Goal: Task Accomplishment & Management: Manage account settings

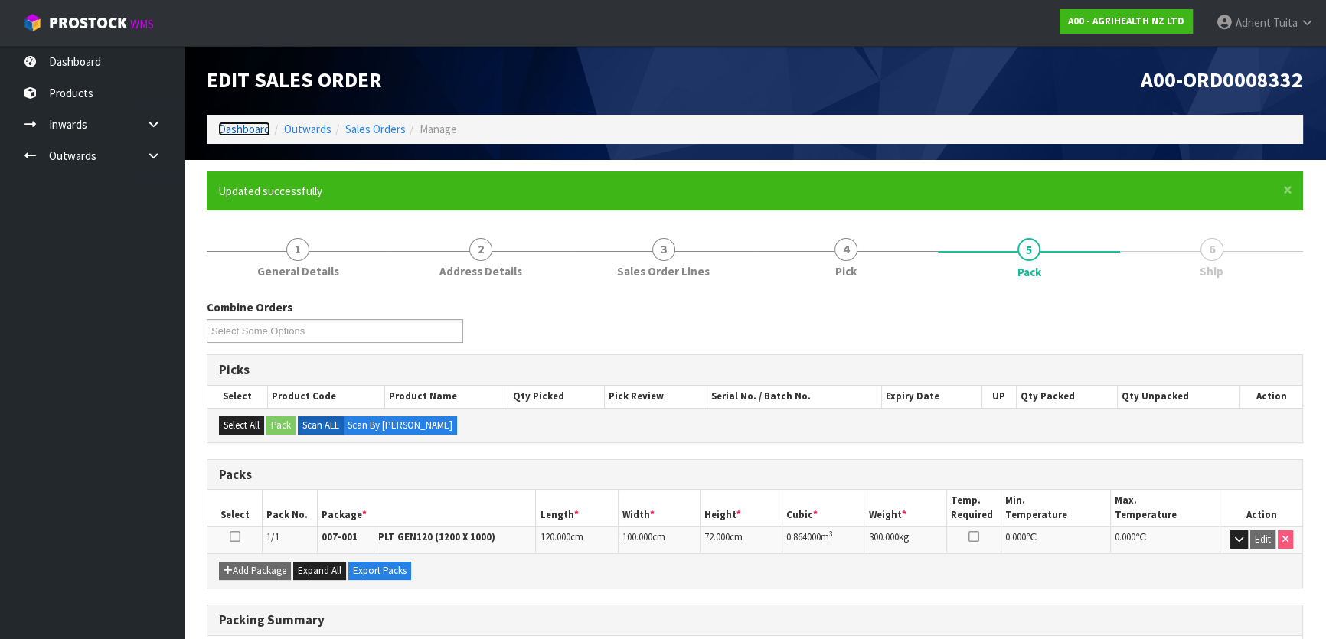
click at [256, 130] on link "Dashboard" at bounding box center [244, 129] width 52 height 15
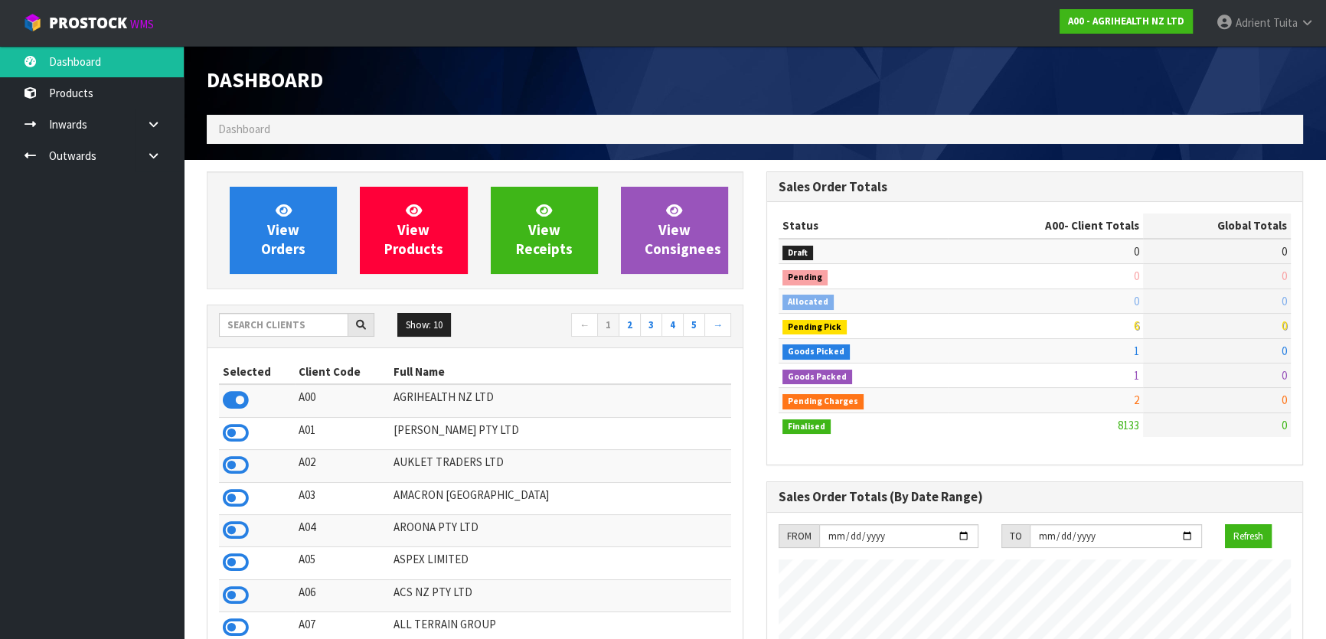
scroll to position [1158, 559]
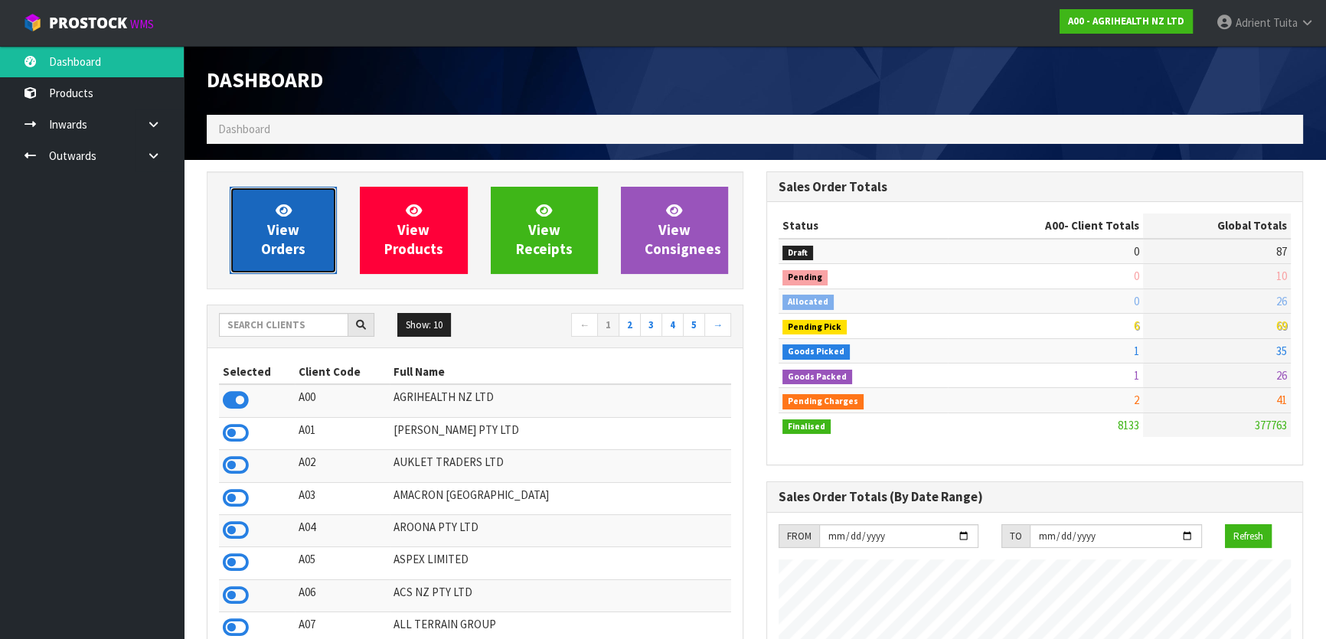
click at [245, 214] on link "View Orders" at bounding box center [283, 230] width 107 height 87
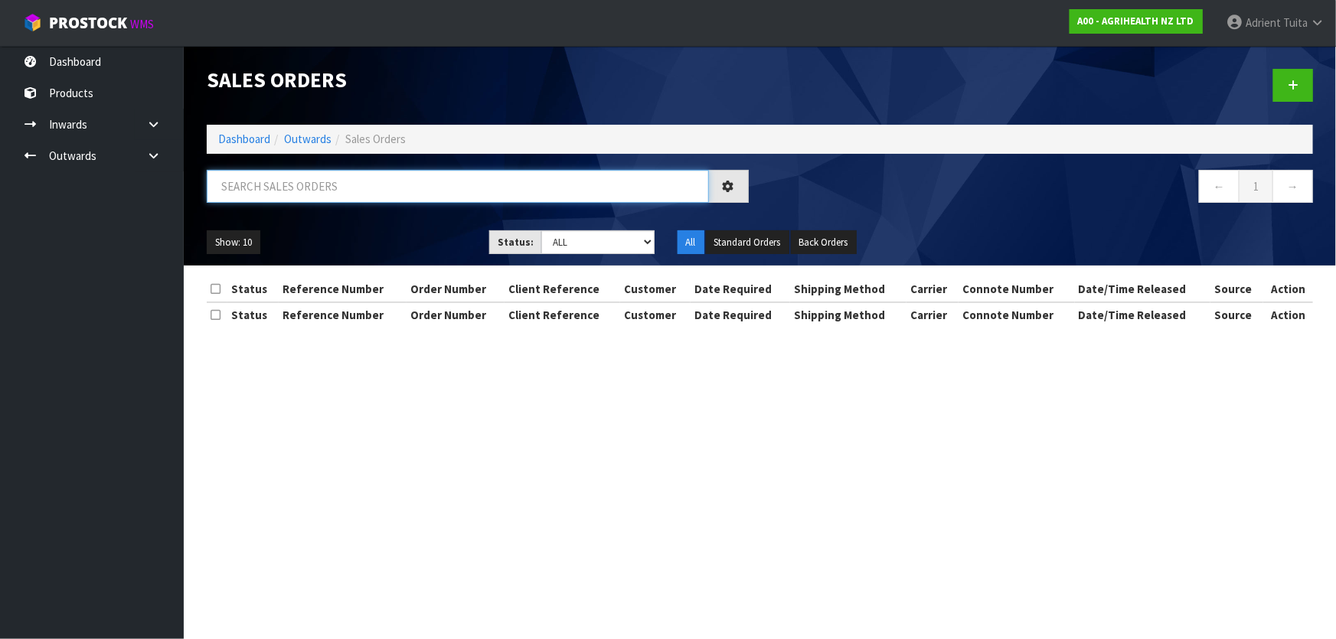
click at [297, 178] on input "text" at bounding box center [458, 186] width 502 height 33
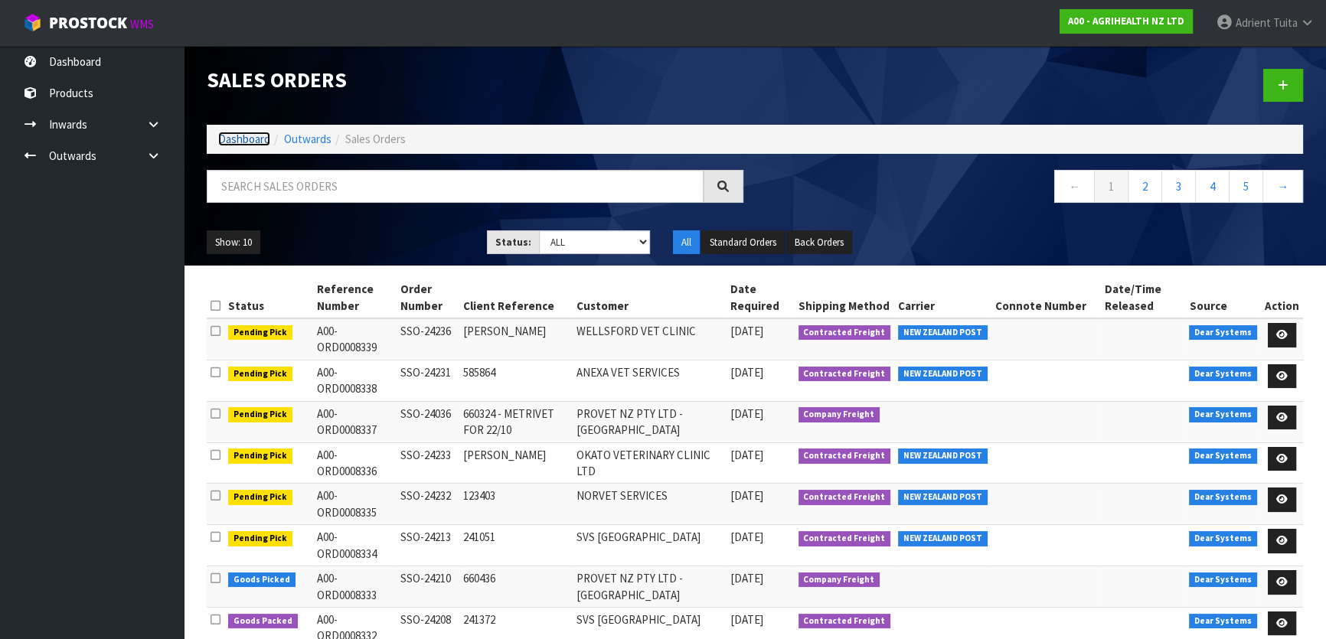
click at [252, 139] on link "Dashboard" at bounding box center [244, 139] width 52 height 15
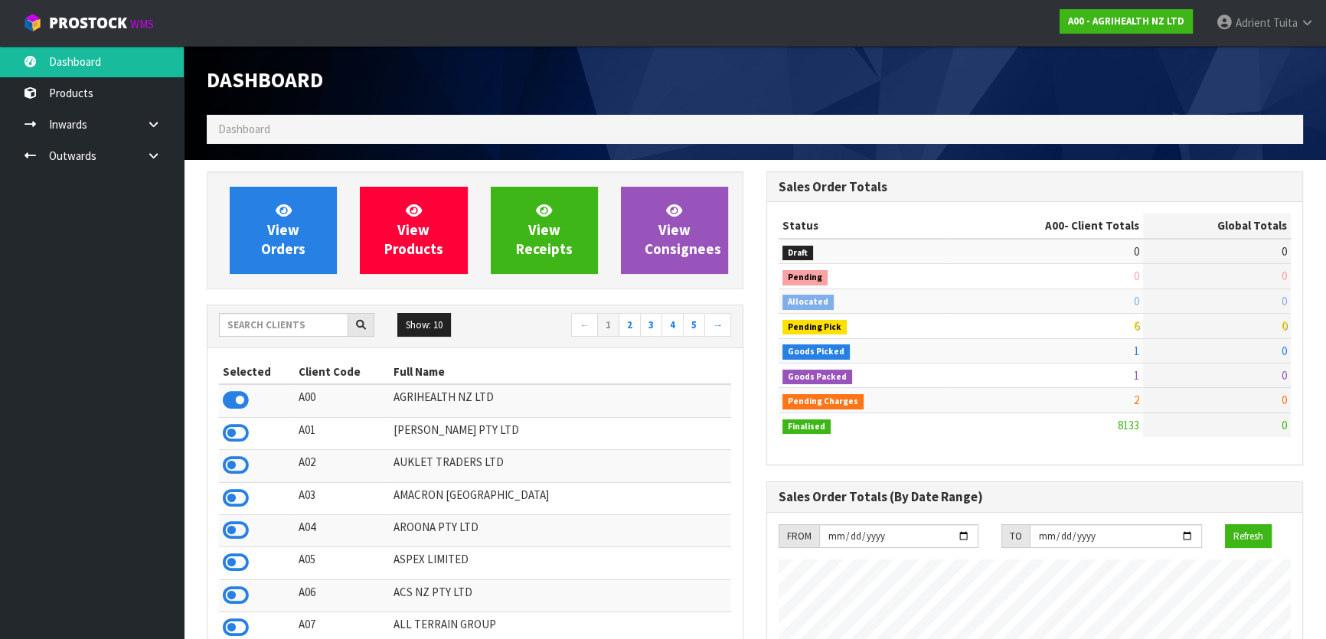
scroll to position [1158, 559]
click at [241, 325] on input "text" at bounding box center [283, 325] width 129 height 24
type input "D01"
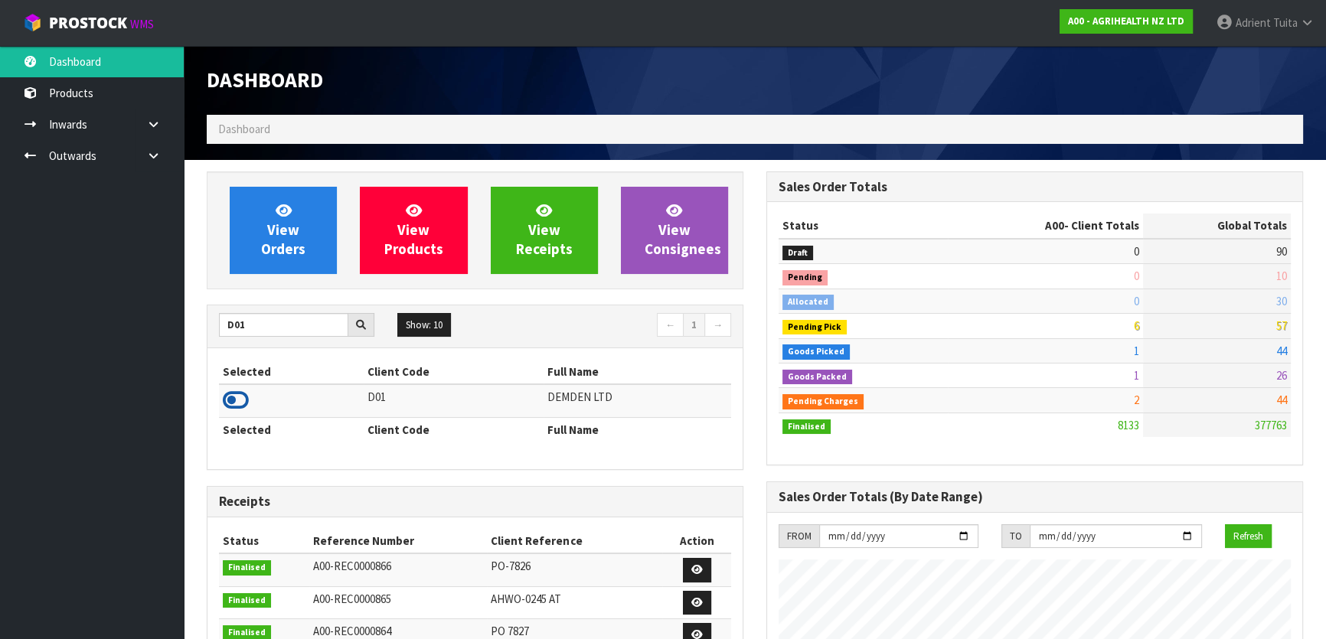
click at [233, 399] on icon at bounding box center [236, 400] width 26 height 23
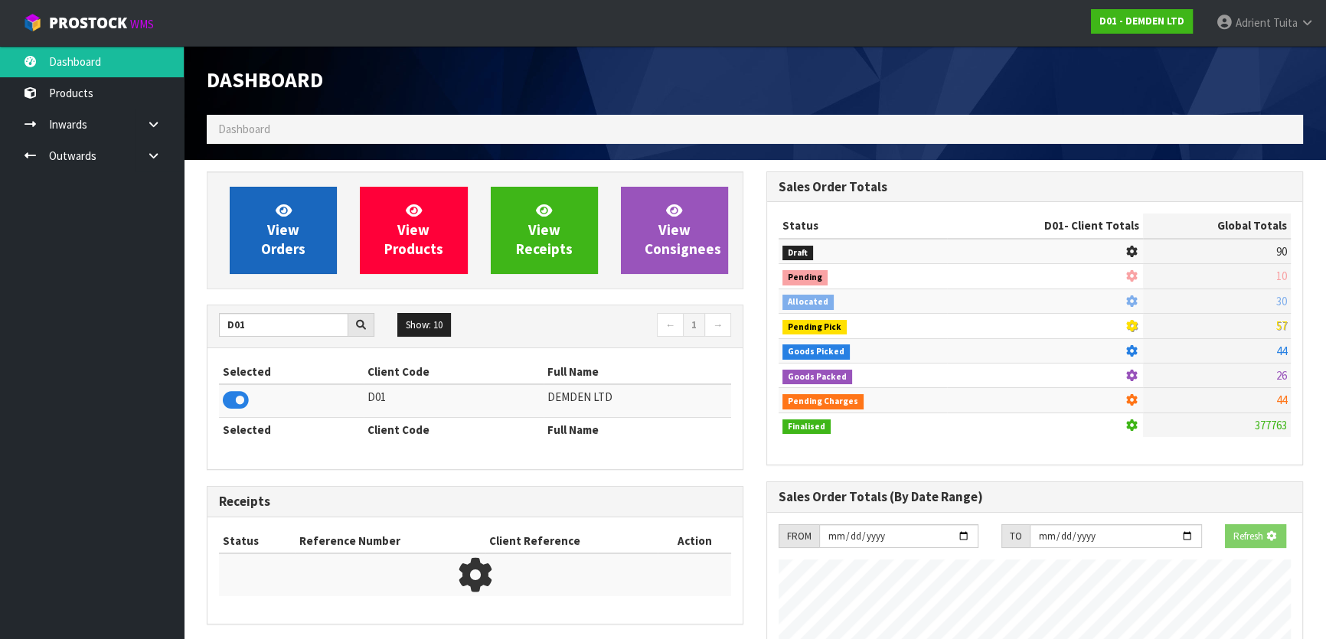
scroll to position [1009, 559]
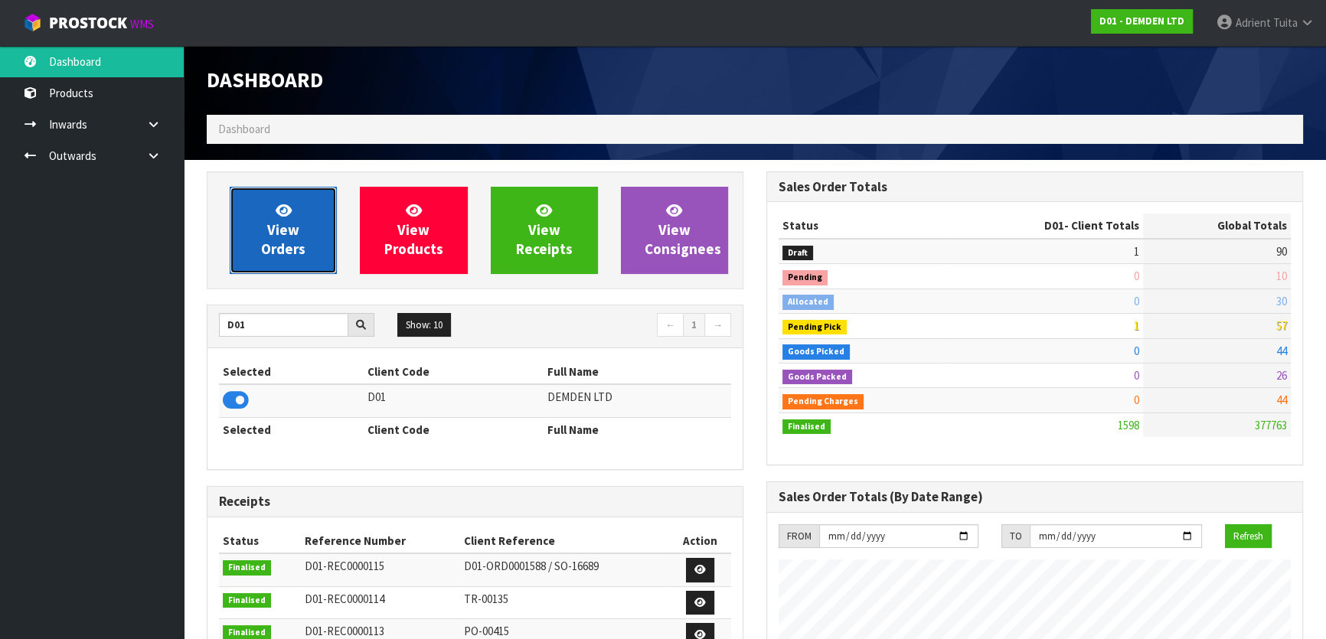
click at [268, 237] on span "View Orders" at bounding box center [283, 229] width 44 height 57
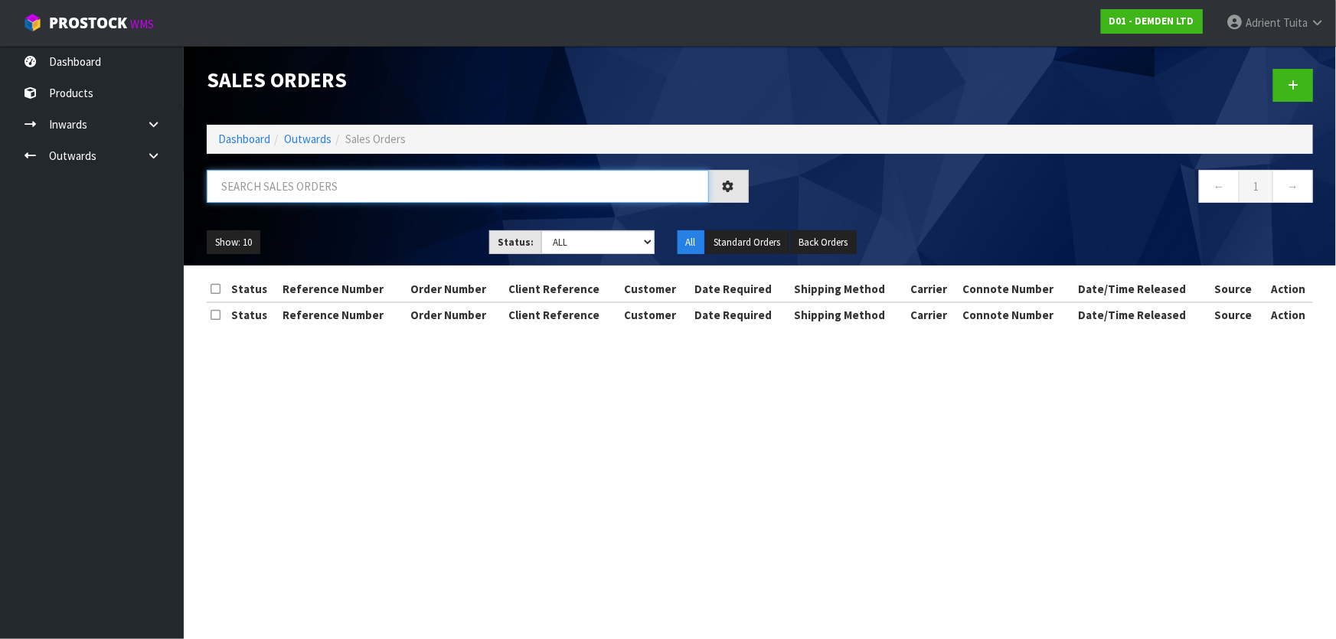
click at [294, 185] on input "text" at bounding box center [458, 186] width 502 height 33
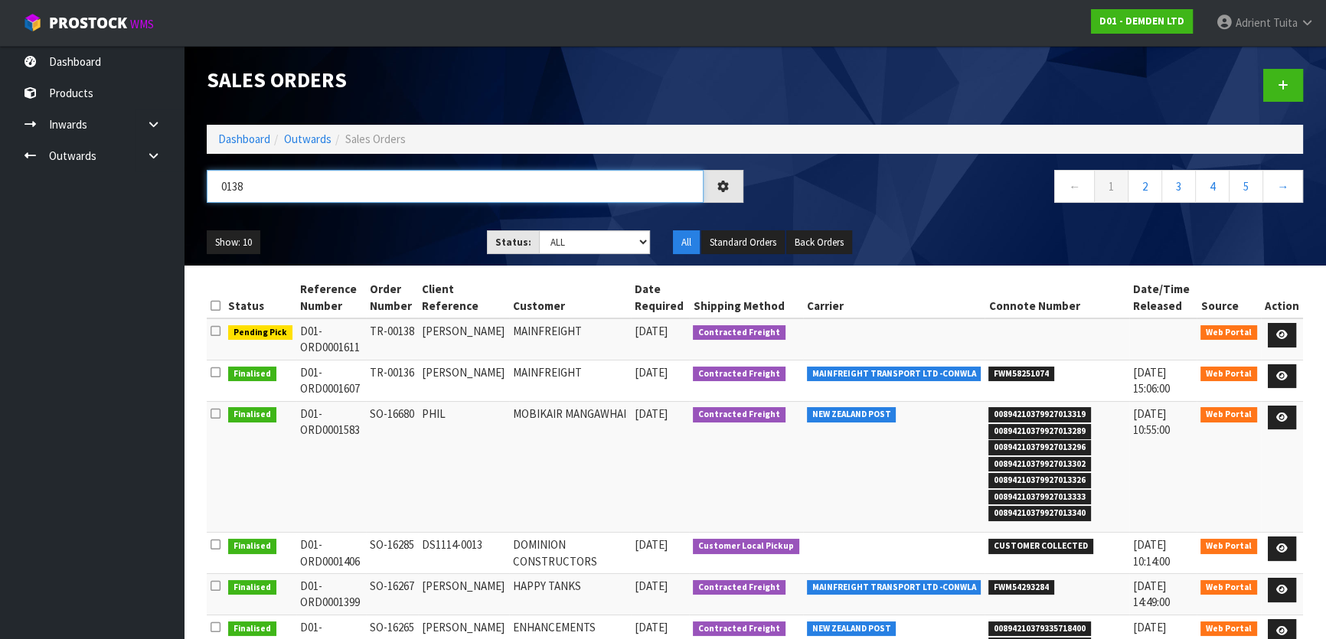
type input "0138"
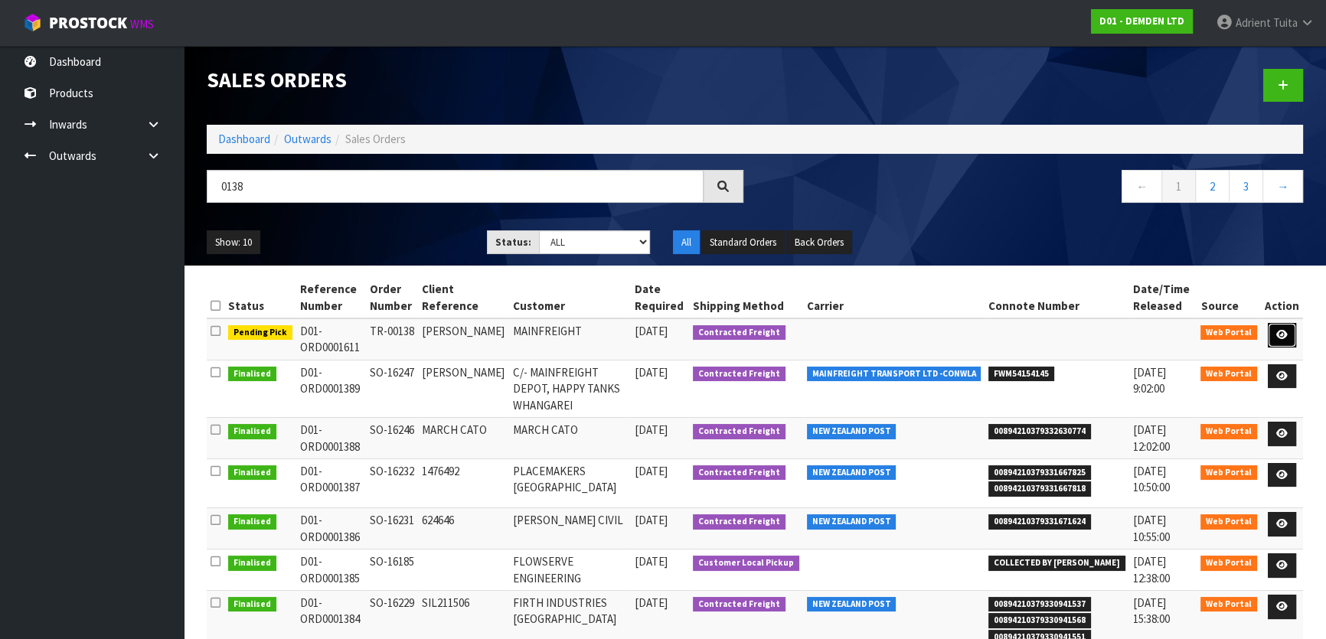
click at [1288, 338] on icon at bounding box center [1281, 335] width 11 height 10
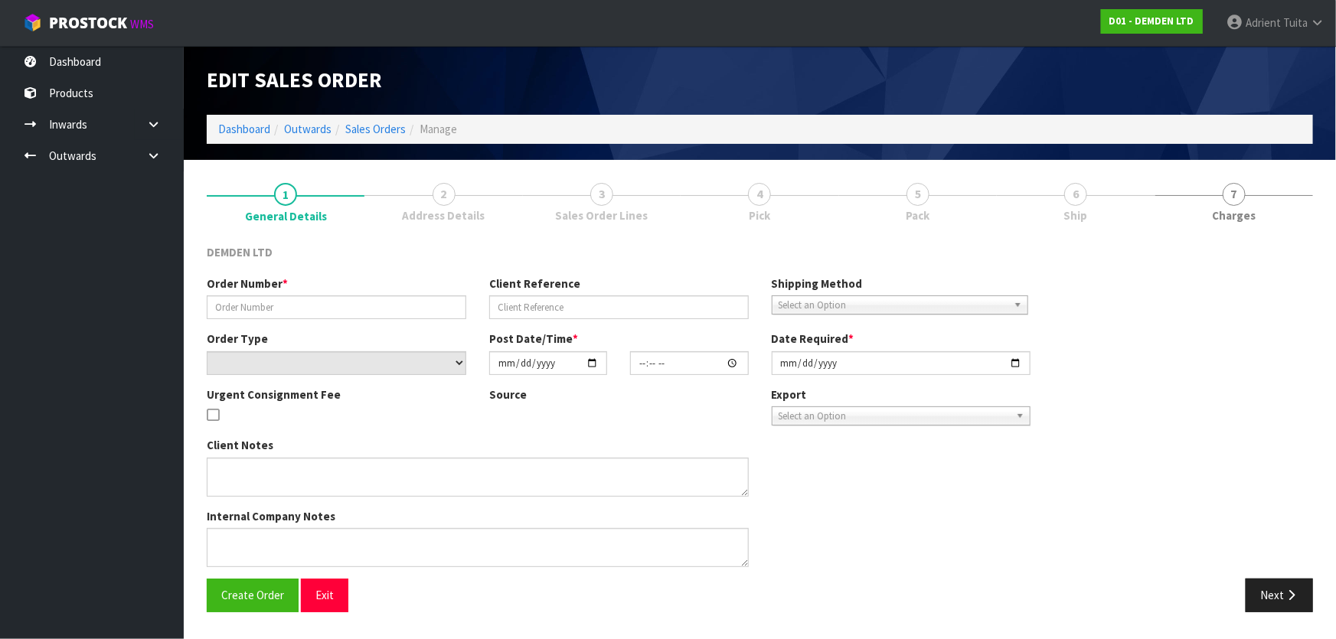
type input "TR-00138"
type input "[PERSON_NAME]"
select select "number:0"
type input "[DATE]"
type input "13:44:00.000"
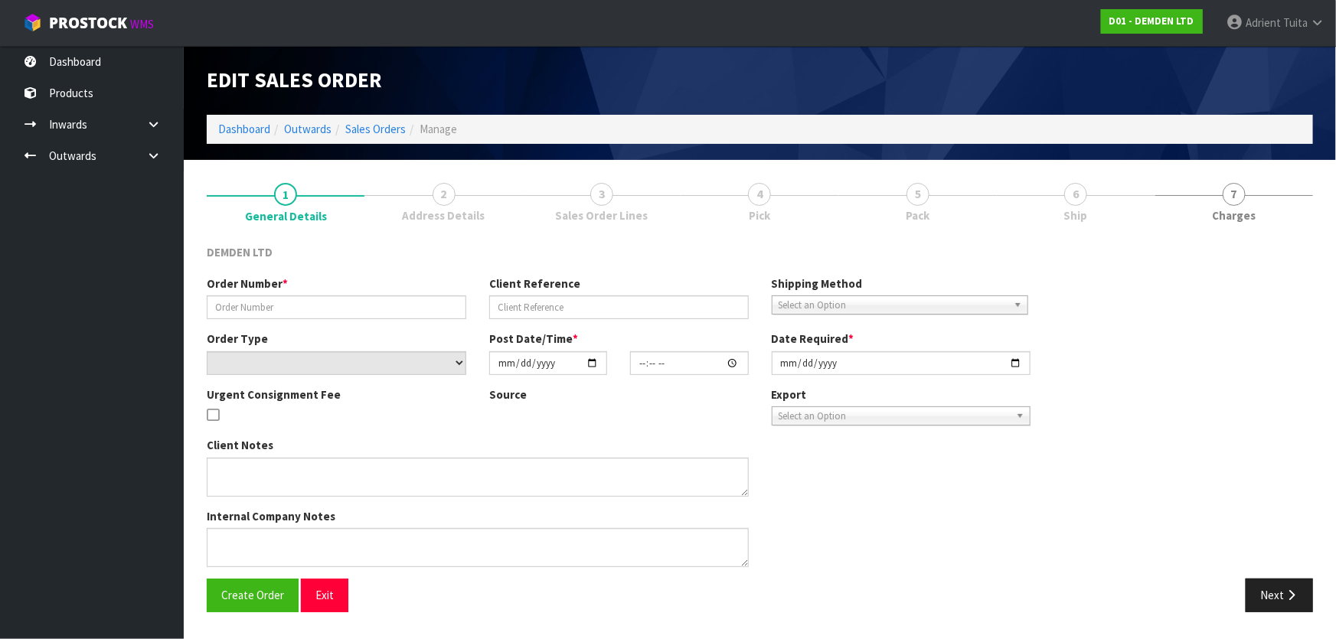
type input "[DATE]"
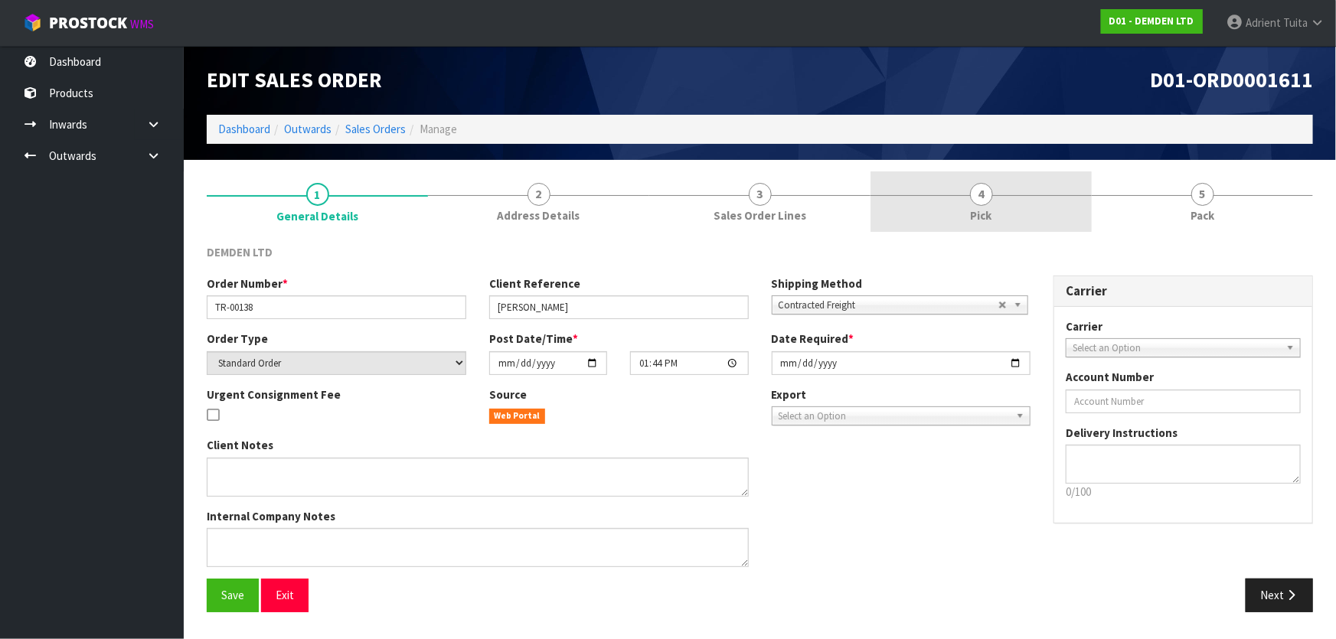
click at [981, 201] on span "4" at bounding box center [981, 194] width 23 height 23
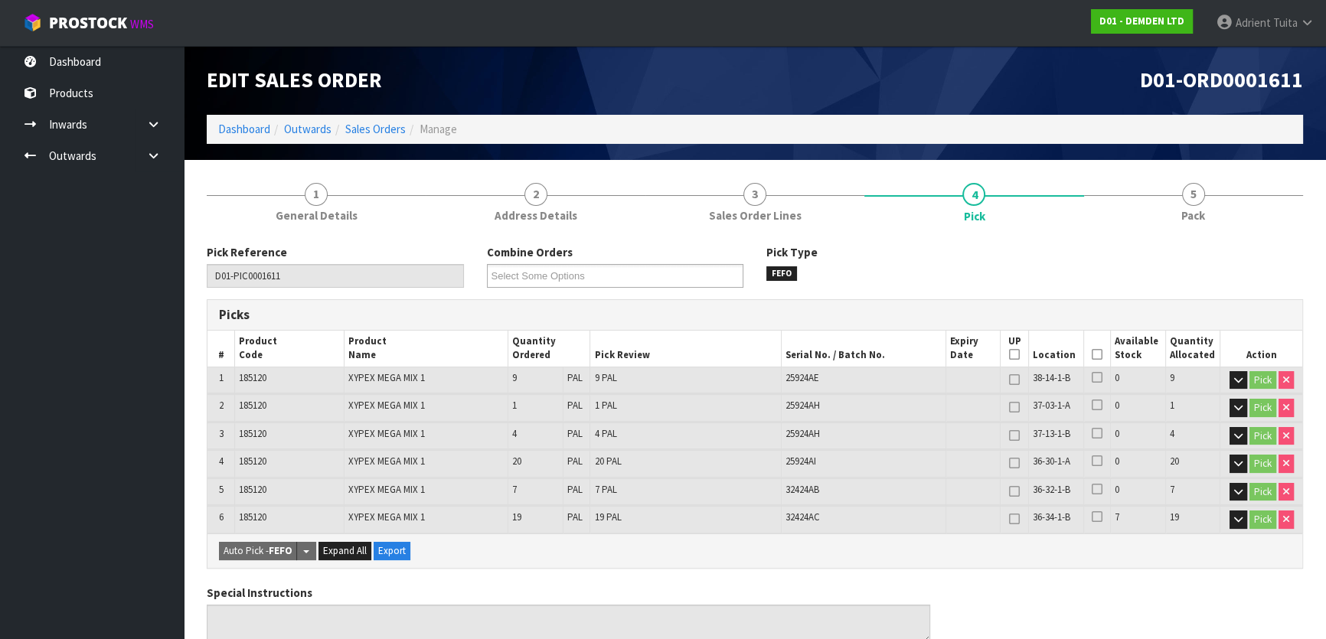
click at [1095, 355] on icon at bounding box center [1097, 354] width 11 height 1
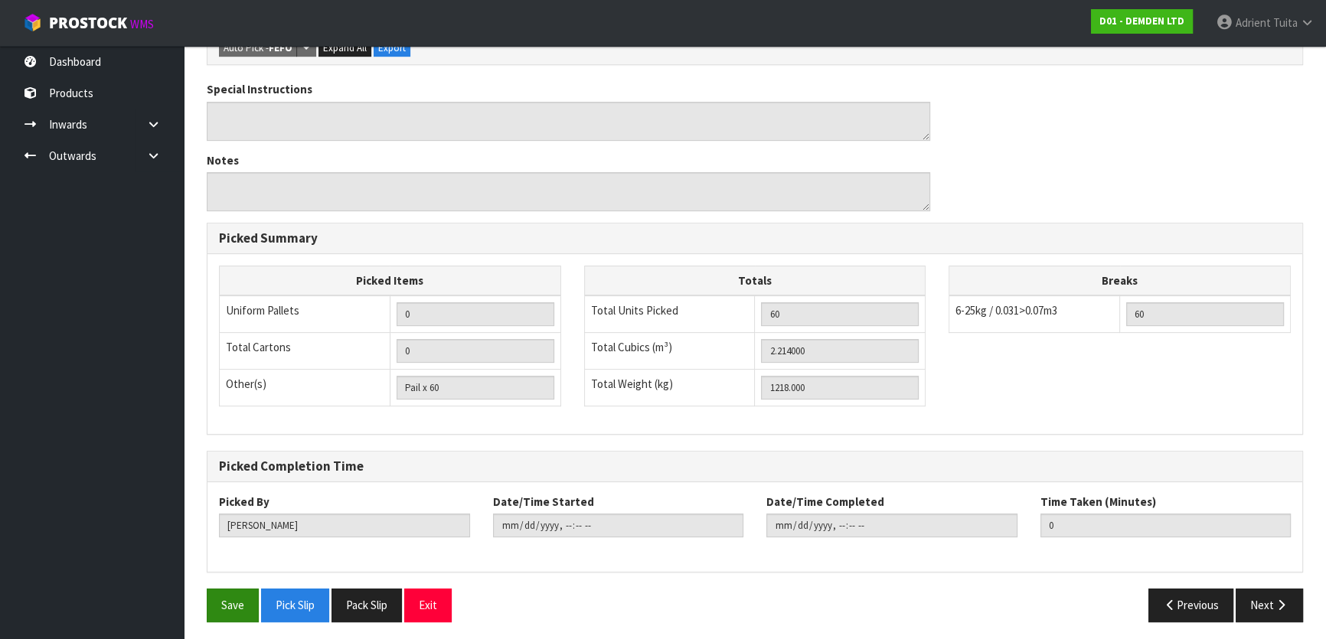
scroll to position [560, 0]
click at [227, 592] on button "Save" at bounding box center [233, 604] width 52 height 33
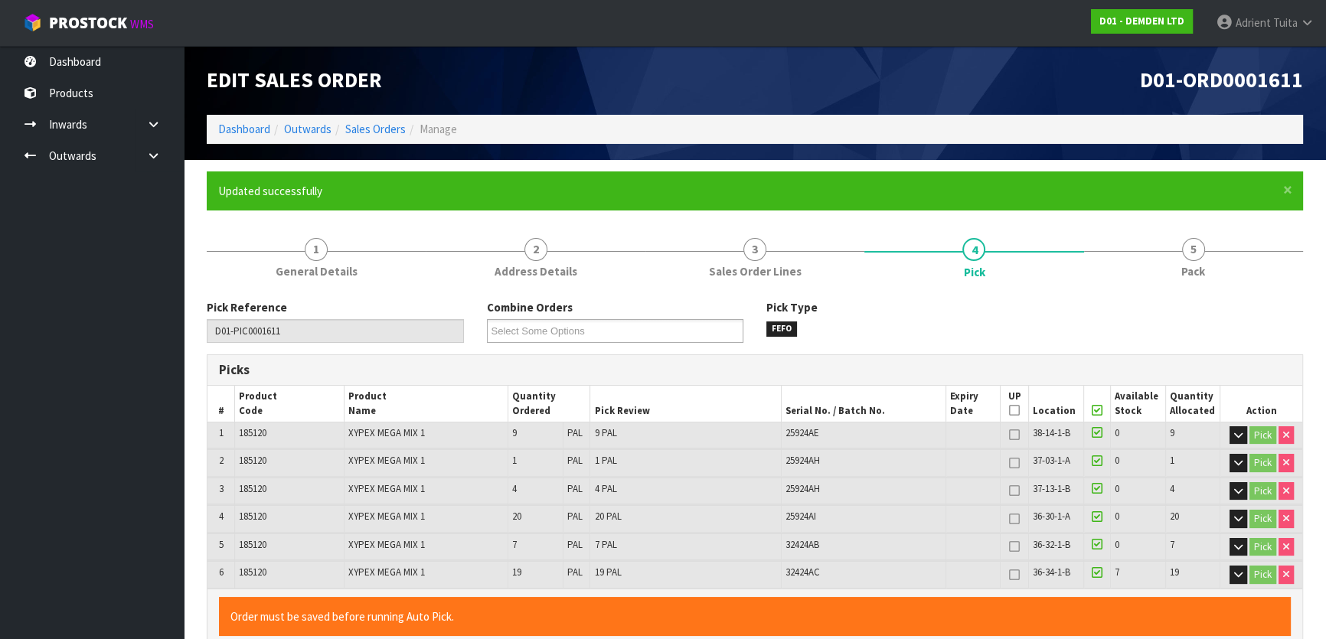
type input "[PERSON_NAME]"
type input "[DATE]T13:43:47"
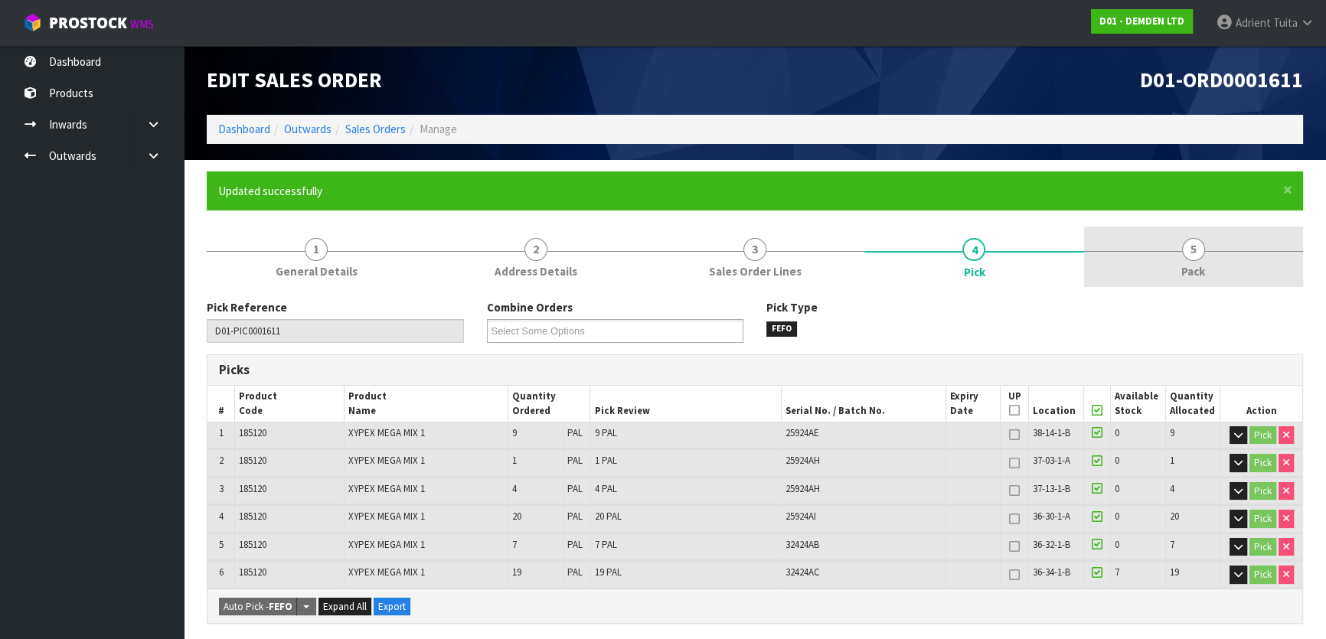
click at [1188, 271] on span "Pack" at bounding box center [1193, 271] width 24 height 16
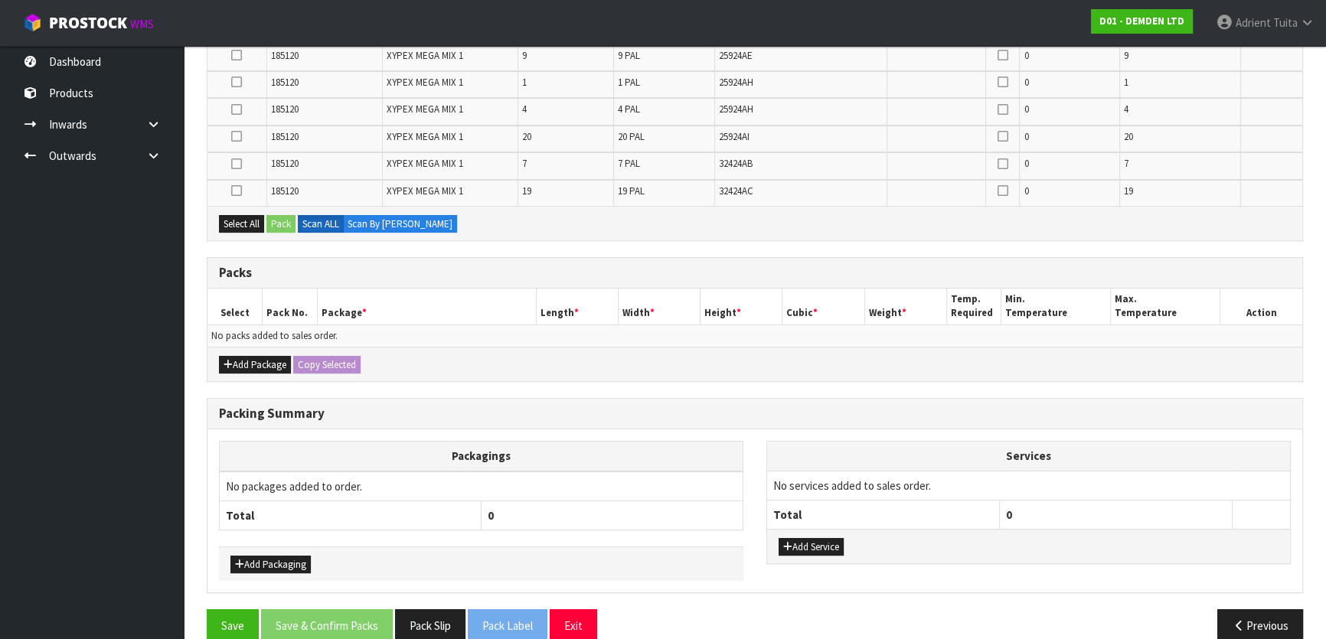
scroll to position [386, 0]
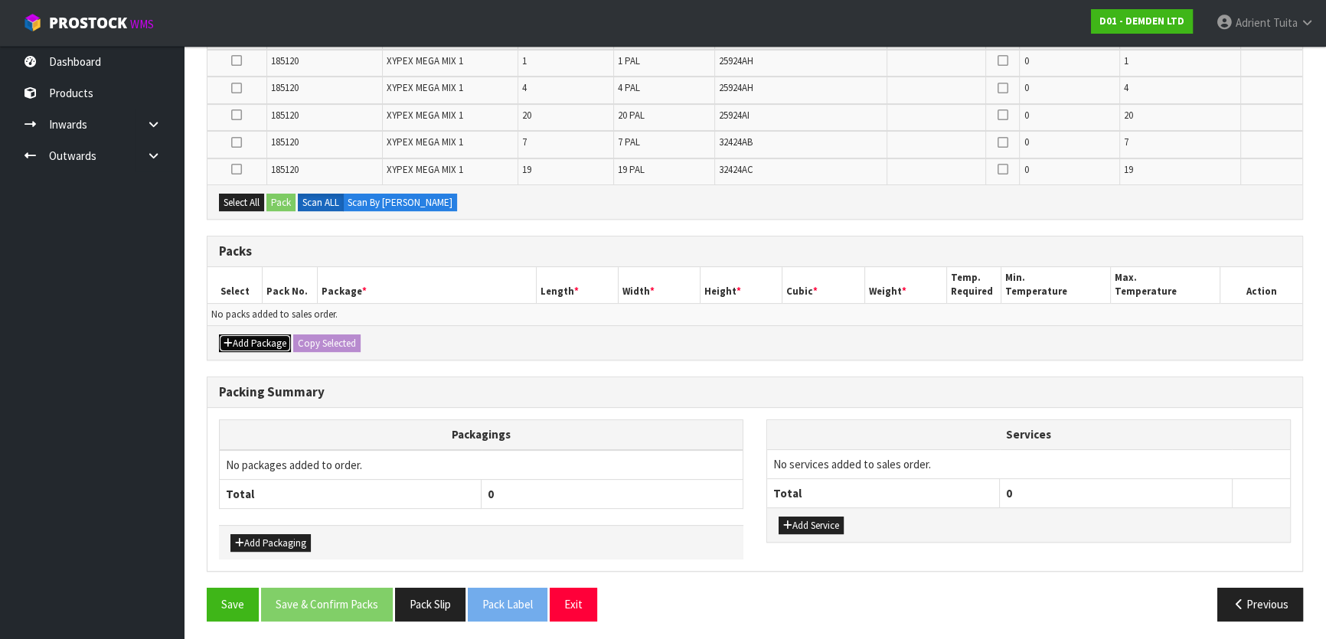
click at [226, 341] on icon "button" at bounding box center [228, 343] width 9 height 10
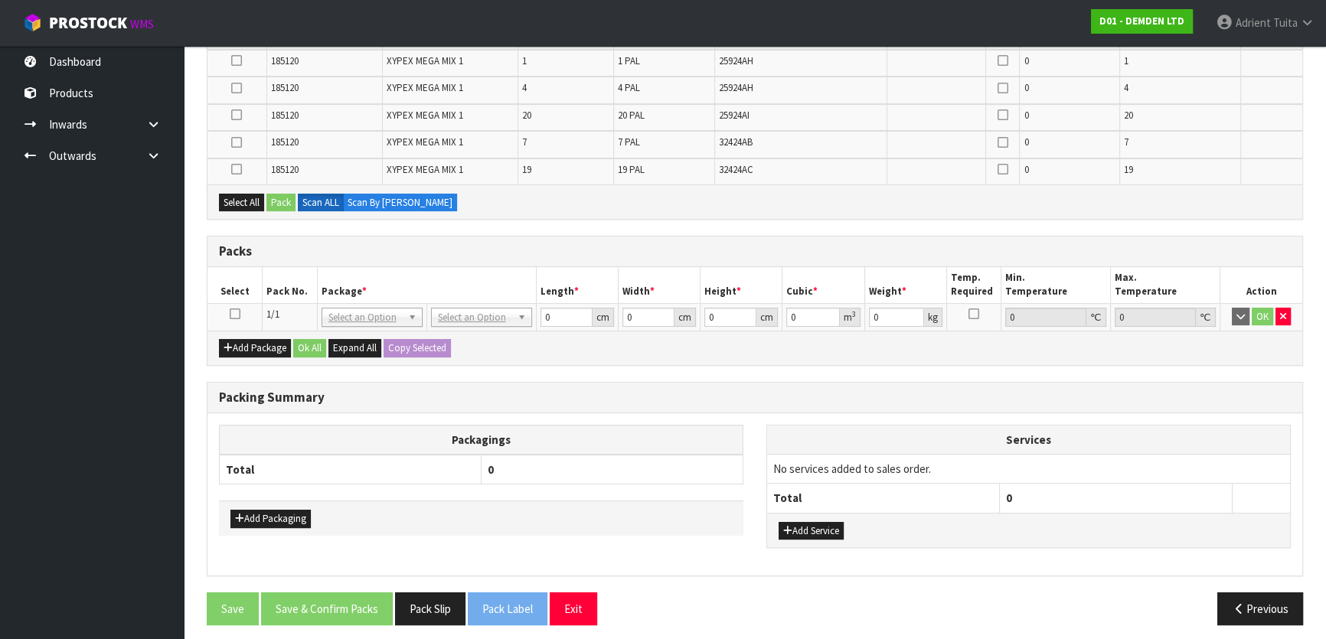
click at [233, 315] on icon at bounding box center [235, 314] width 11 height 1
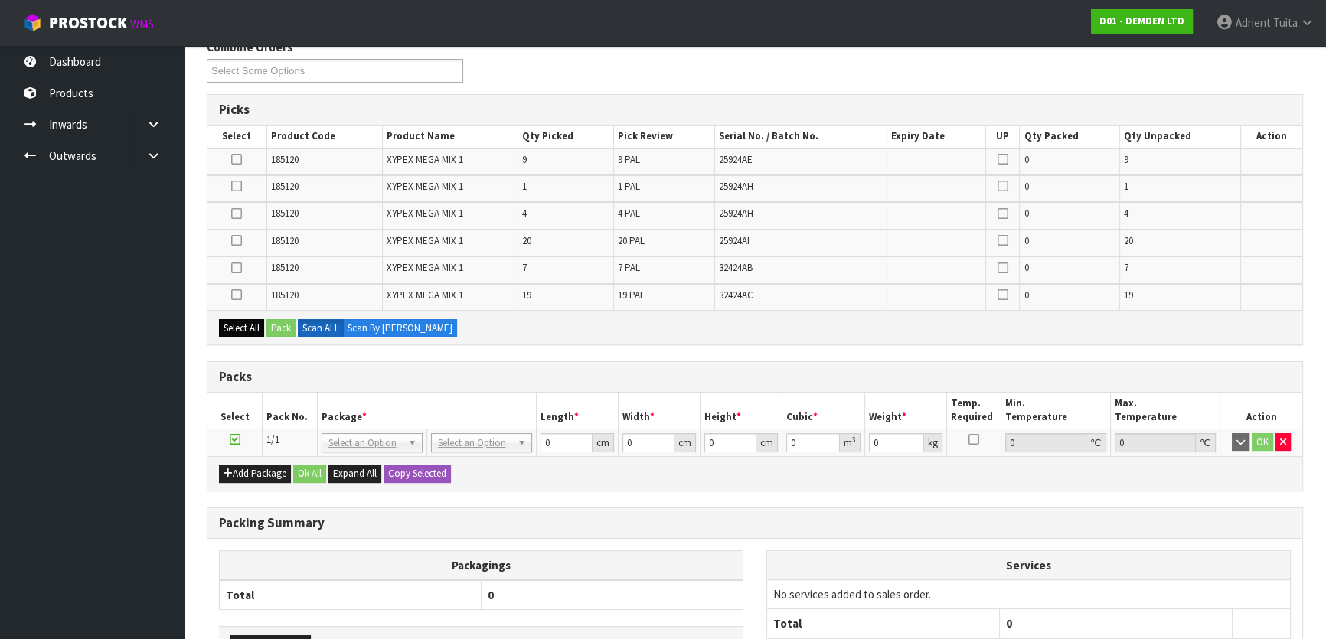
scroll to position [247, 0]
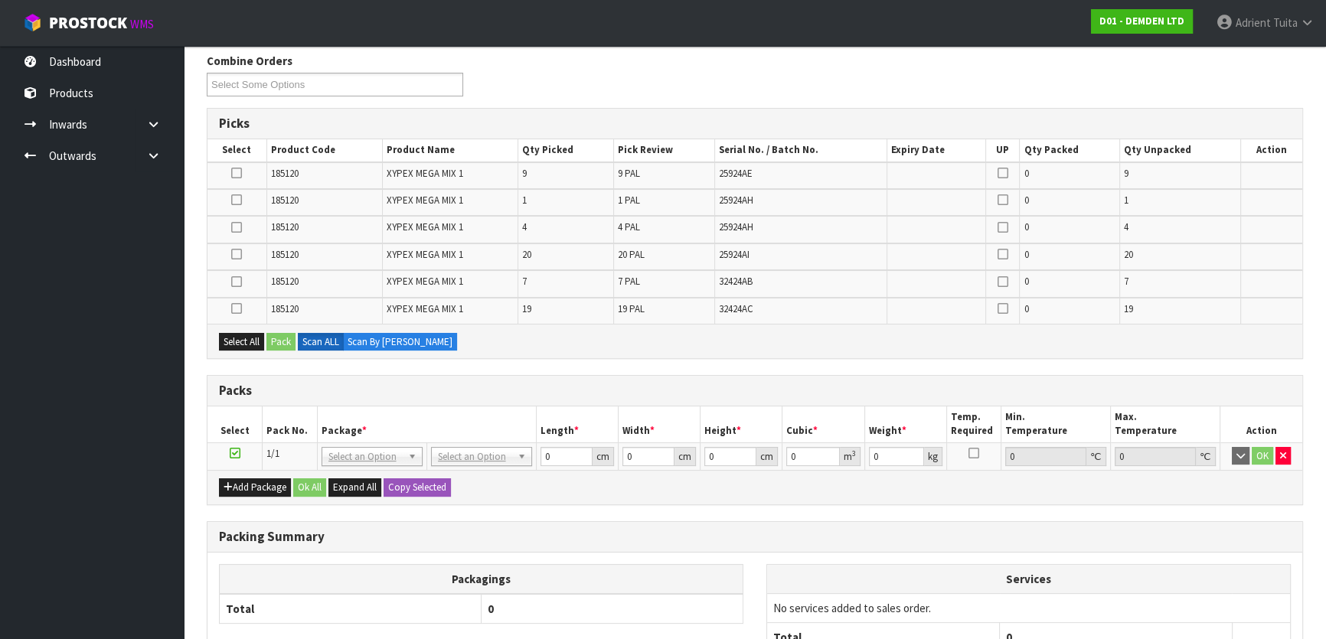
click at [233, 254] on icon at bounding box center [236, 254] width 11 height 1
click at [0, 0] on input "checkbox" at bounding box center [0, 0] width 0 height 0
click at [236, 227] on icon at bounding box center [236, 227] width 11 height 1
click at [0, 0] on input "checkbox" at bounding box center [0, 0] width 0 height 0
click at [281, 337] on button "Pack" at bounding box center [280, 342] width 29 height 18
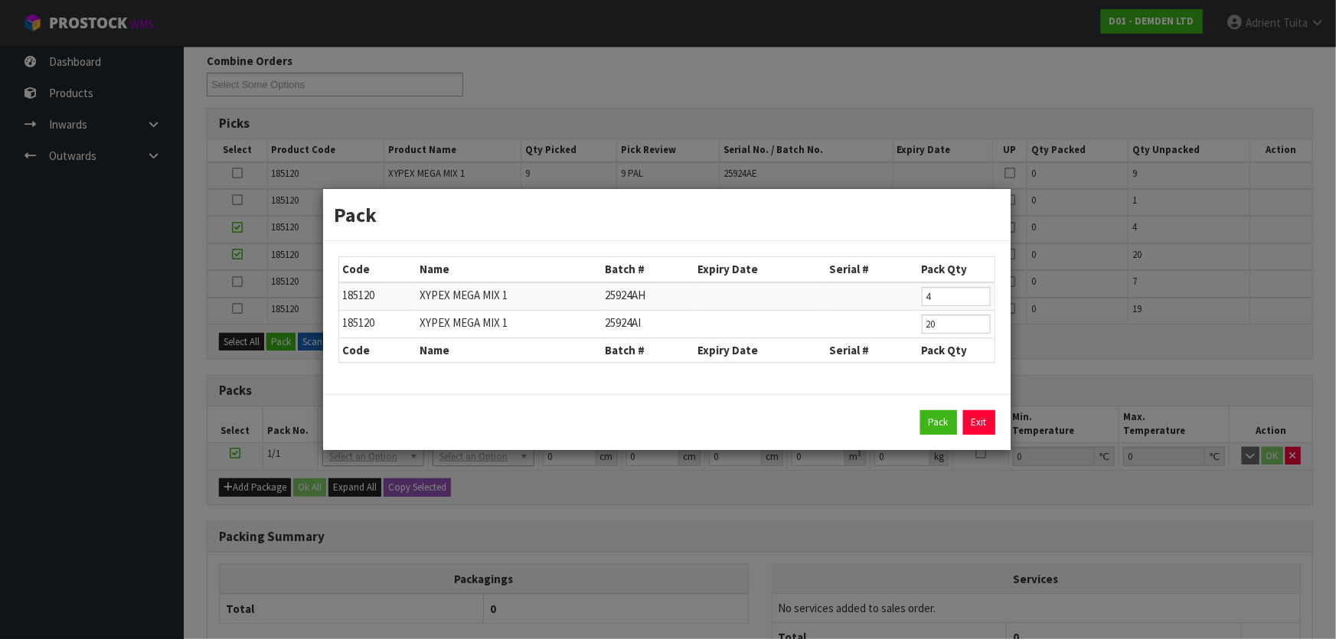
click at [927, 409] on div "Pack Exit" at bounding box center [666, 422] width 687 height 56
click at [928, 415] on button "Pack" at bounding box center [938, 422] width 37 height 24
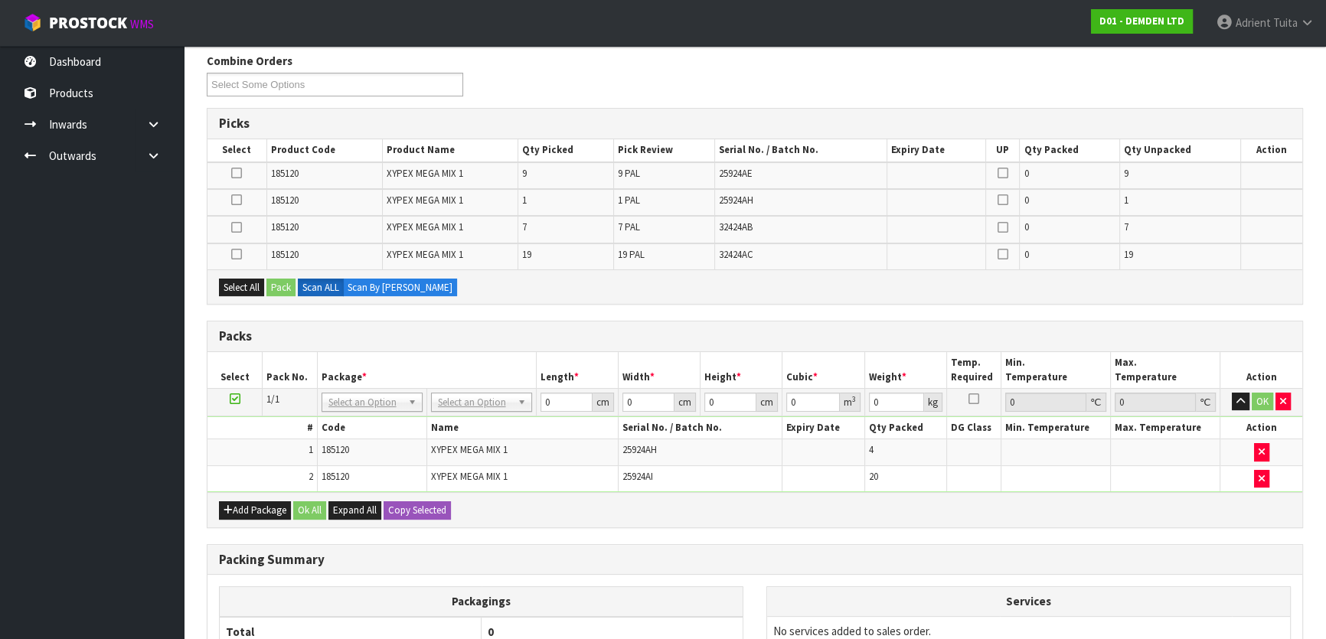
click at [236, 399] on icon at bounding box center [235, 399] width 11 height 1
click at [250, 511] on button "Add Package" at bounding box center [255, 510] width 72 height 18
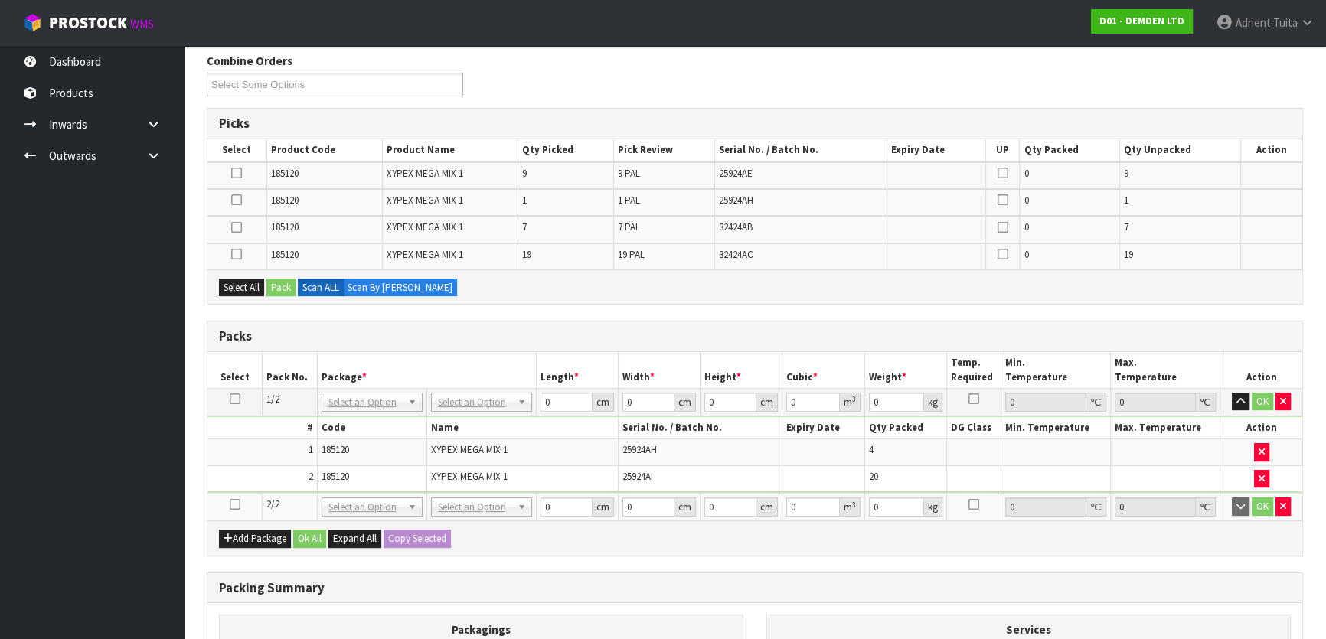
click at [237, 505] on icon at bounding box center [235, 505] width 11 height 1
click at [232, 254] on icon at bounding box center [236, 254] width 11 height 1
click at [0, 0] on input "checkbox" at bounding box center [0, 0] width 0 height 0
click at [276, 286] on button "Pack" at bounding box center [280, 288] width 29 height 18
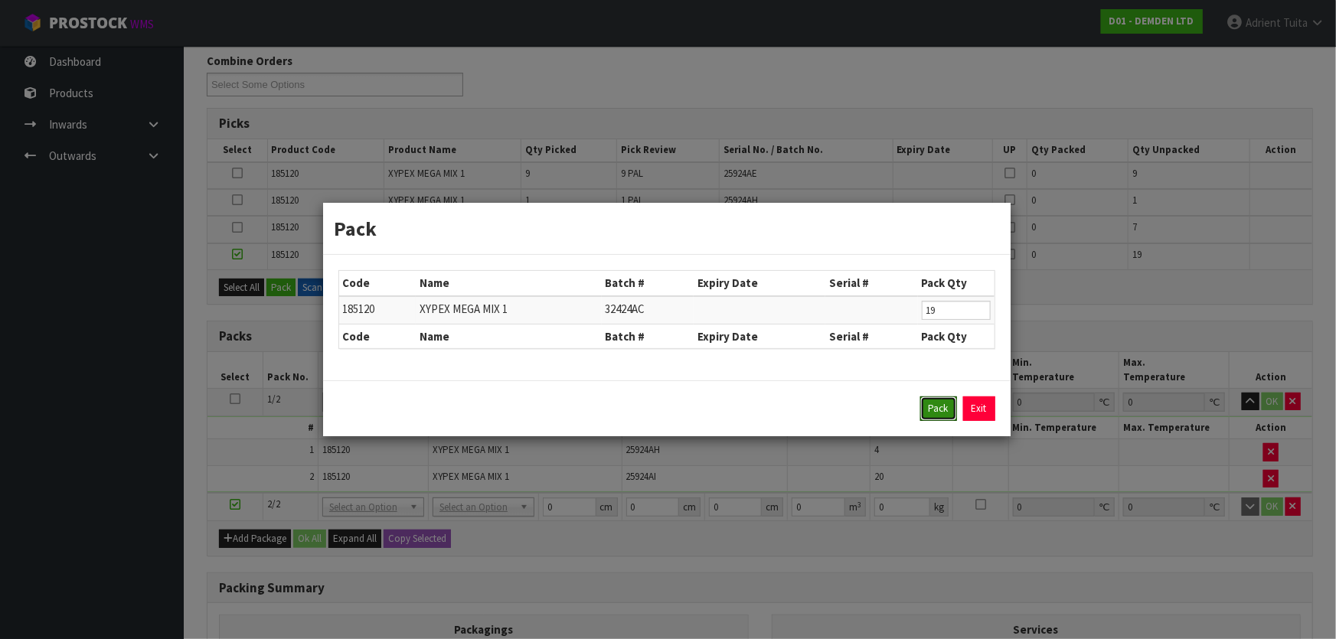
drag, startPoint x: 945, startPoint y: 403, endPoint x: 933, endPoint y: 403, distance: 11.5
click at [945, 403] on button "Pack" at bounding box center [938, 409] width 37 height 24
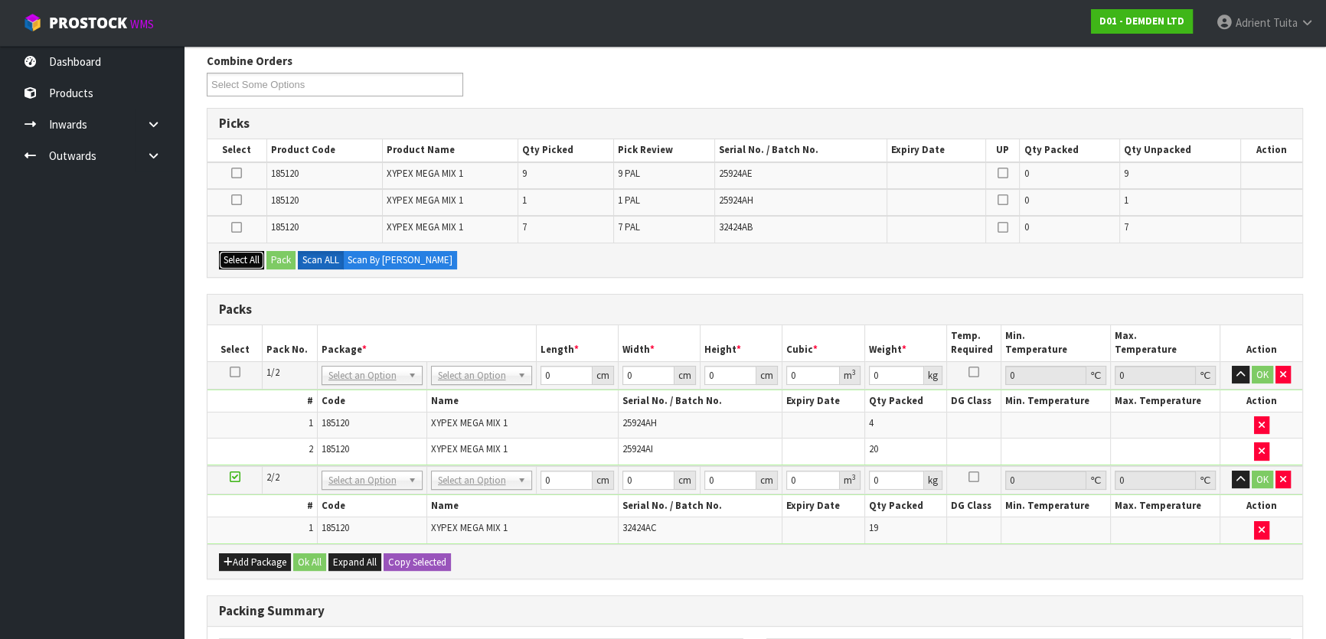
drag, startPoint x: 260, startPoint y: 263, endPoint x: 280, endPoint y: 257, distance: 20.6
click at [261, 263] on button "Select All" at bounding box center [241, 260] width 45 height 18
click at [288, 255] on button "Pack" at bounding box center [280, 260] width 29 height 18
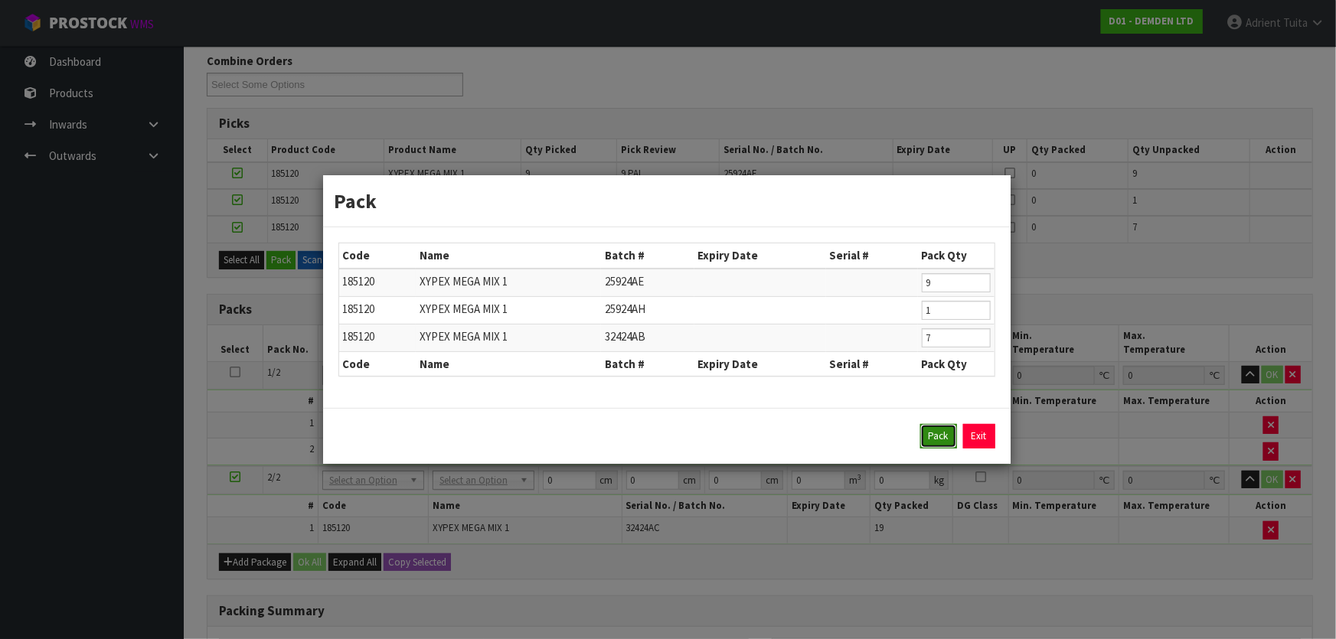
click at [923, 436] on button "Pack" at bounding box center [938, 436] width 37 height 24
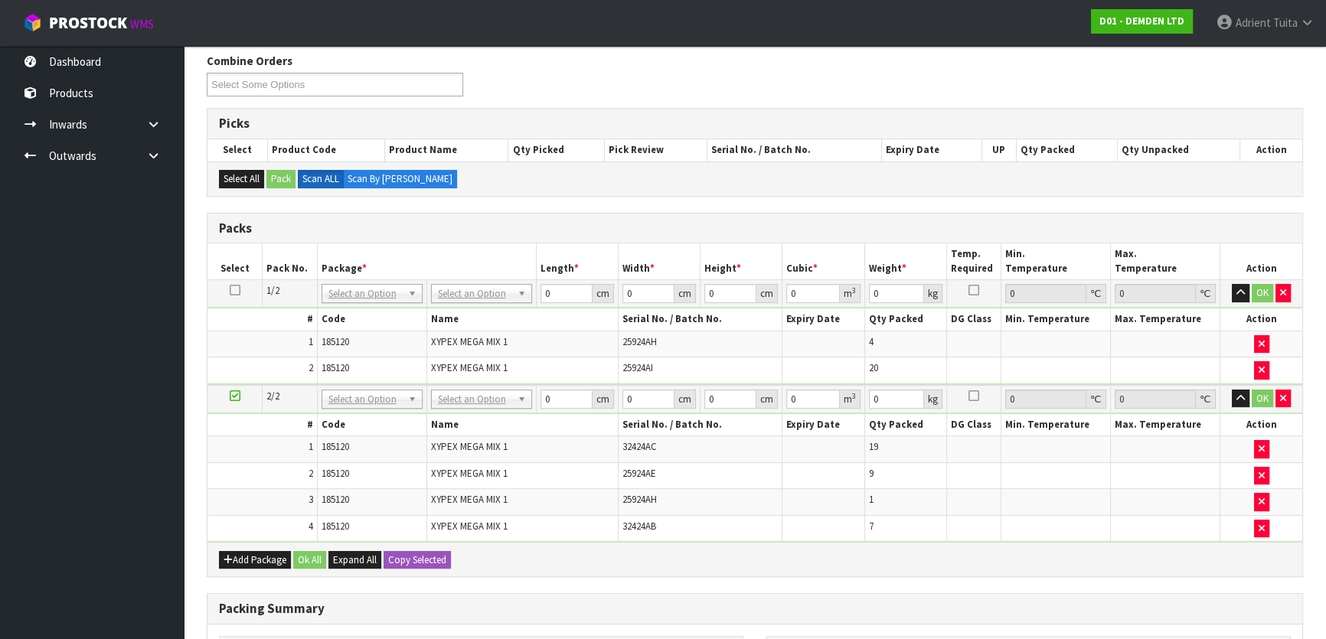
click at [233, 396] on icon at bounding box center [235, 396] width 11 height 1
click at [1259, 471] on icon "button" at bounding box center [1262, 476] width 6 height 10
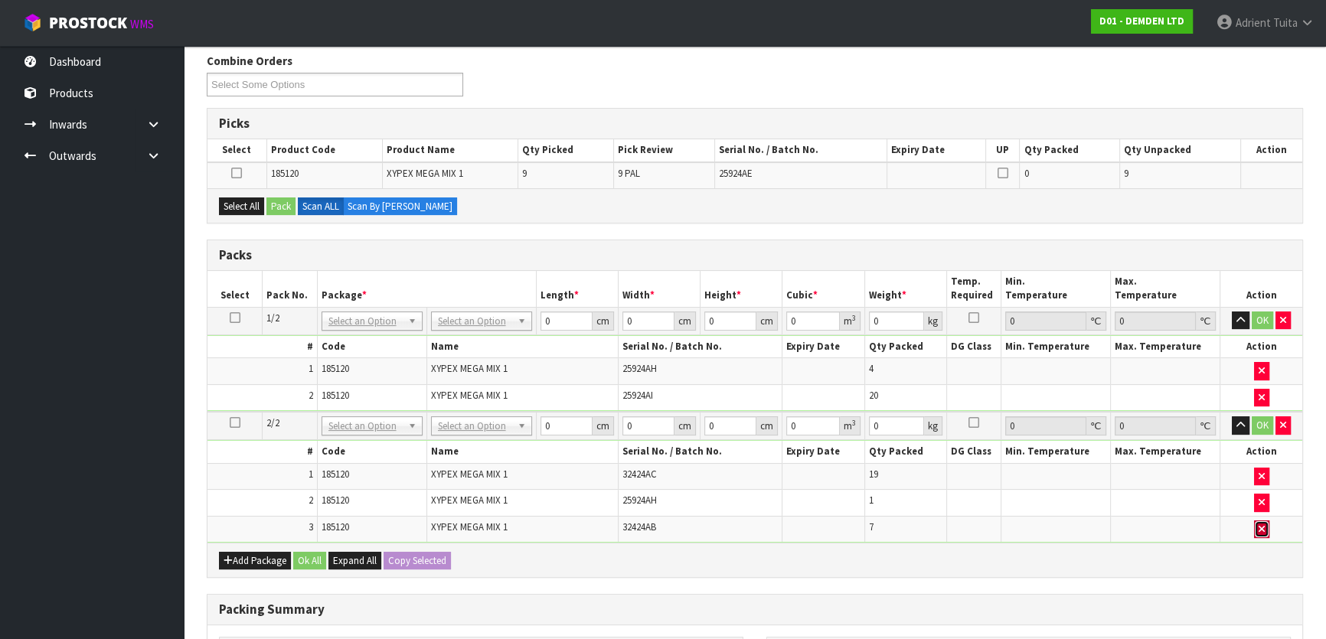
click at [1263, 521] on button "button" at bounding box center [1261, 530] width 15 height 18
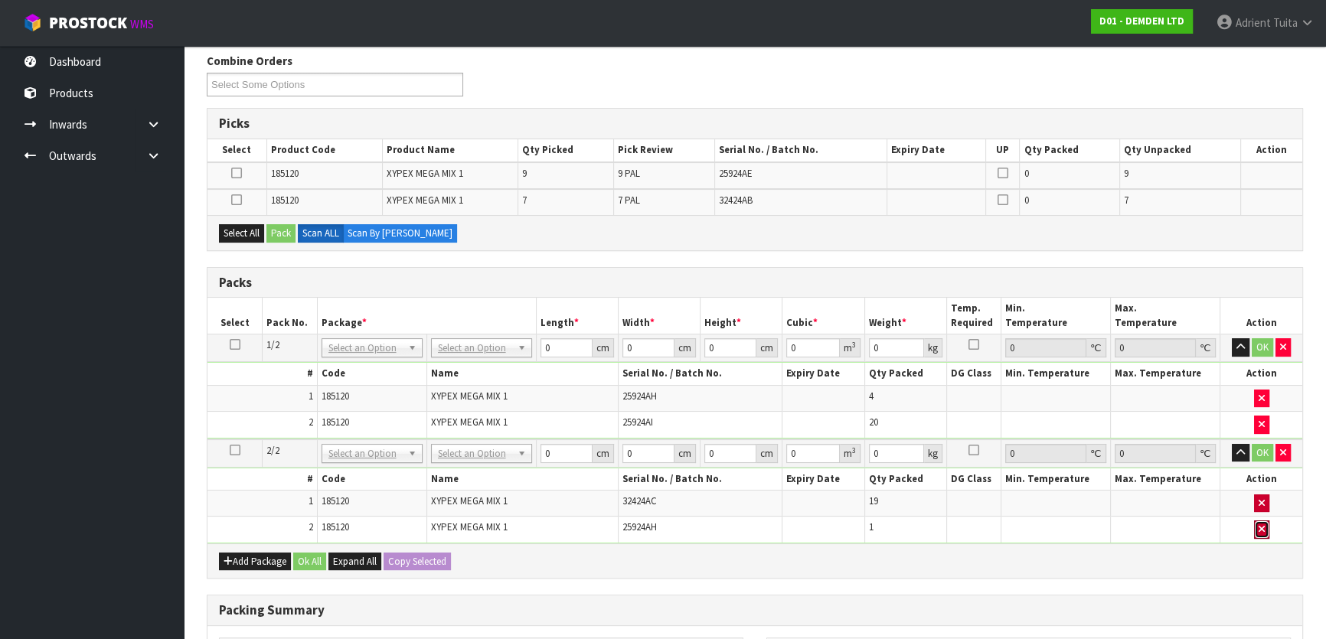
click at [1263, 521] on button "button" at bounding box center [1261, 530] width 15 height 18
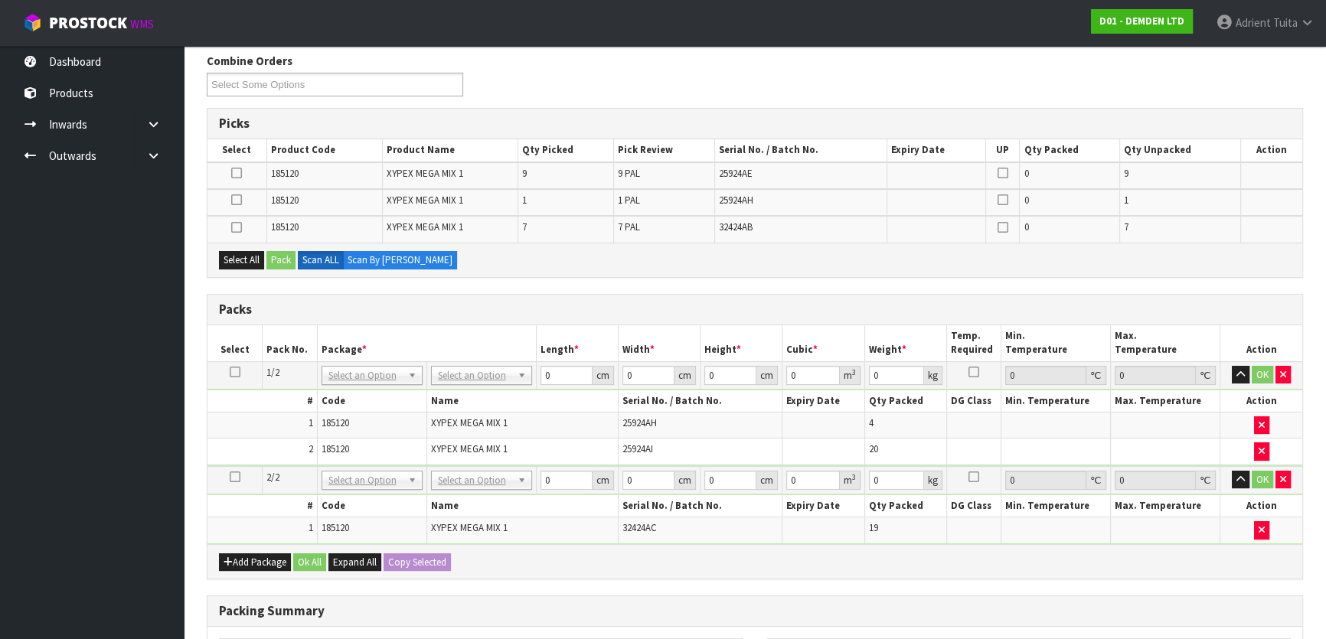
click at [247, 270] on div "Select All Pack Scan ALL Scan By [PERSON_NAME]" at bounding box center [754, 260] width 1095 height 34
click at [247, 260] on button "Select All" at bounding box center [241, 260] width 45 height 18
click at [286, 259] on button "Pack" at bounding box center [280, 260] width 29 height 18
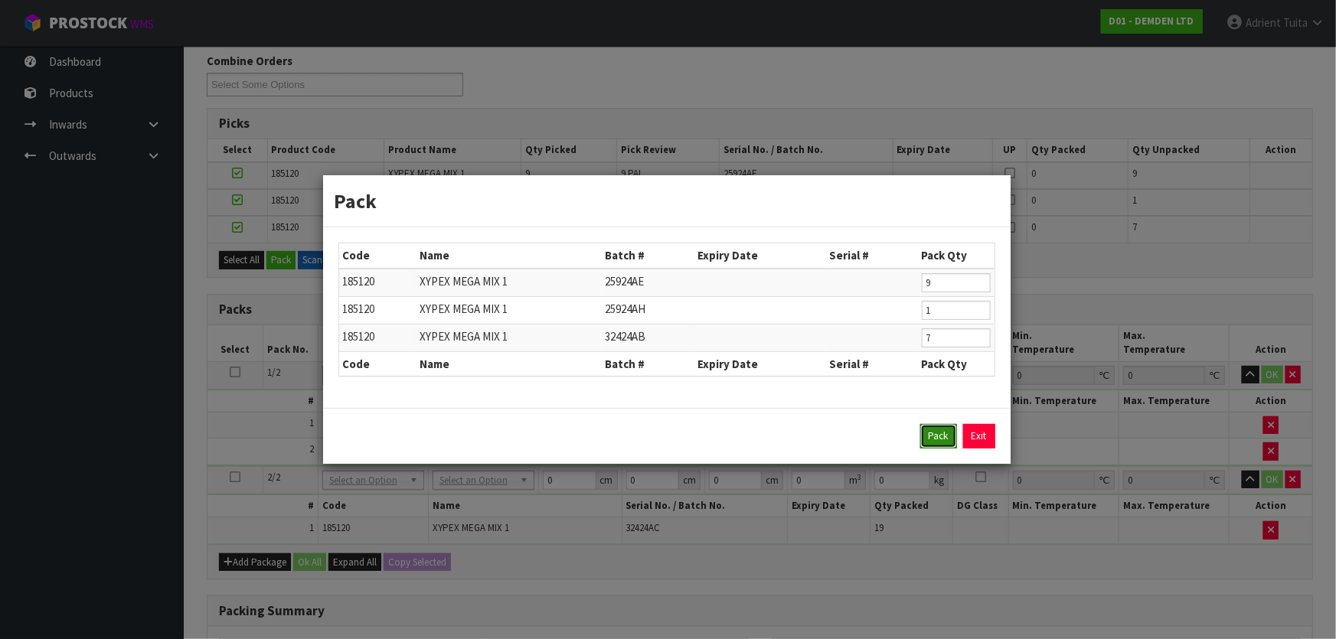
click at [926, 433] on button "Pack" at bounding box center [938, 436] width 37 height 24
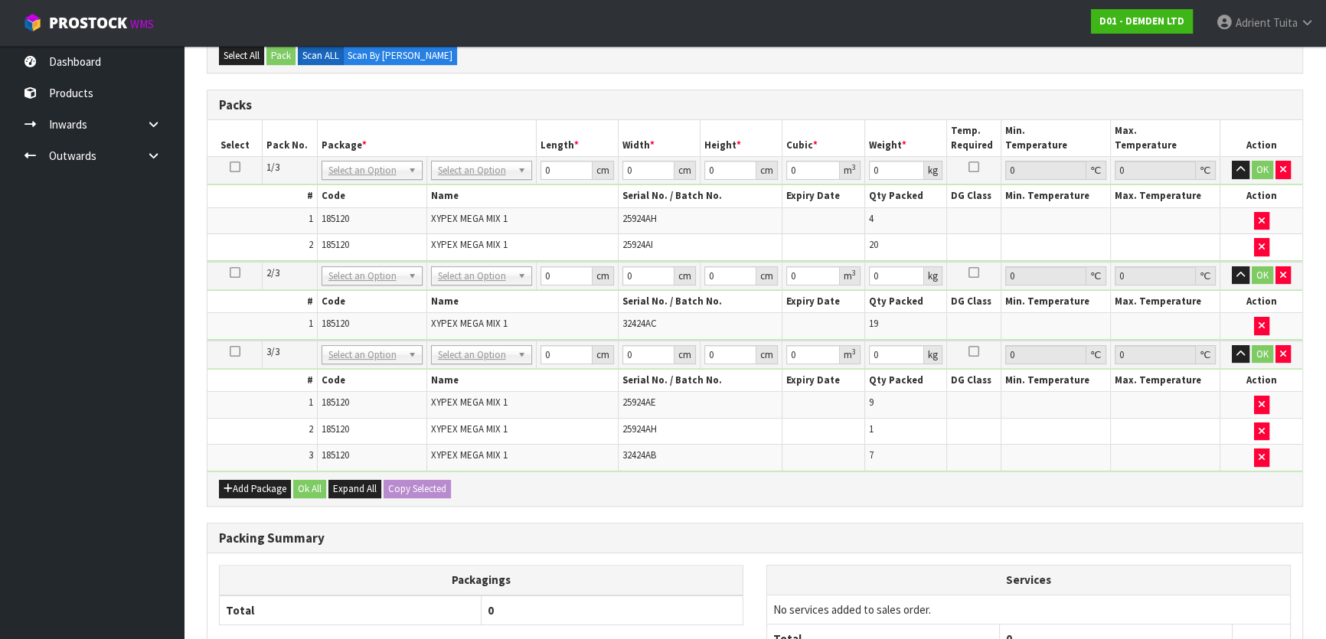
scroll to position [386, 0]
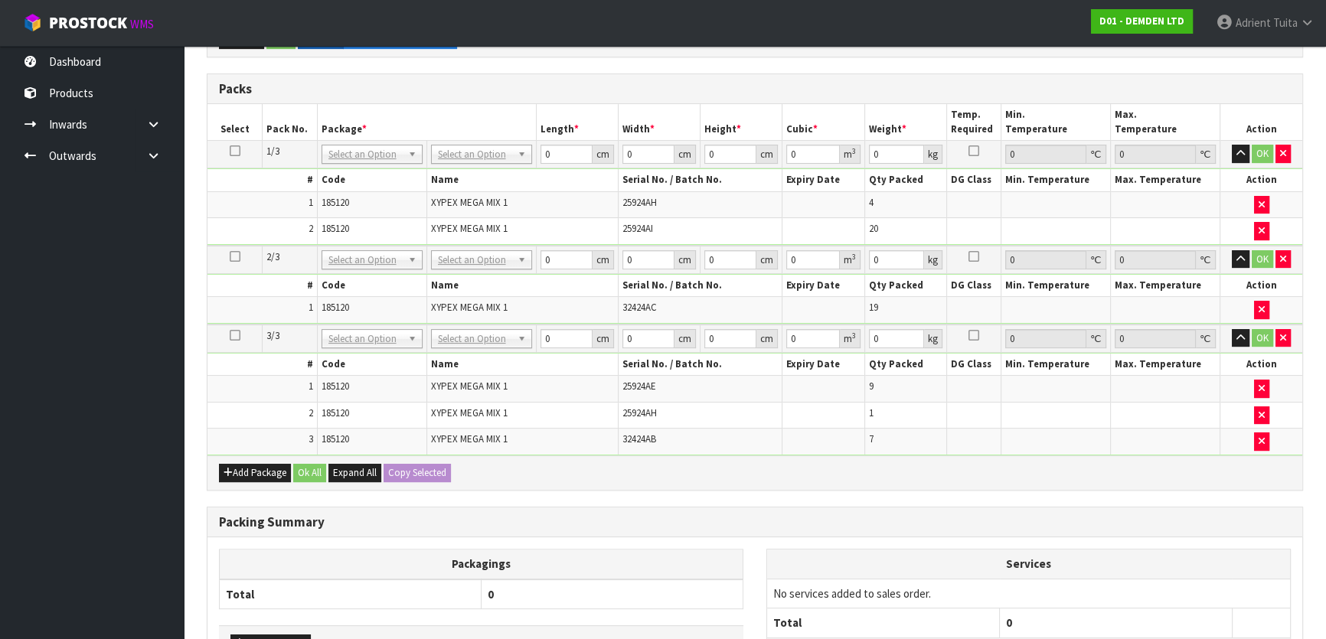
click at [471, 142] on td "No Packaging Cartons PLT GEN120 (1200 X 1000) PLT ONE WAY SKID CHEP HIRE PALLET…" at bounding box center [480, 155] width 109 height 28
drag, startPoint x: 473, startPoint y: 155, endPoint x: 472, endPoint y: 181, distance: 26.1
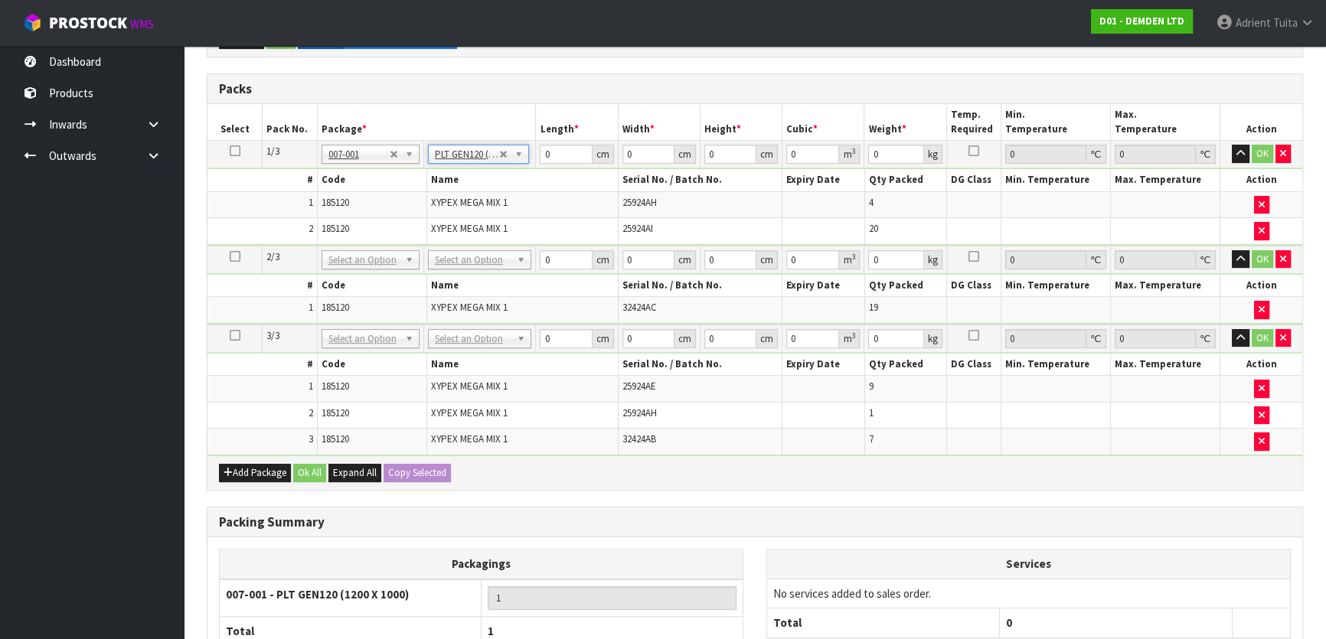
type input "120"
type input "100"
type input "487.2"
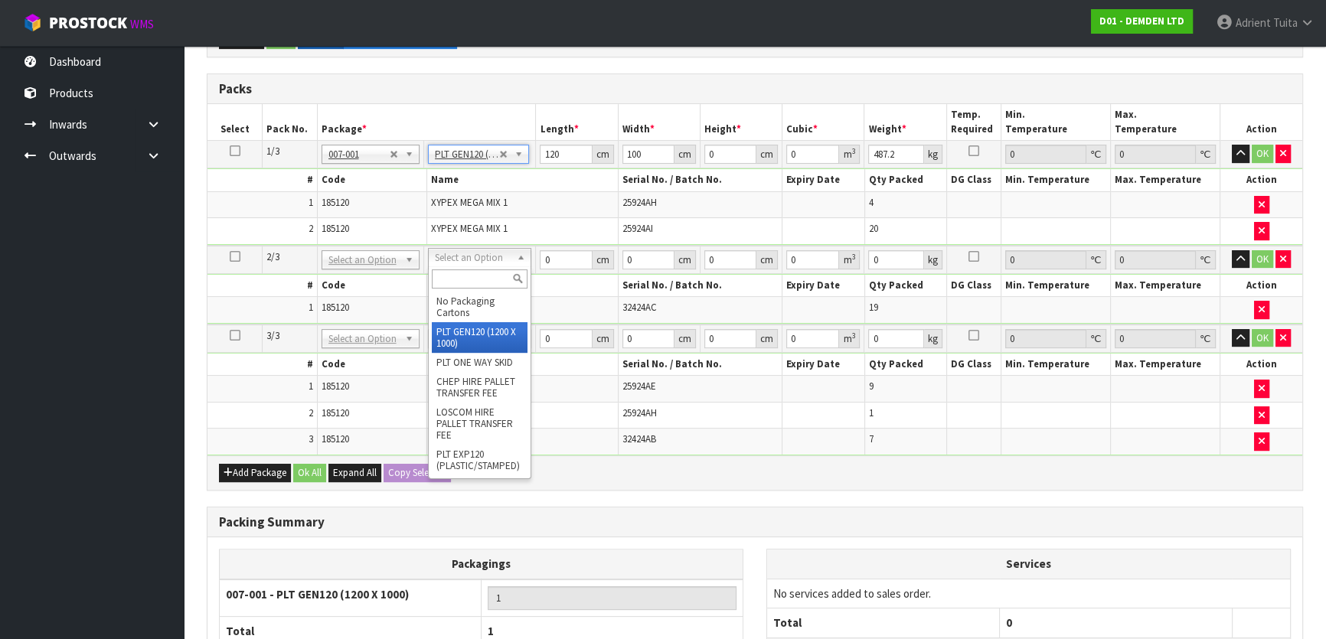
type input "2"
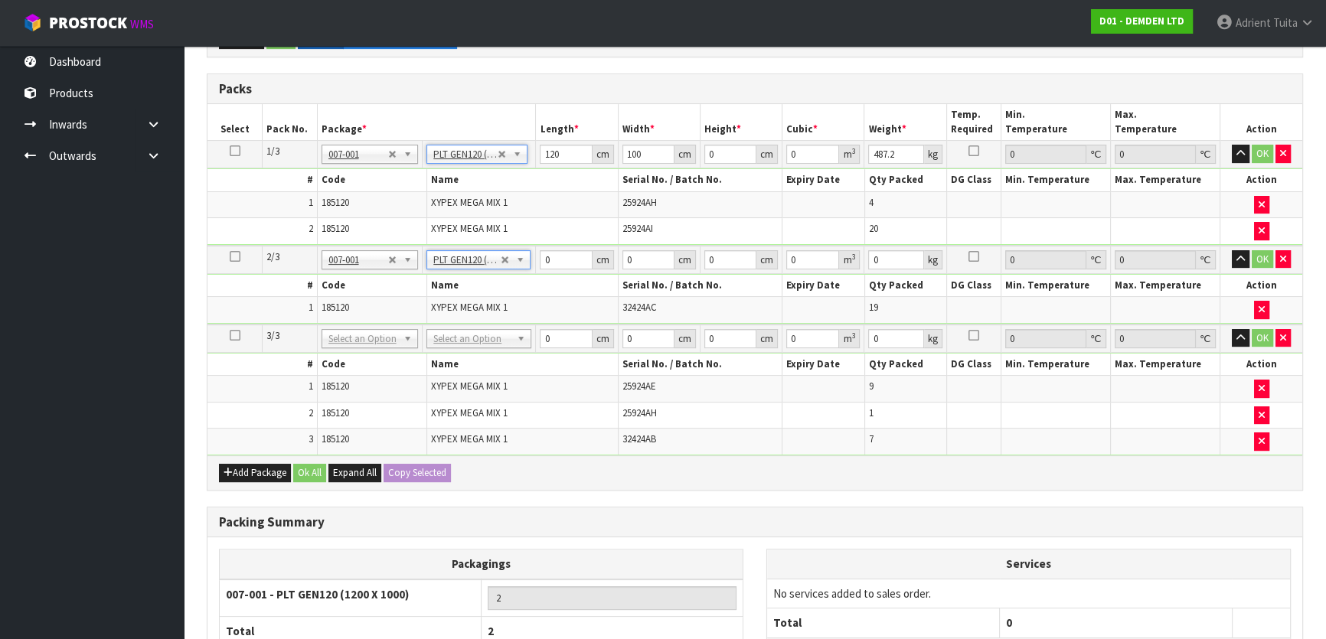
type input "120"
type input "100"
type input "385.7"
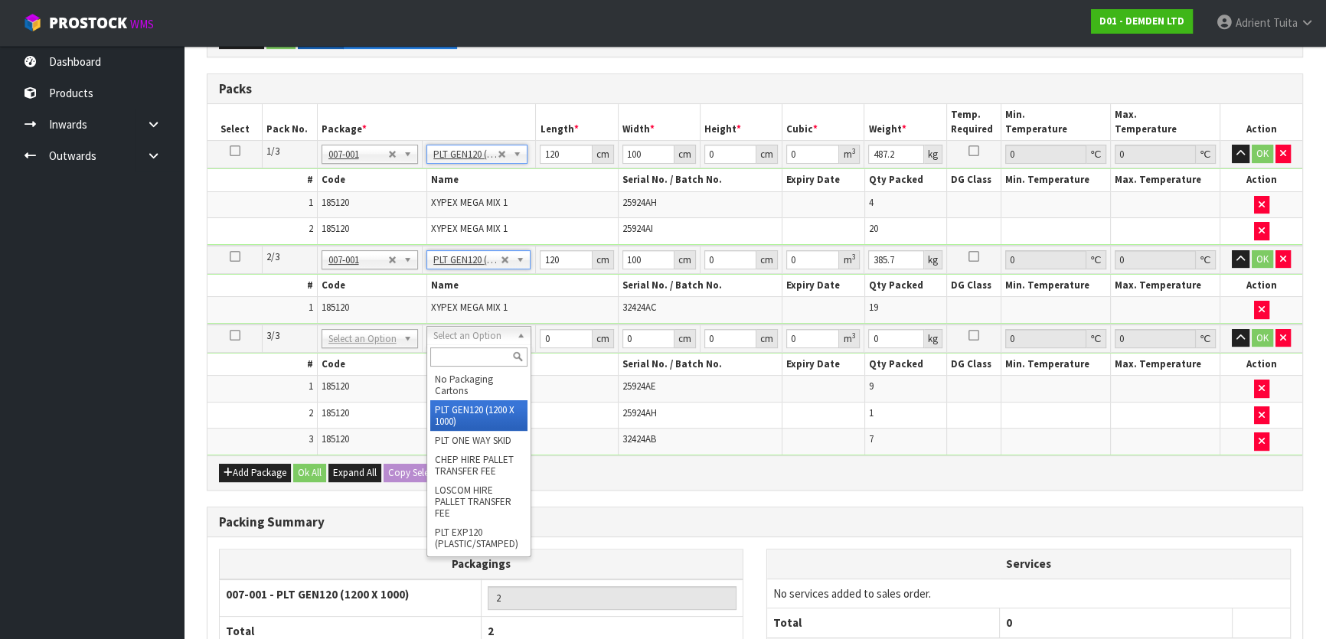
type input "3"
type input "120"
type input "100"
type input "345.1"
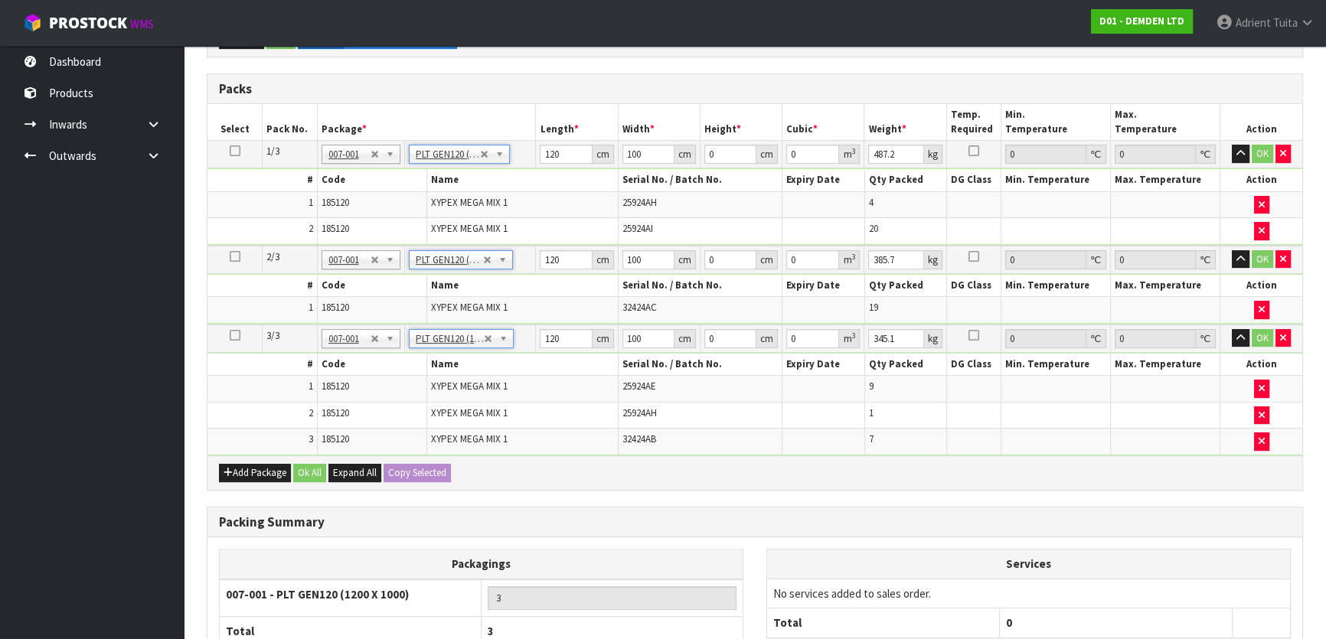
click at [549, 169] on th "Name" at bounding box center [521, 180] width 191 height 22
click at [549, 161] on input "120" at bounding box center [566, 154] width 52 height 19
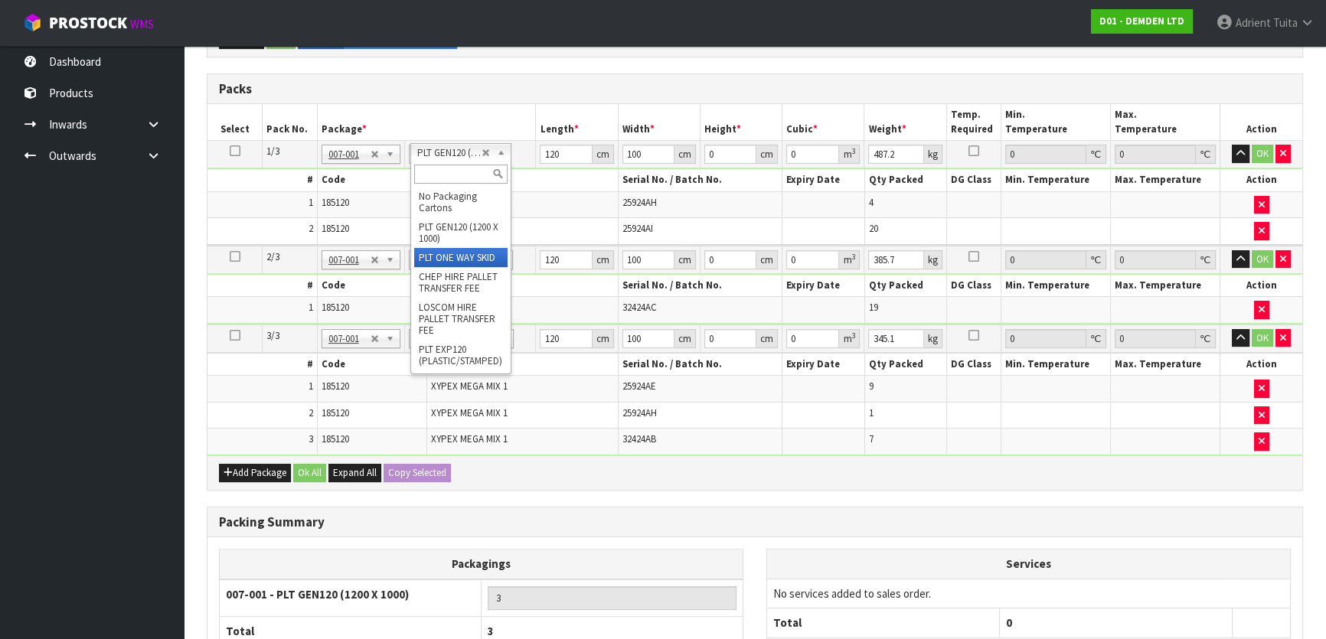
type input "1"
type input "0"
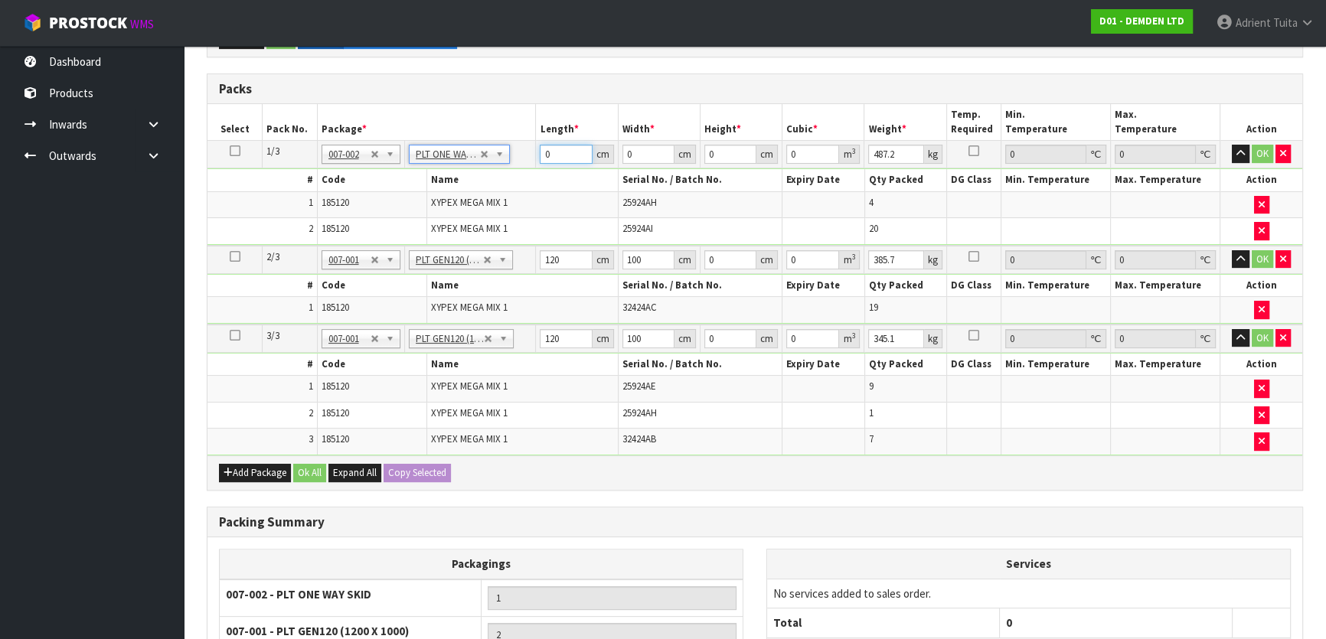
click at [544, 161] on input "0" at bounding box center [566, 154] width 52 height 19
type input "120"
type input "80"
type input "9"
type input "0.0864"
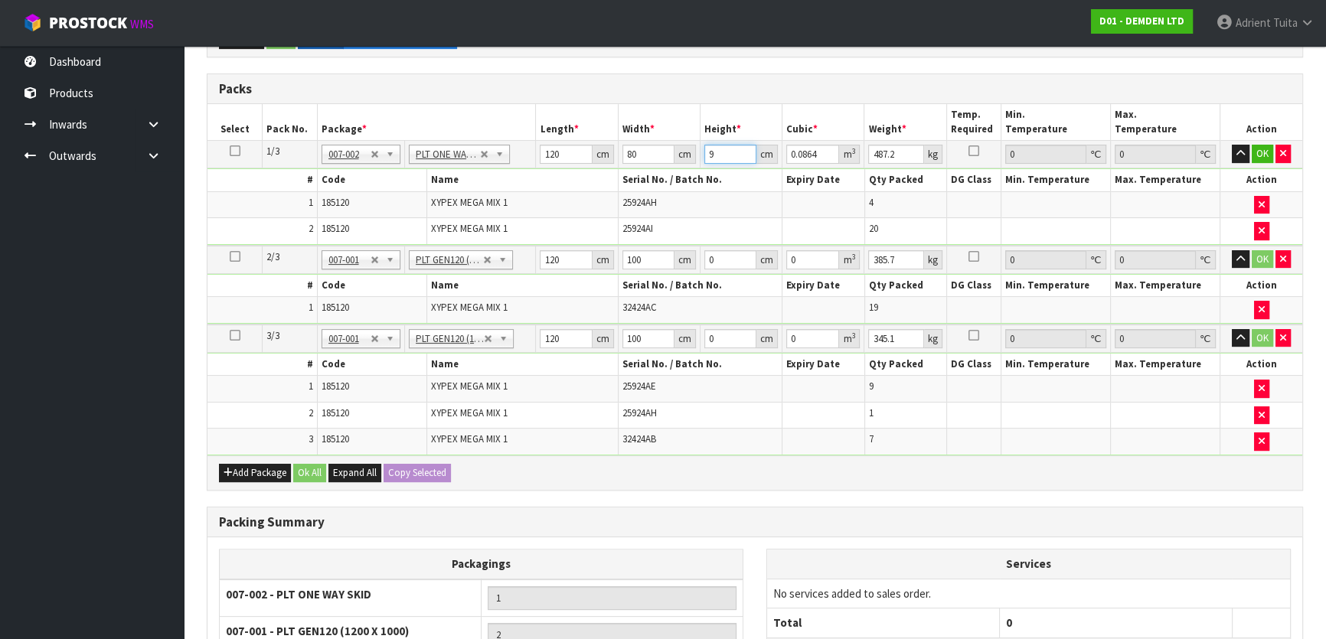
type input "96"
type input "0.9216"
type input "96"
type input "523"
click at [546, 258] on input "120" at bounding box center [566, 259] width 52 height 19
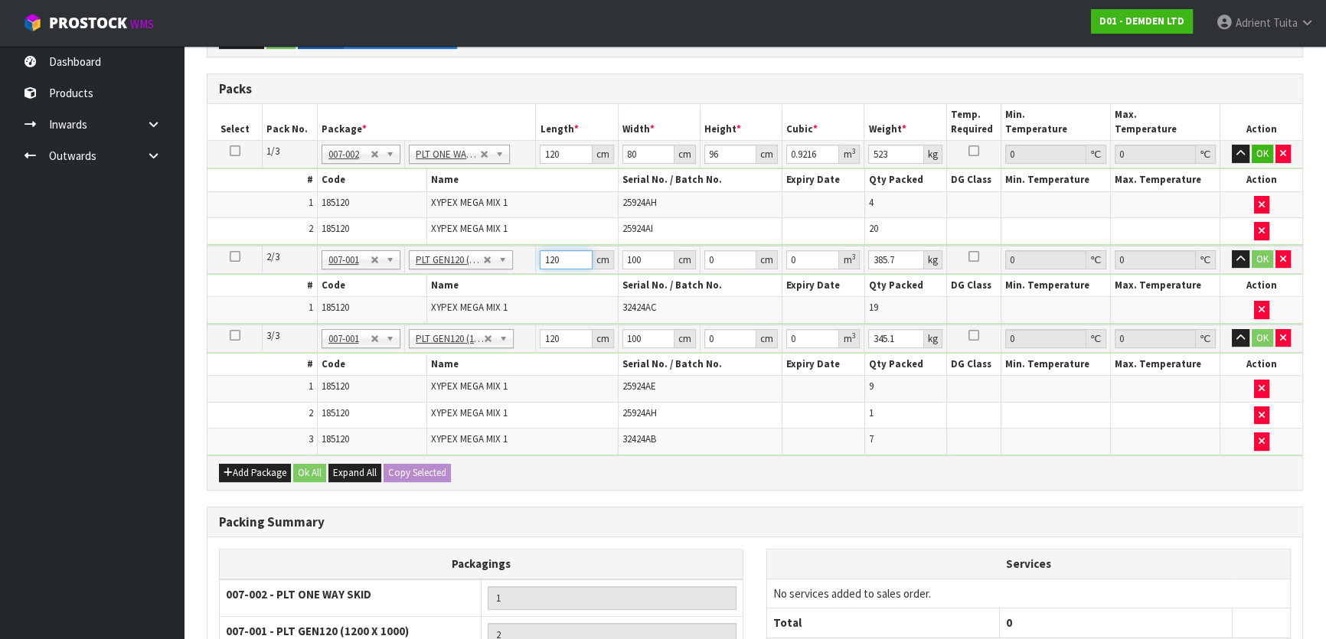
click at [546, 258] on input "120" at bounding box center [566, 259] width 52 height 19
type input "101"
type input "9"
type input "0.10908"
type input "98"
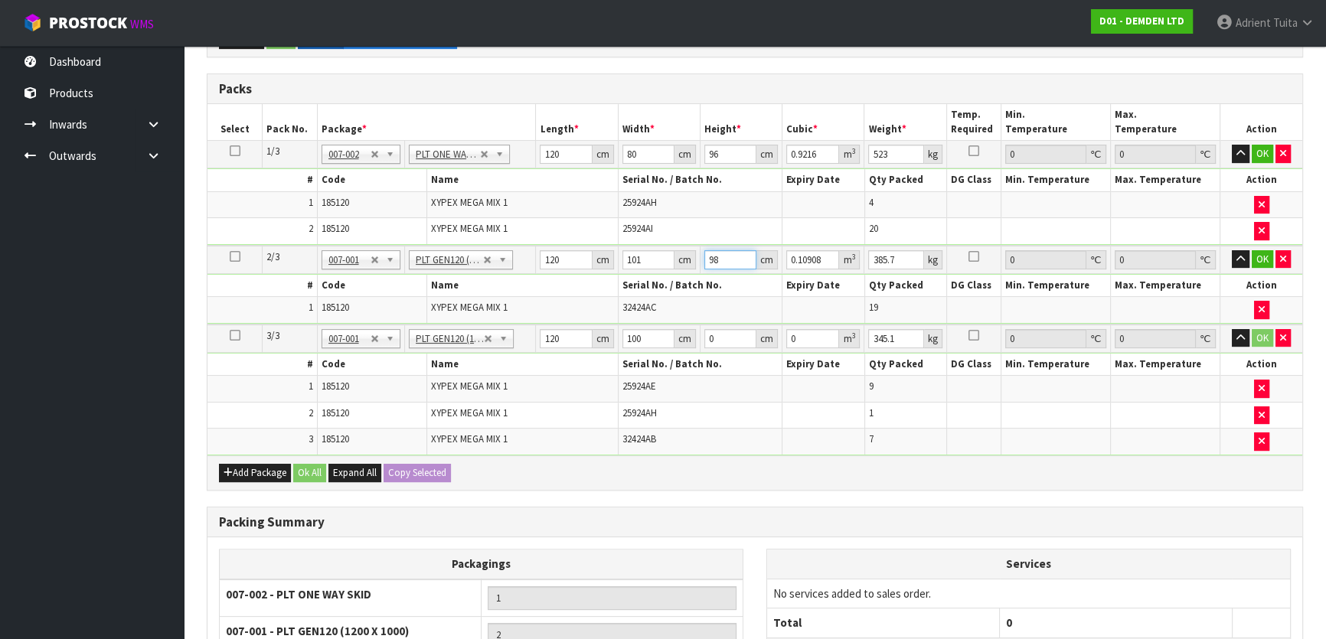
type input "1.18776"
type input "98"
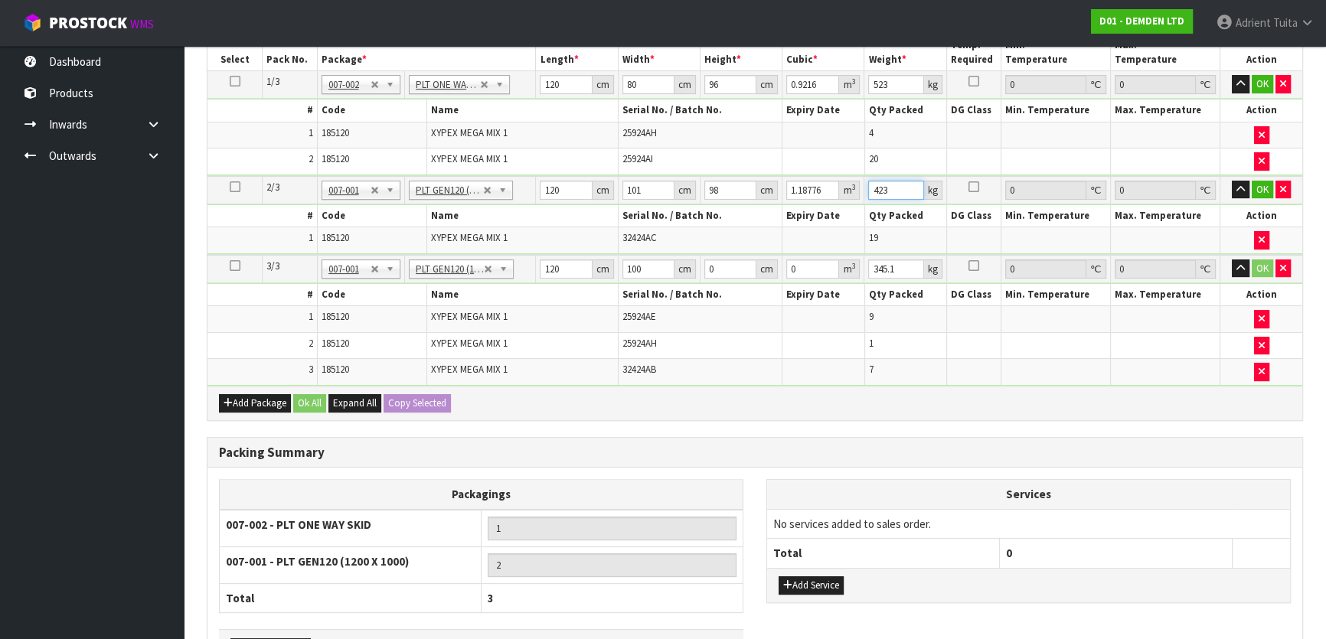
type input "423"
click at [543, 262] on input "120" at bounding box center [566, 269] width 52 height 19
click at [544, 260] on input "120" at bounding box center [566, 269] width 52 height 19
type input "121"
type input "101"
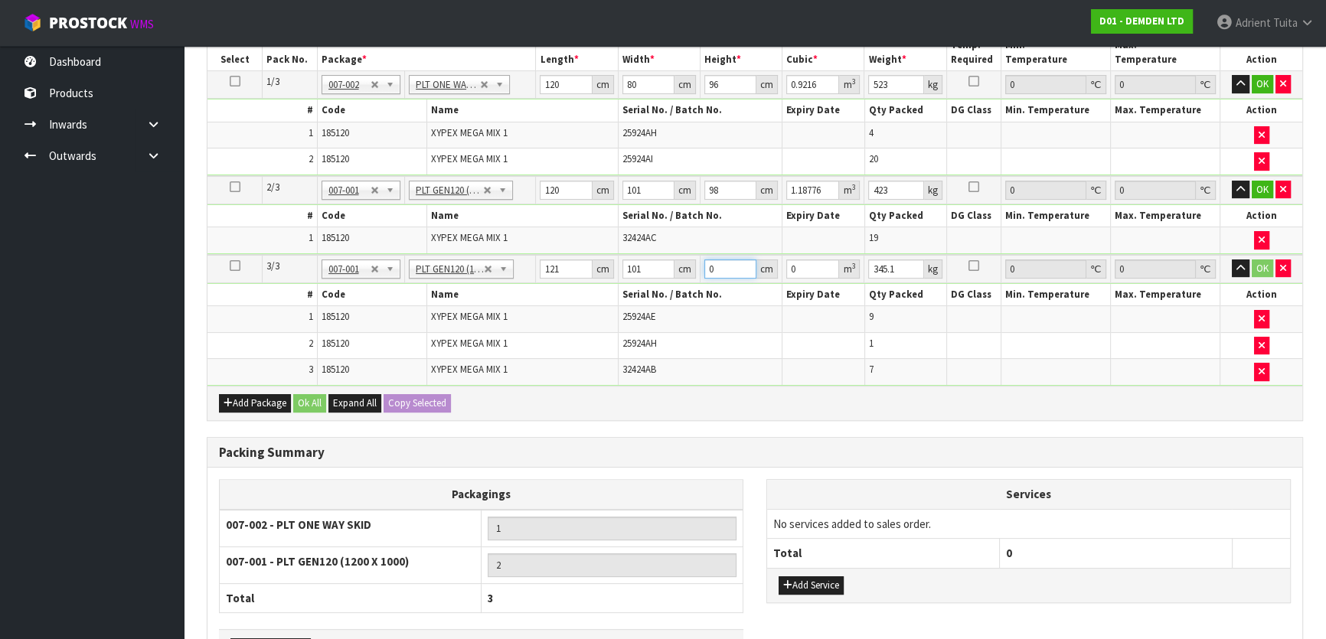
type input "9"
type input "0.109989"
type input "98"
type input "1.197658"
type input "98"
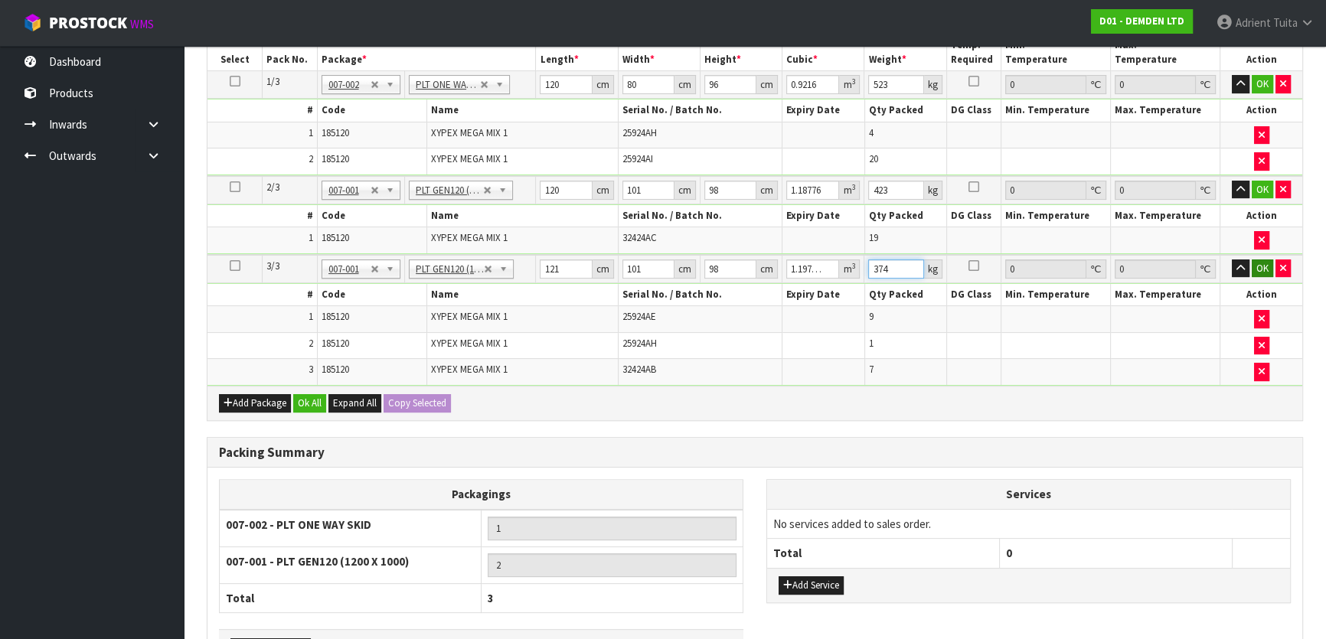
type input "374"
click at [1263, 268] on button "OK" at bounding box center [1262, 269] width 21 height 18
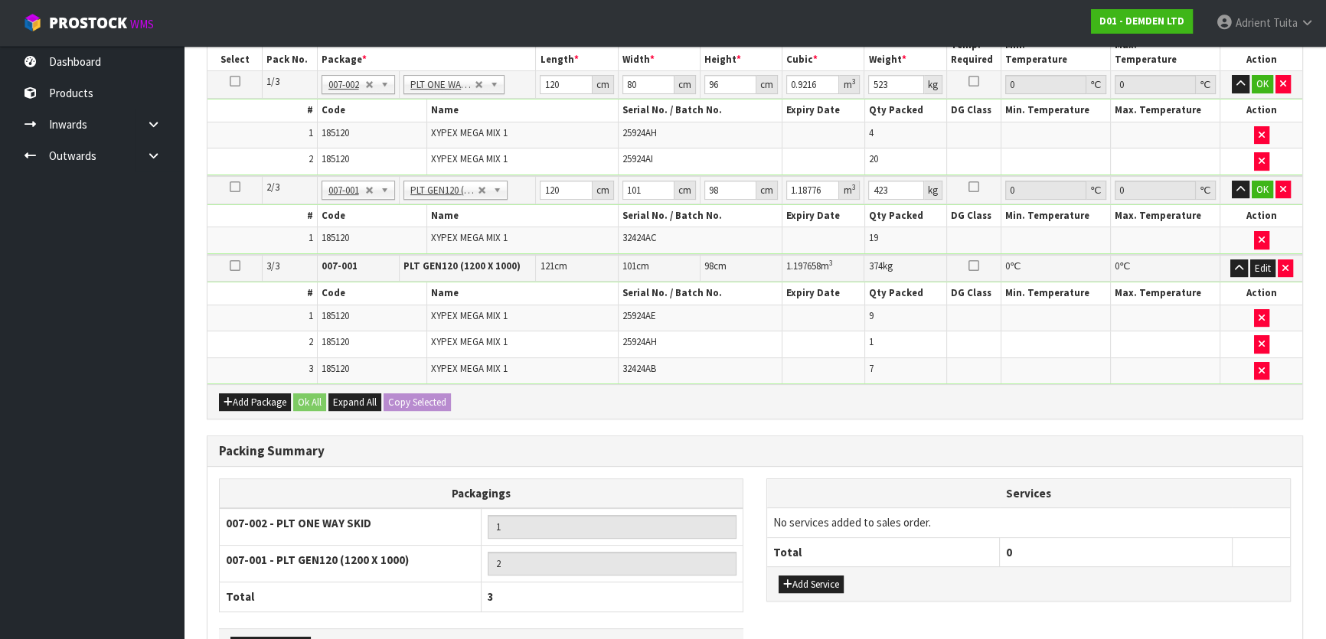
click at [1256, 176] on td "OK" at bounding box center [1261, 190] width 82 height 28
click at [1256, 182] on button "OK" at bounding box center [1262, 190] width 21 height 18
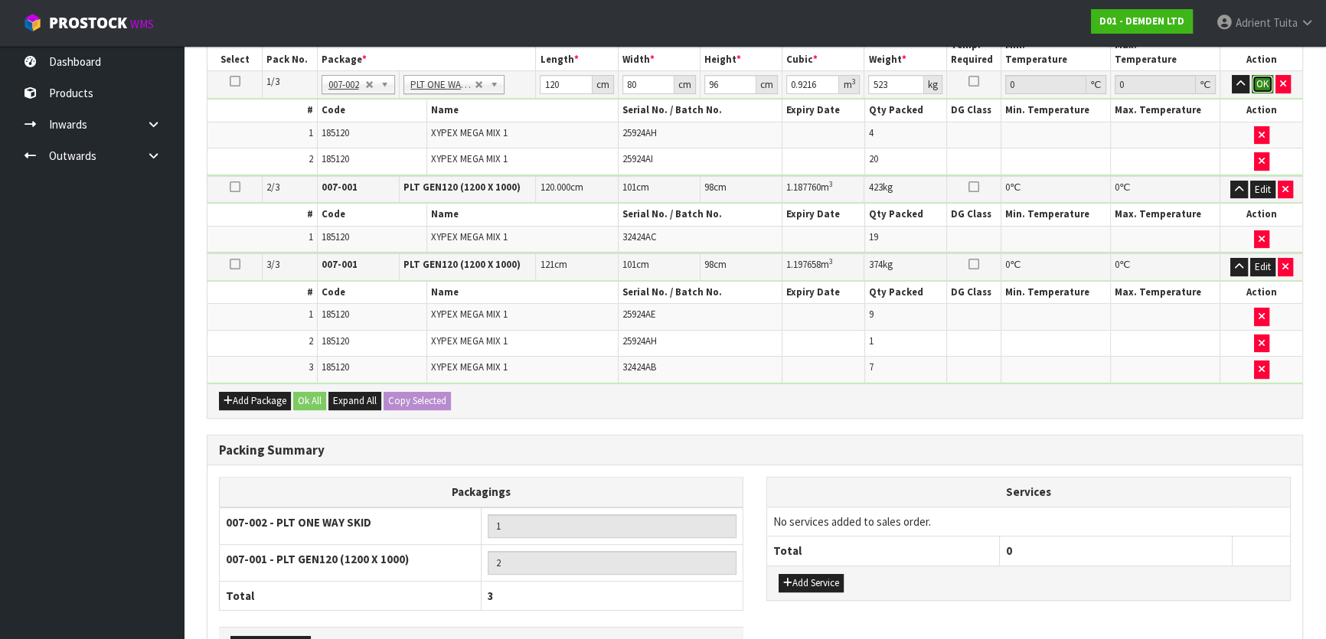
click at [1263, 77] on button "OK" at bounding box center [1262, 84] width 21 height 18
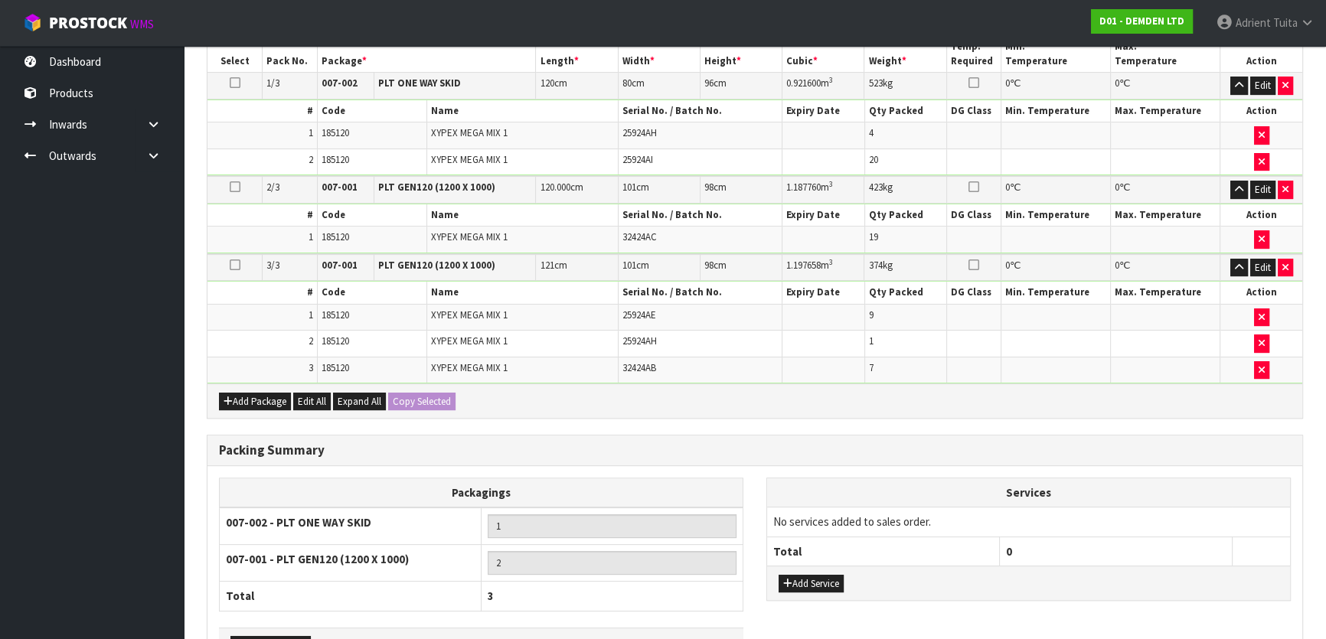
scroll to position [555, 0]
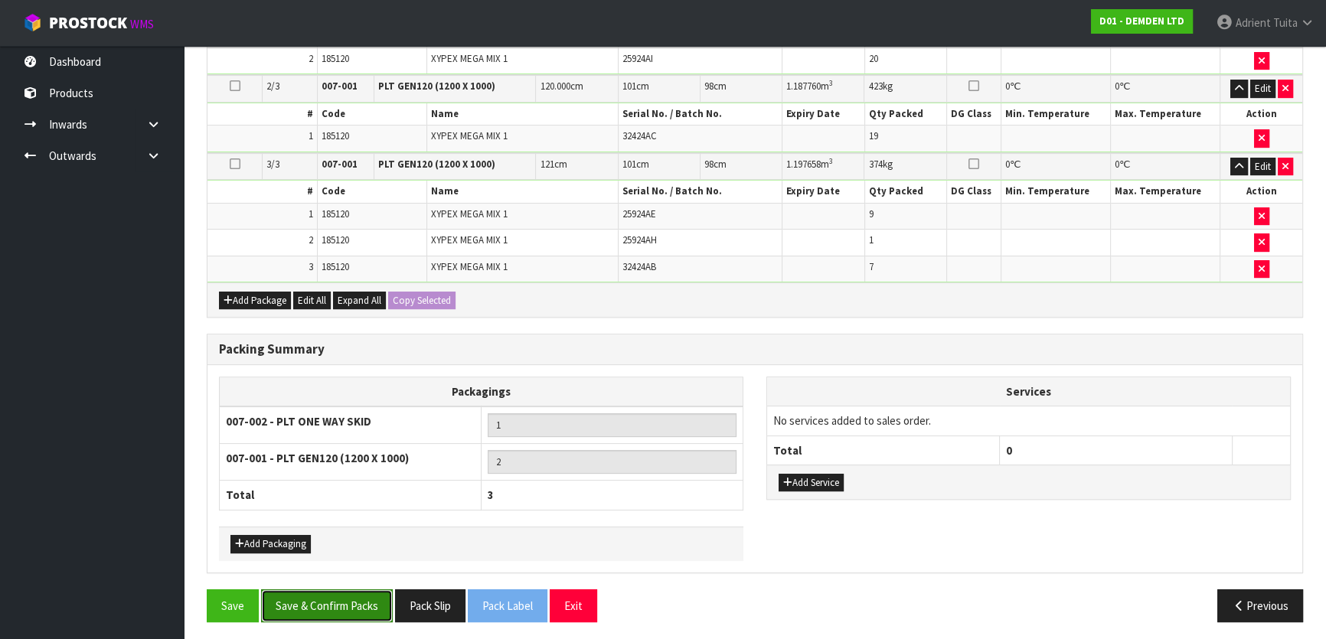
click at [356, 598] on button "Save & Confirm Packs" at bounding box center [327, 605] width 132 height 33
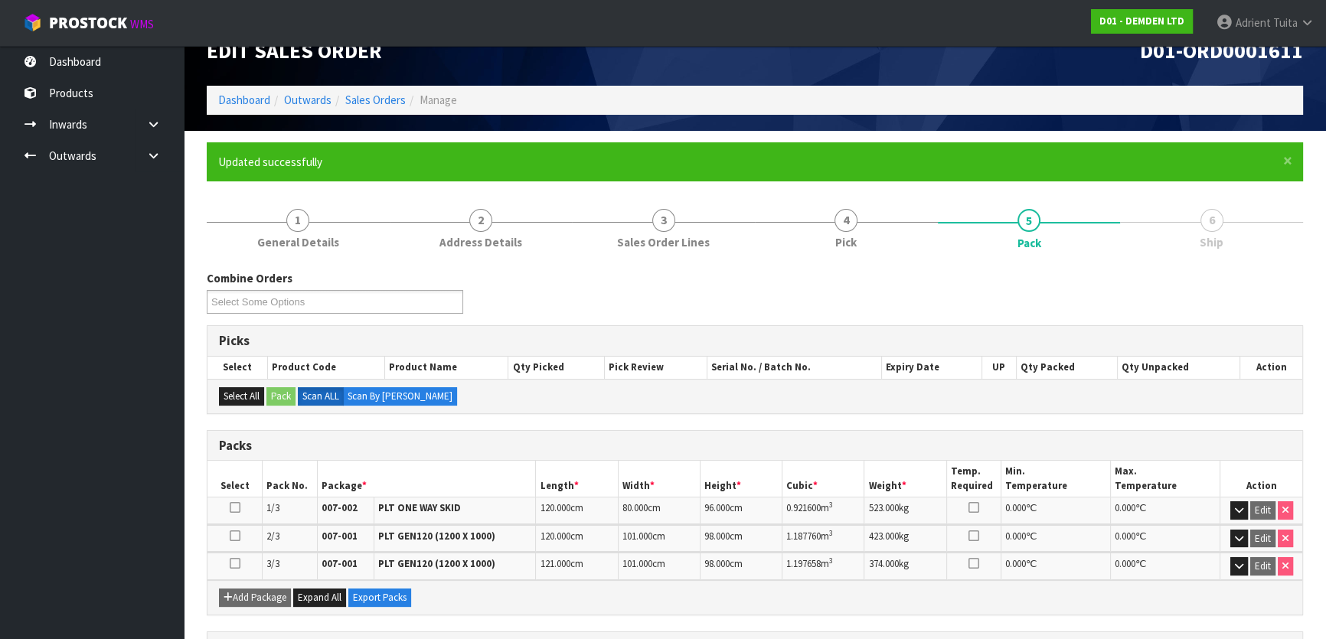
scroll to position [0, 0]
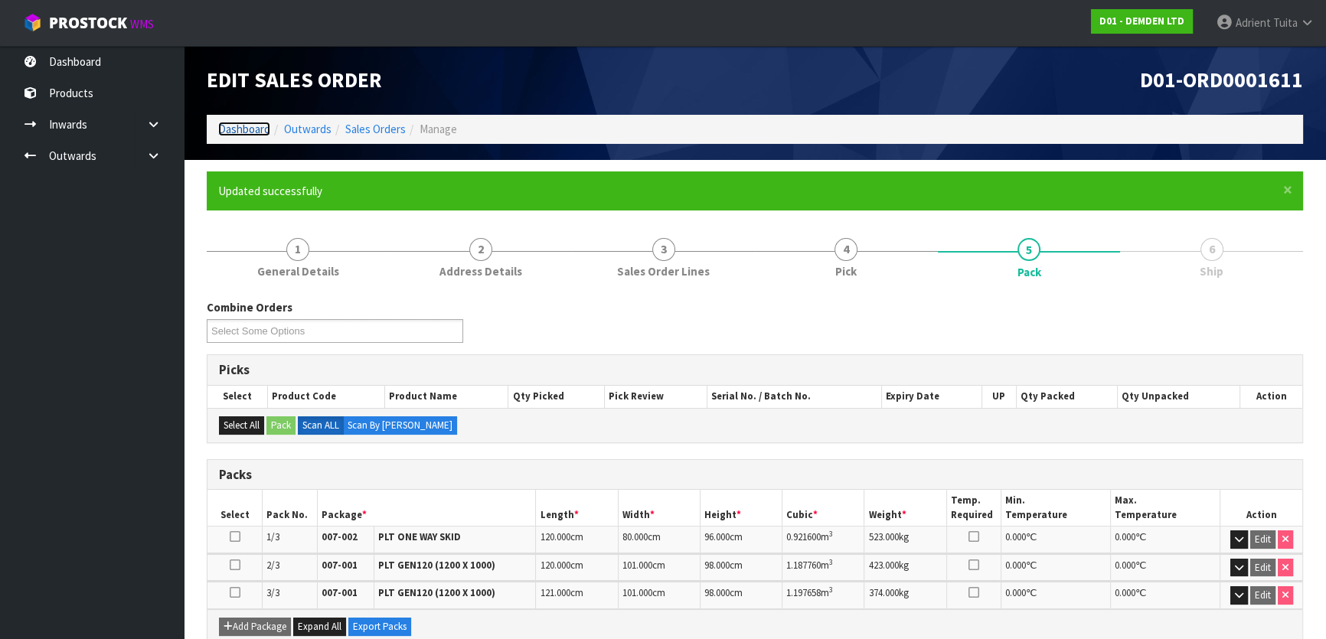
click at [253, 136] on link "Dashboard" at bounding box center [244, 129] width 52 height 15
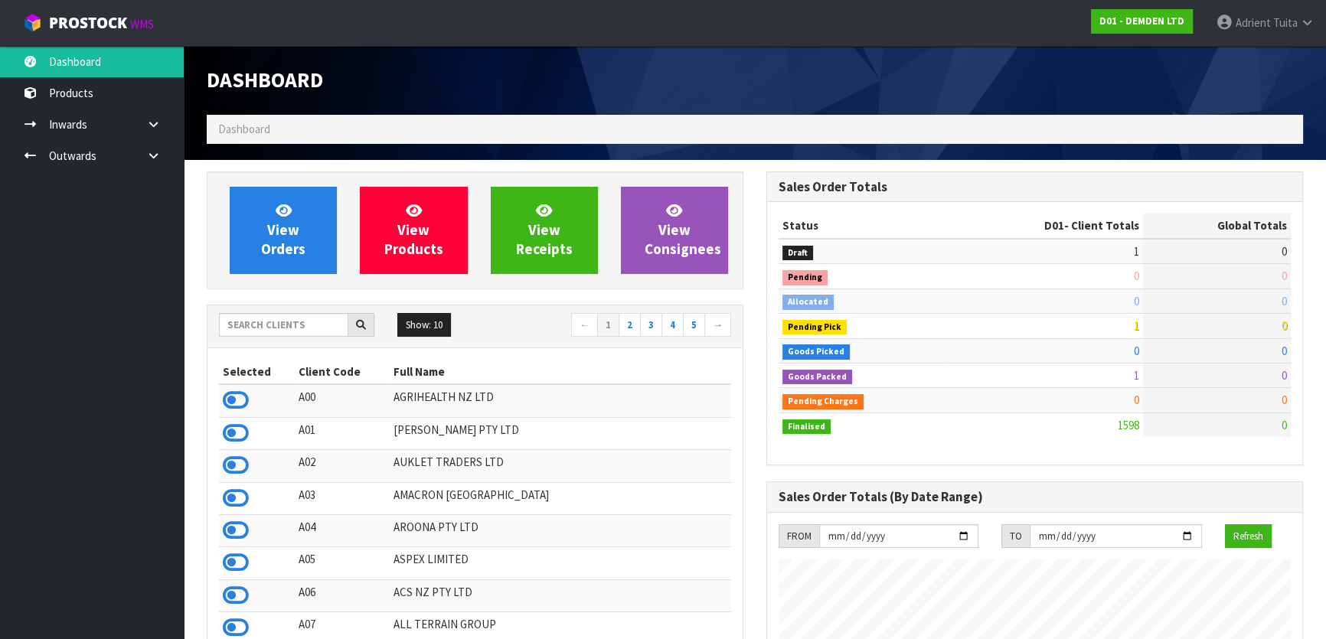
scroll to position [1009, 559]
click at [328, 316] on input "text" at bounding box center [283, 325] width 129 height 24
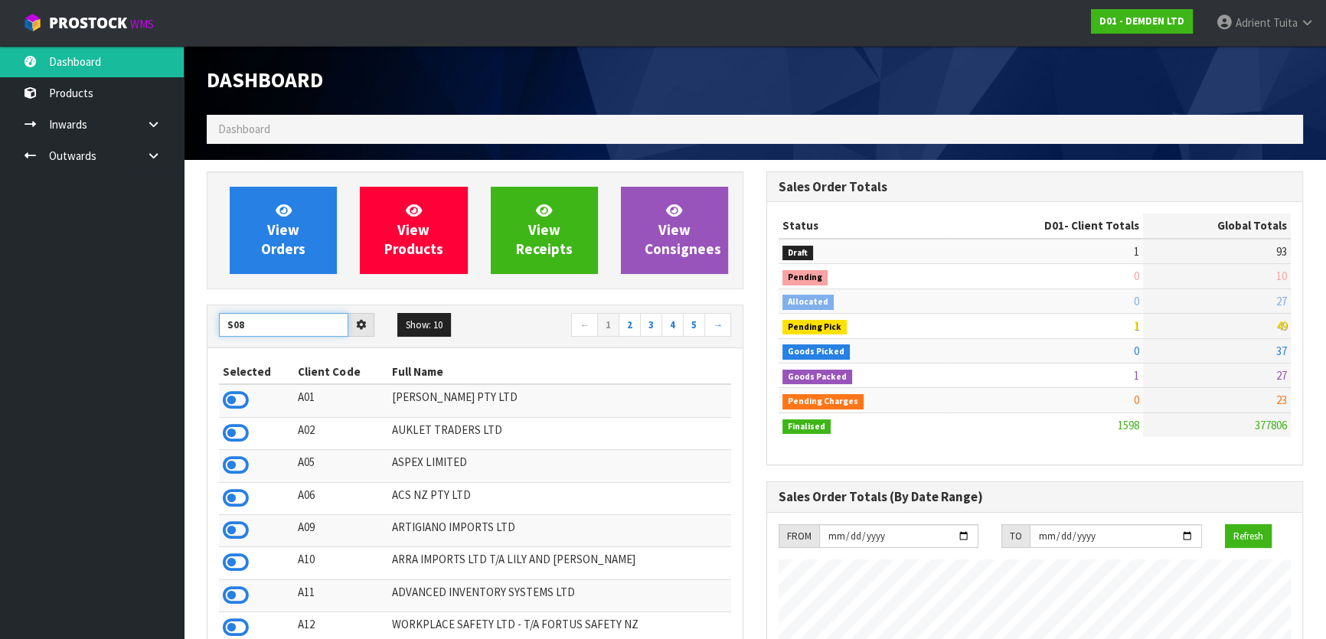
type input "S08"
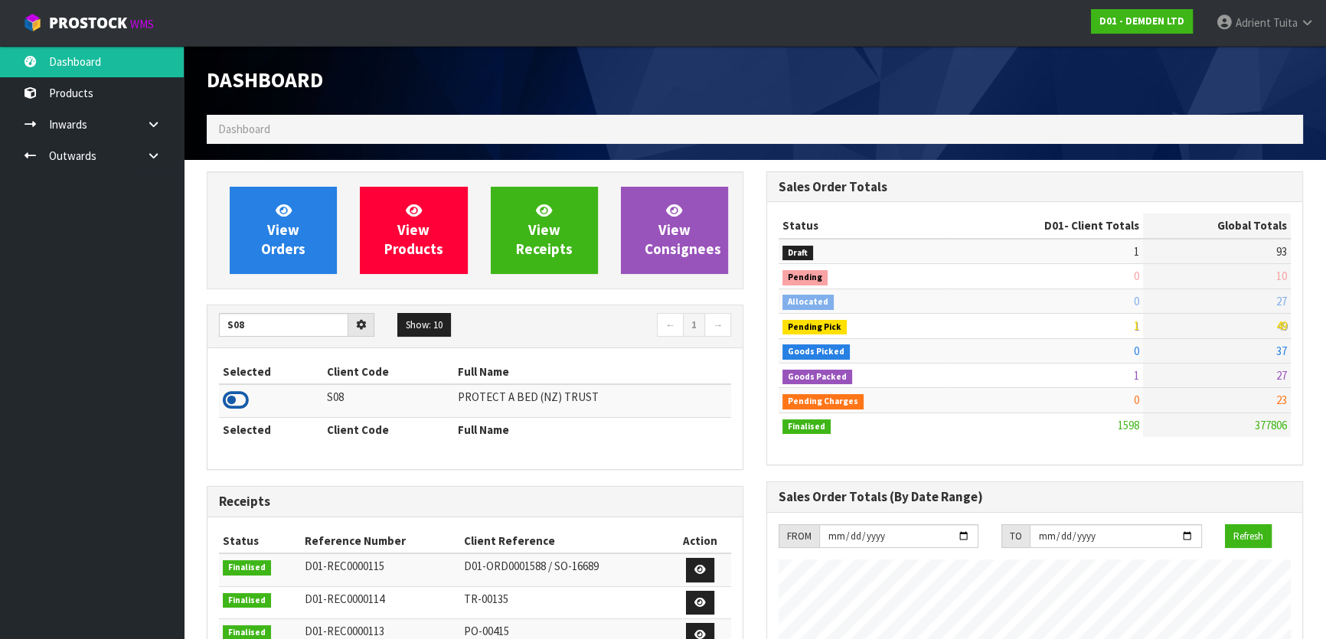
drag, startPoint x: 258, startPoint y: 386, endPoint x: 233, endPoint y: 412, distance: 36.3
click at [253, 393] on td at bounding box center [271, 400] width 104 height 33
click at [232, 412] on link at bounding box center [236, 404] width 26 height 15
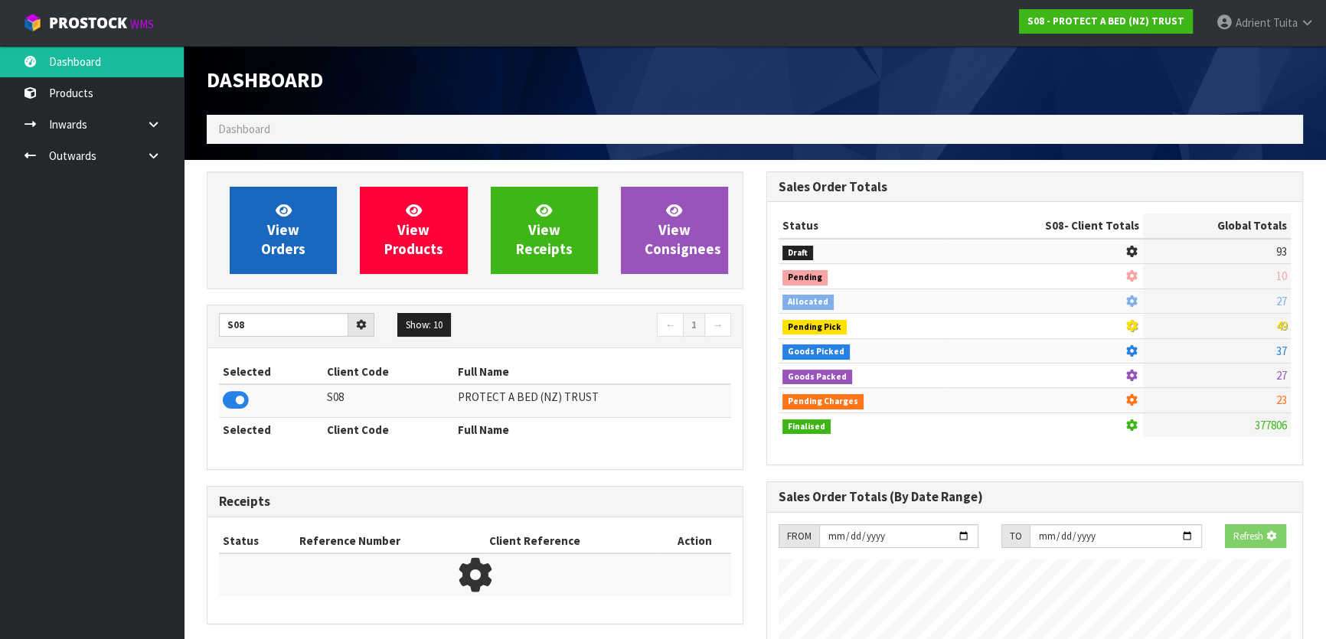
scroll to position [764618, 765012]
click at [264, 245] on span "View Orders" at bounding box center [283, 229] width 44 height 57
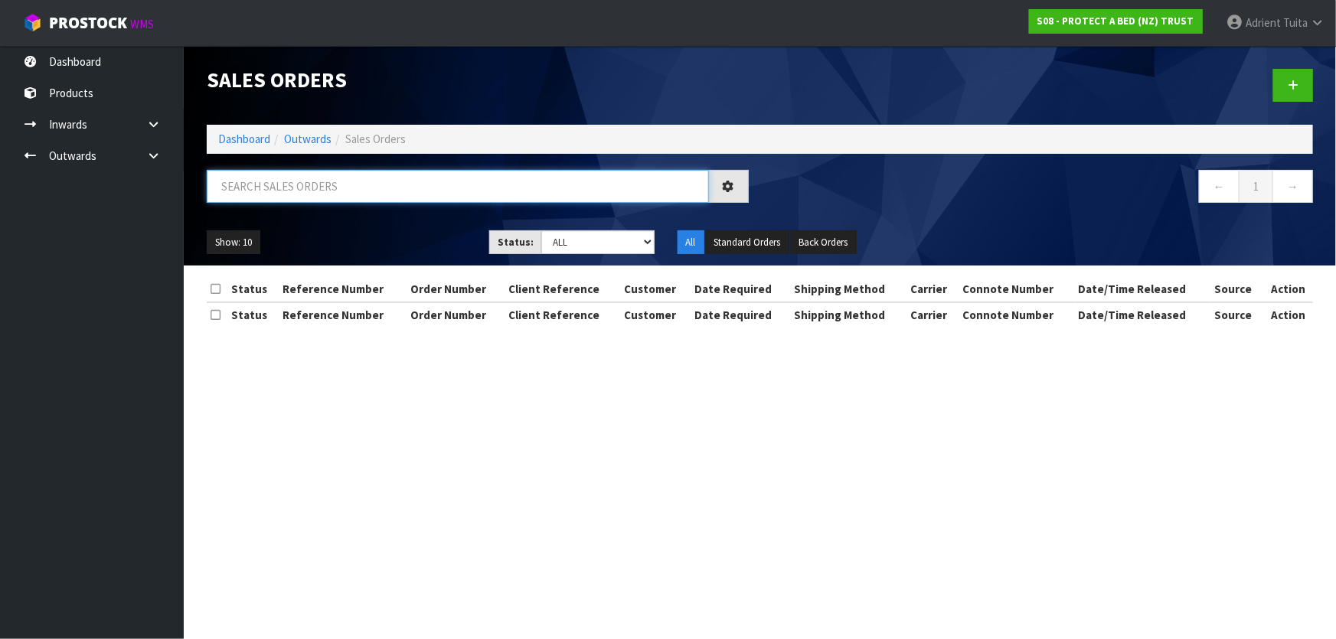
click at [296, 189] on input "text" at bounding box center [458, 186] width 502 height 33
type input "1221"
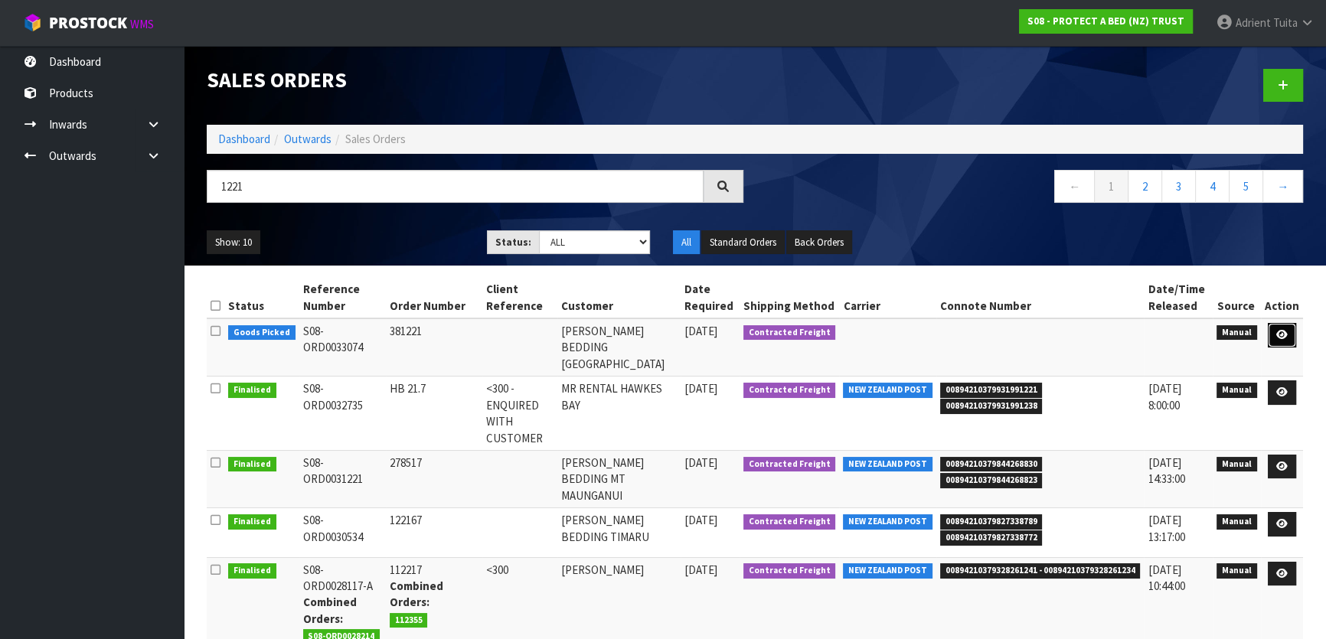
click at [1276, 329] on link at bounding box center [1282, 335] width 28 height 24
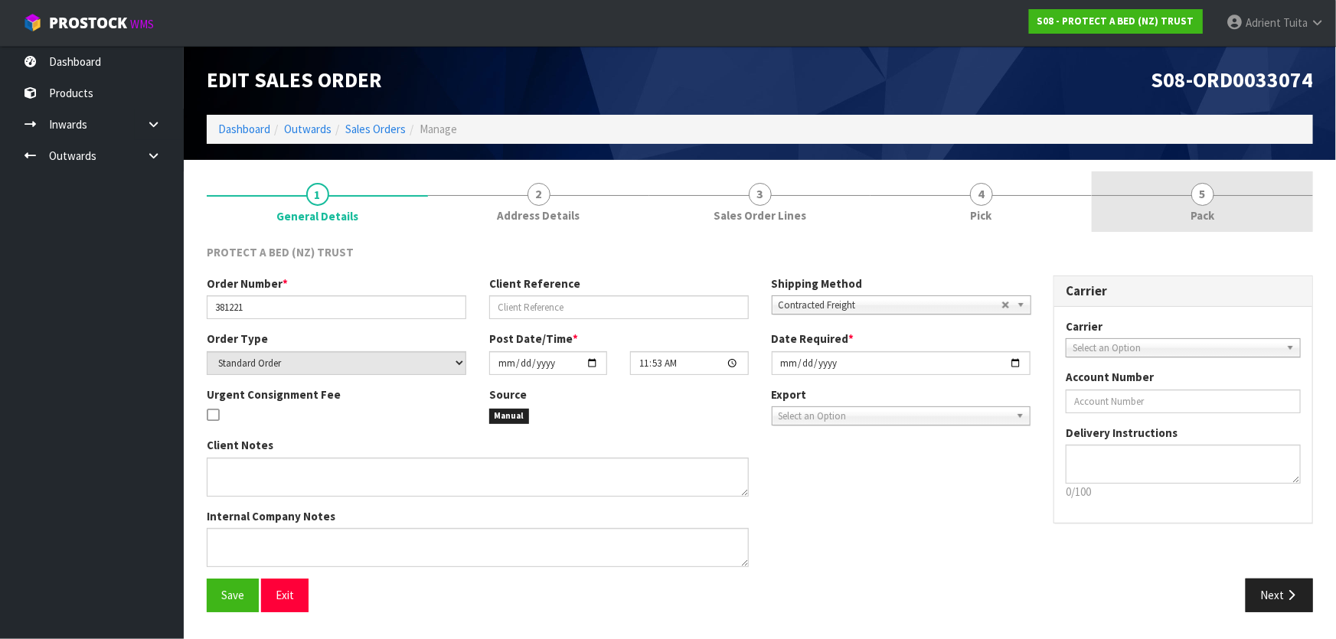
click at [1267, 200] on link "5 Pack" at bounding box center [1202, 201] width 221 height 60
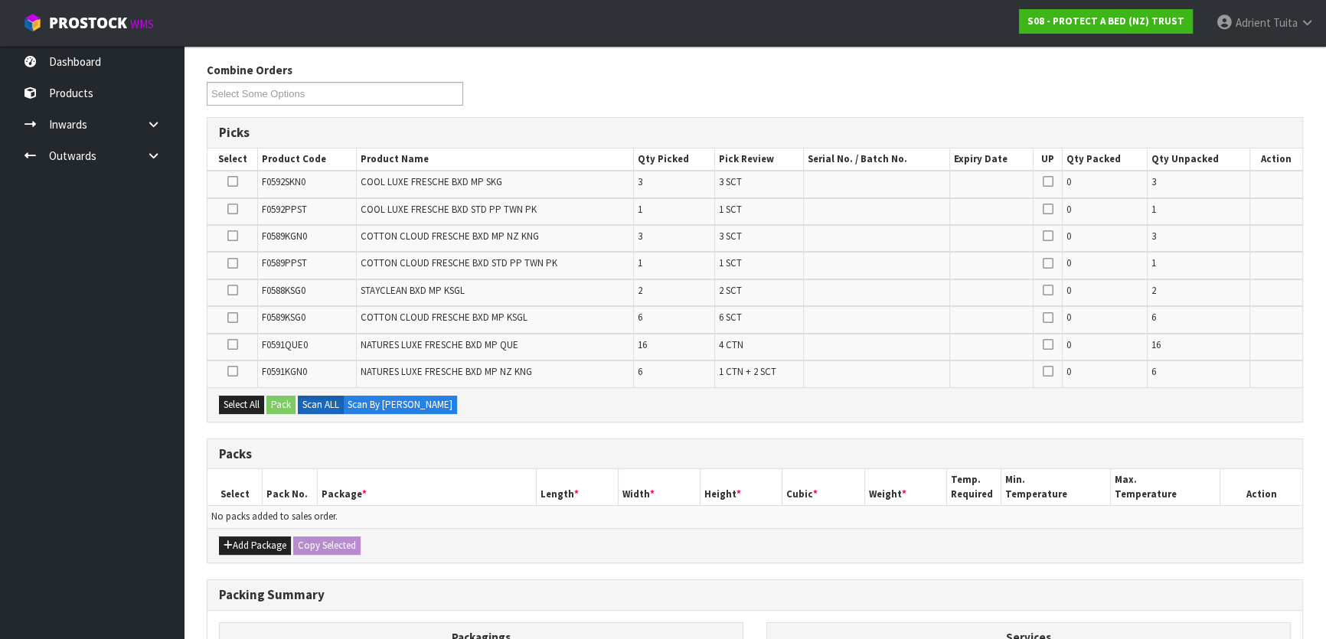
scroll to position [384, 0]
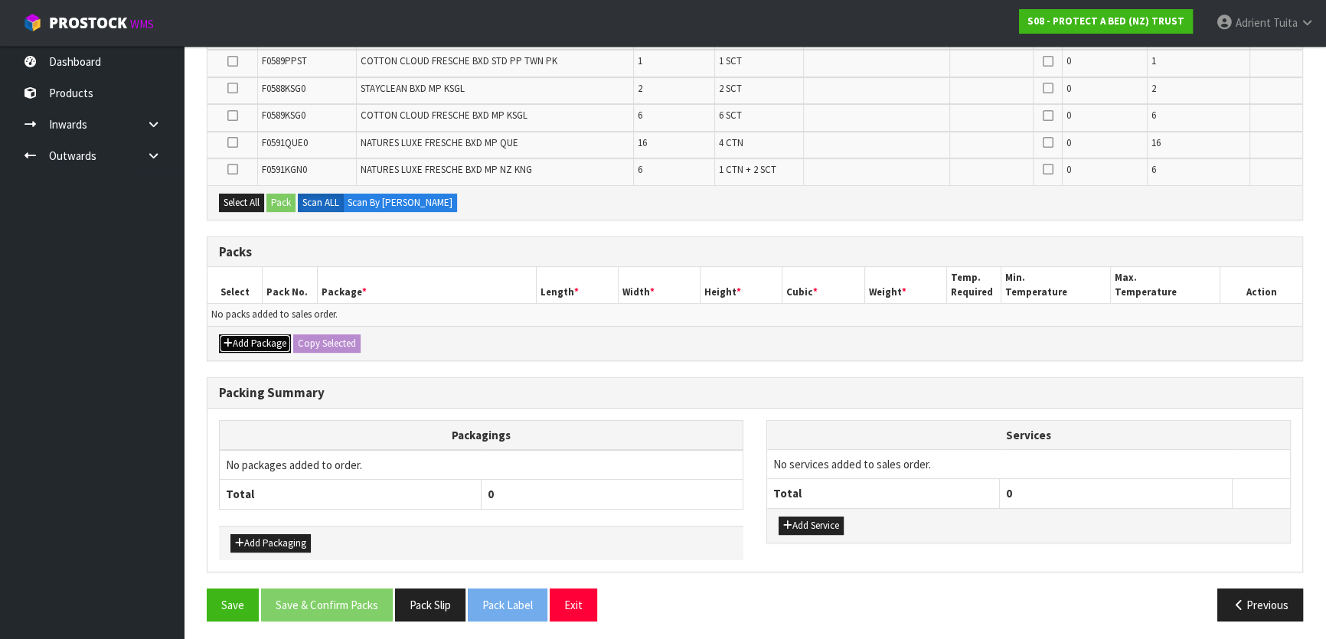
click at [252, 347] on button "Add Package" at bounding box center [255, 344] width 72 height 18
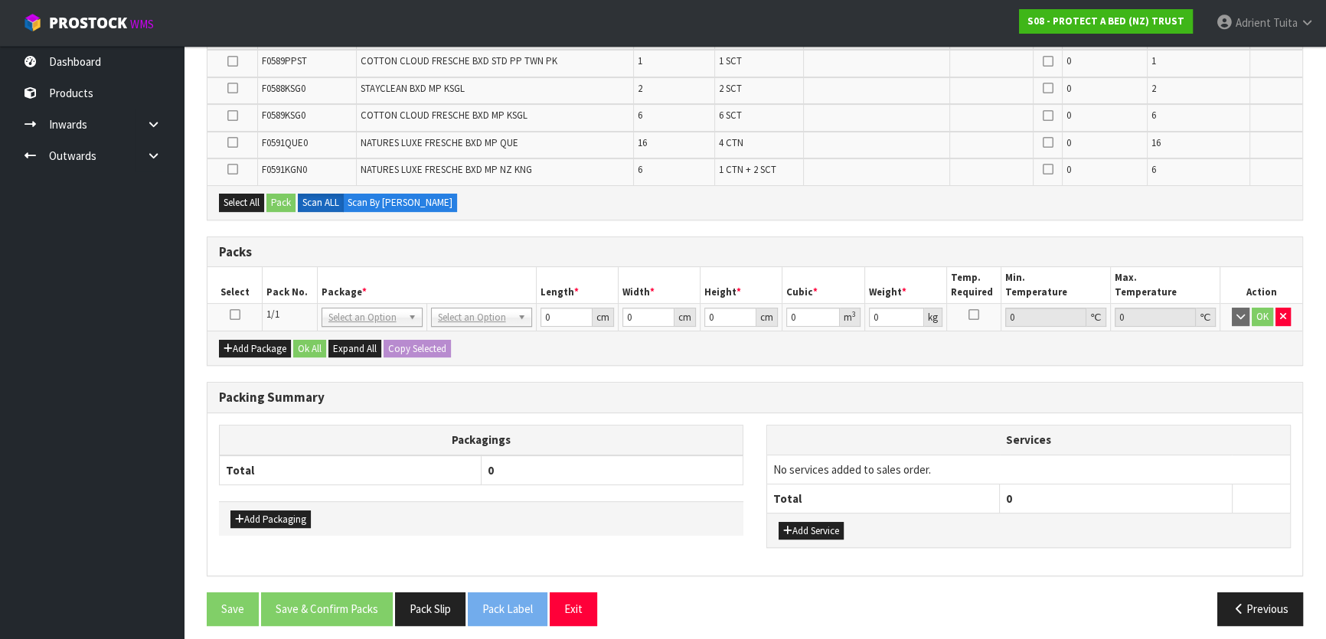
click at [237, 315] on icon at bounding box center [235, 315] width 11 height 1
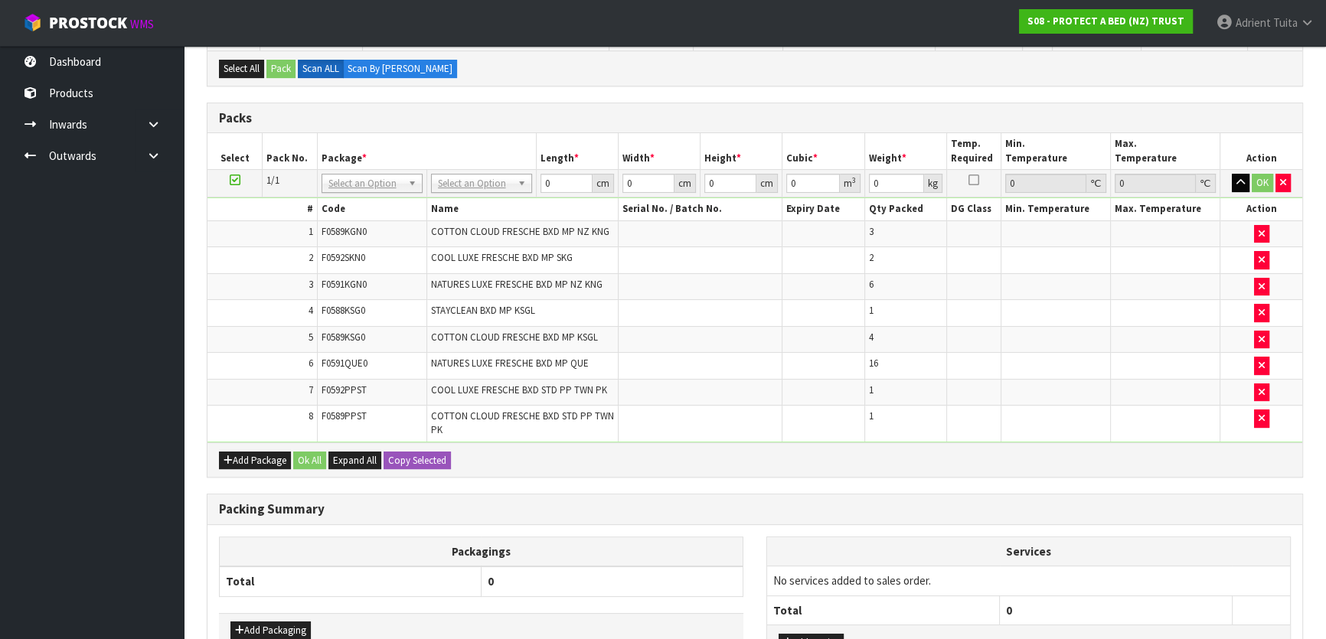
scroll to position [432, 0]
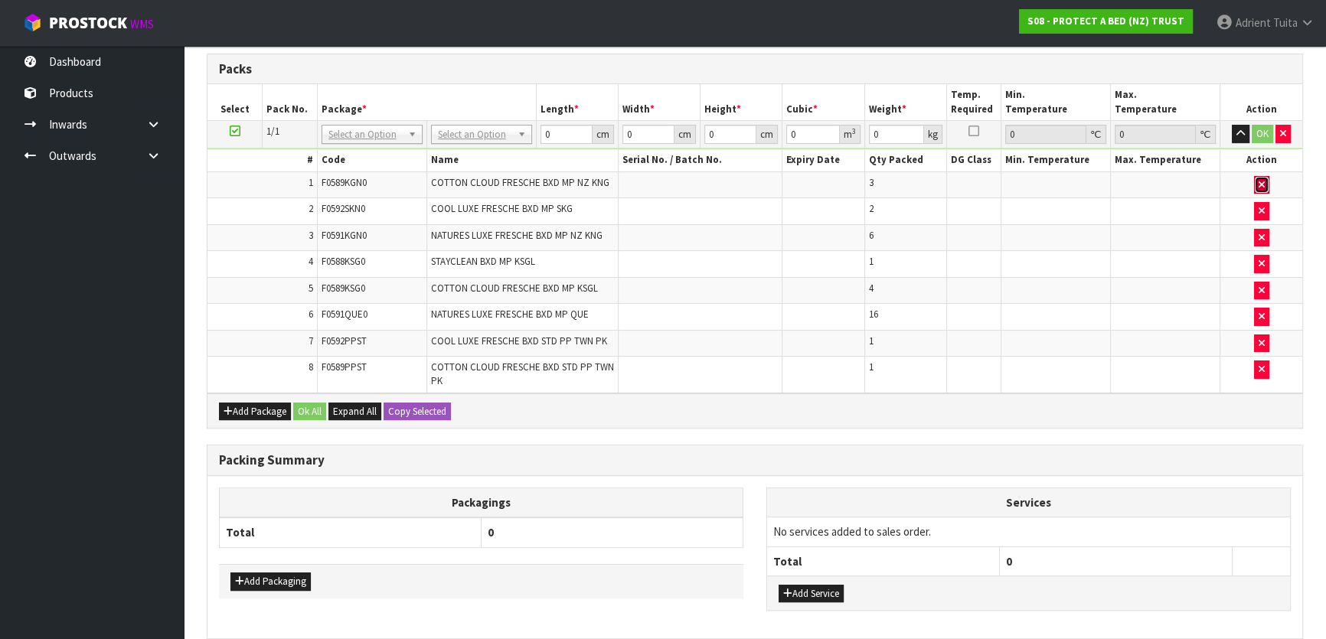
click at [1260, 186] on icon "button" at bounding box center [1262, 185] width 6 height 10
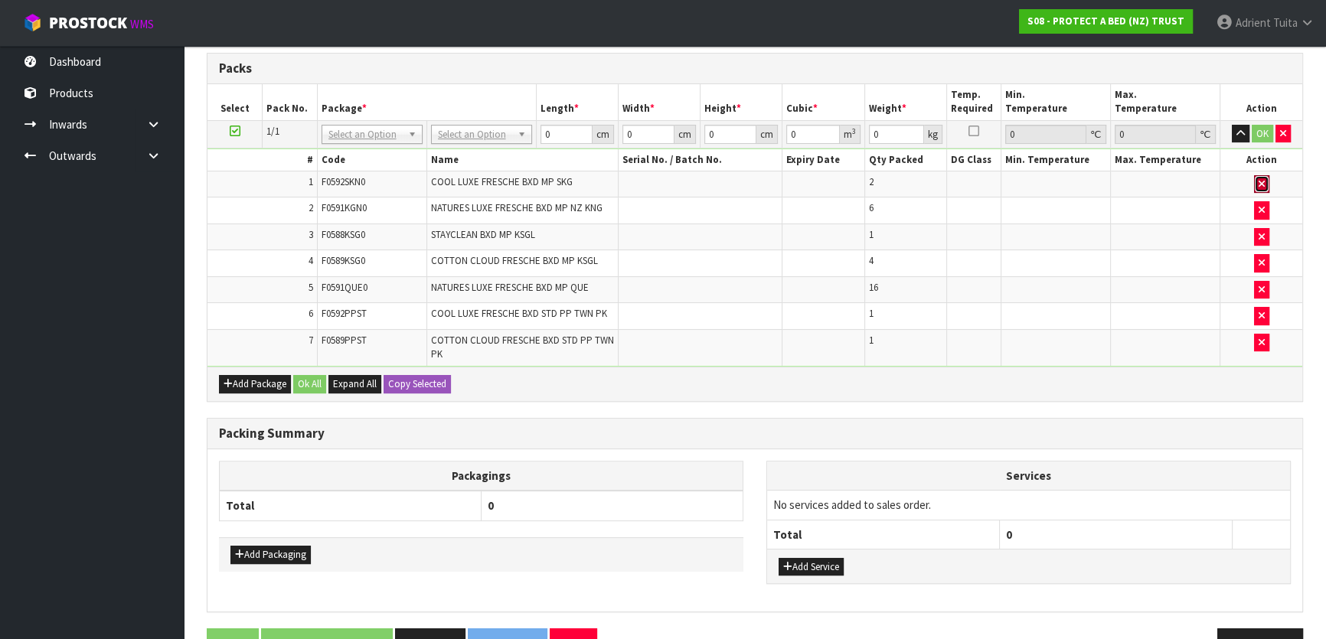
click at [1260, 186] on icon "button" at bounding box center [1262, 184] width 6 height 10
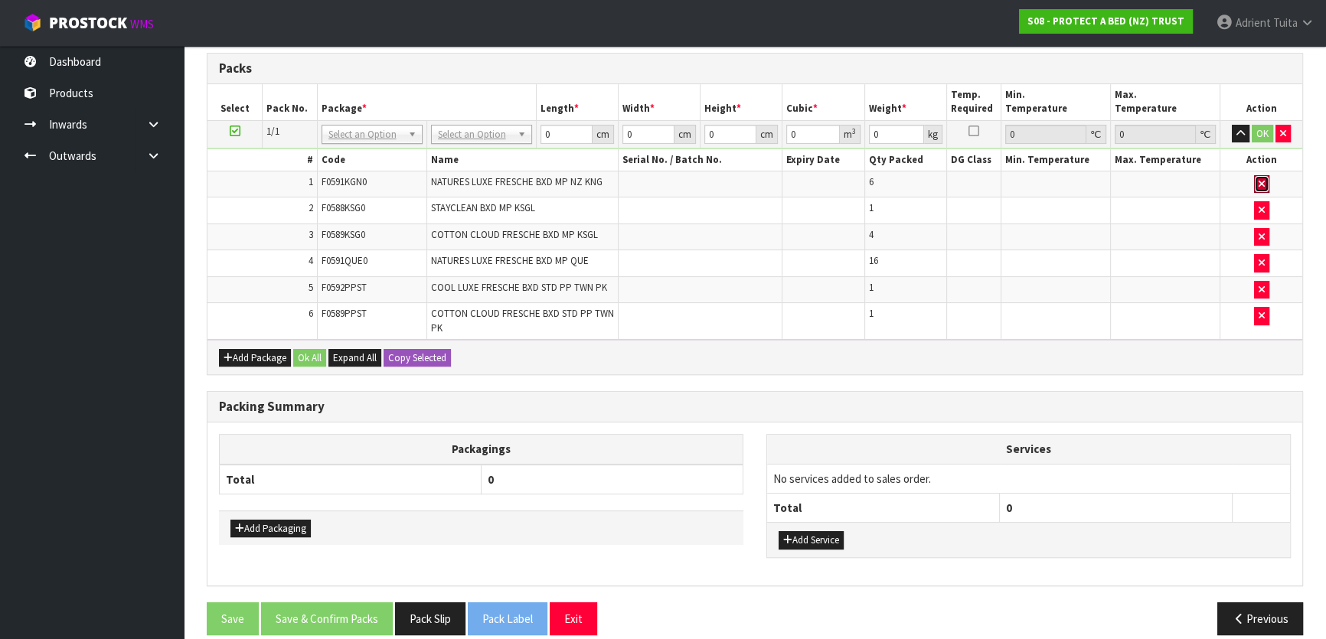
click at [1260, 186] on icon "button" at bounding box center [1262, 184] width 6 height 10
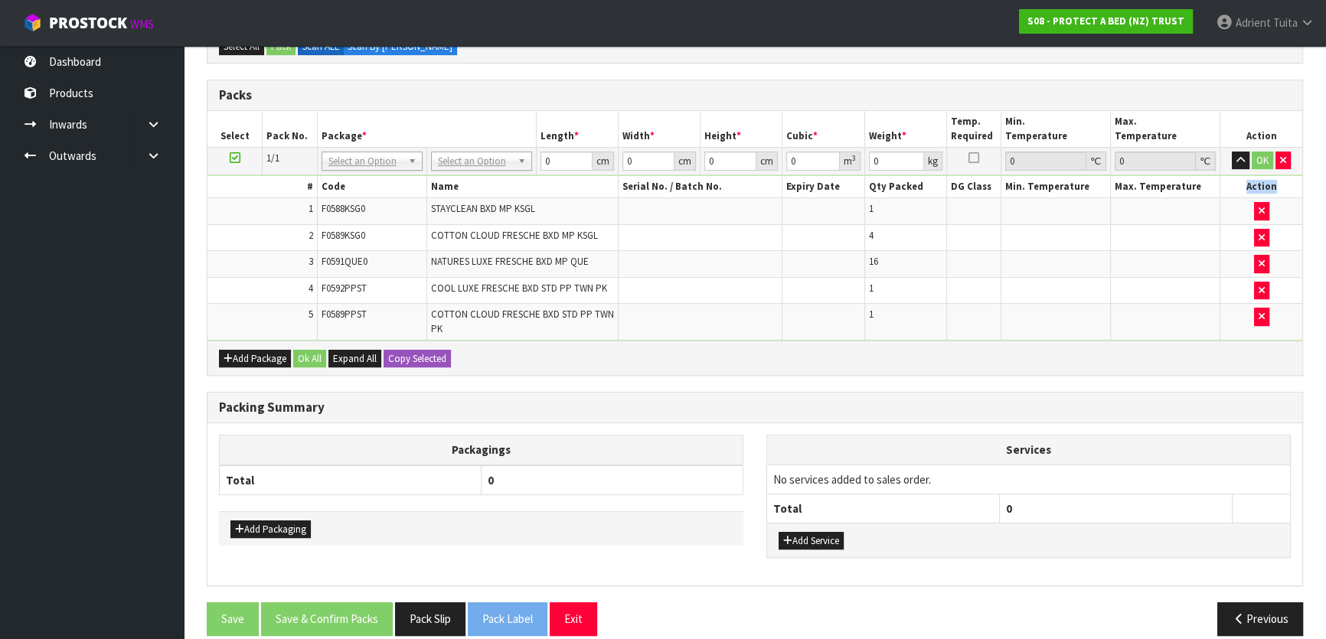
click at [1260, 186] on th "Action" at bounding box center [1261, 187] width 82 height 22
click at [1259, 206] on icon "button" at bounding box center [1262, 211] width 6 height 10
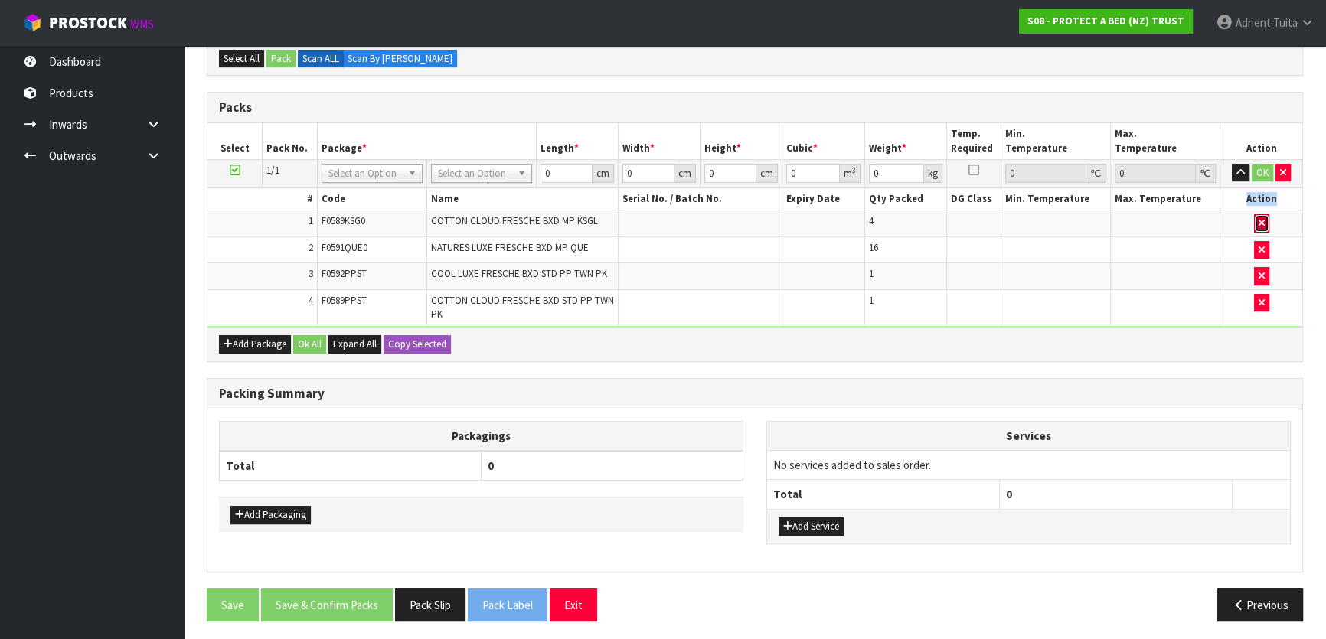
click at [1259, 220] on icon "button" at bounding box center [1262, 223] width 6 height 10
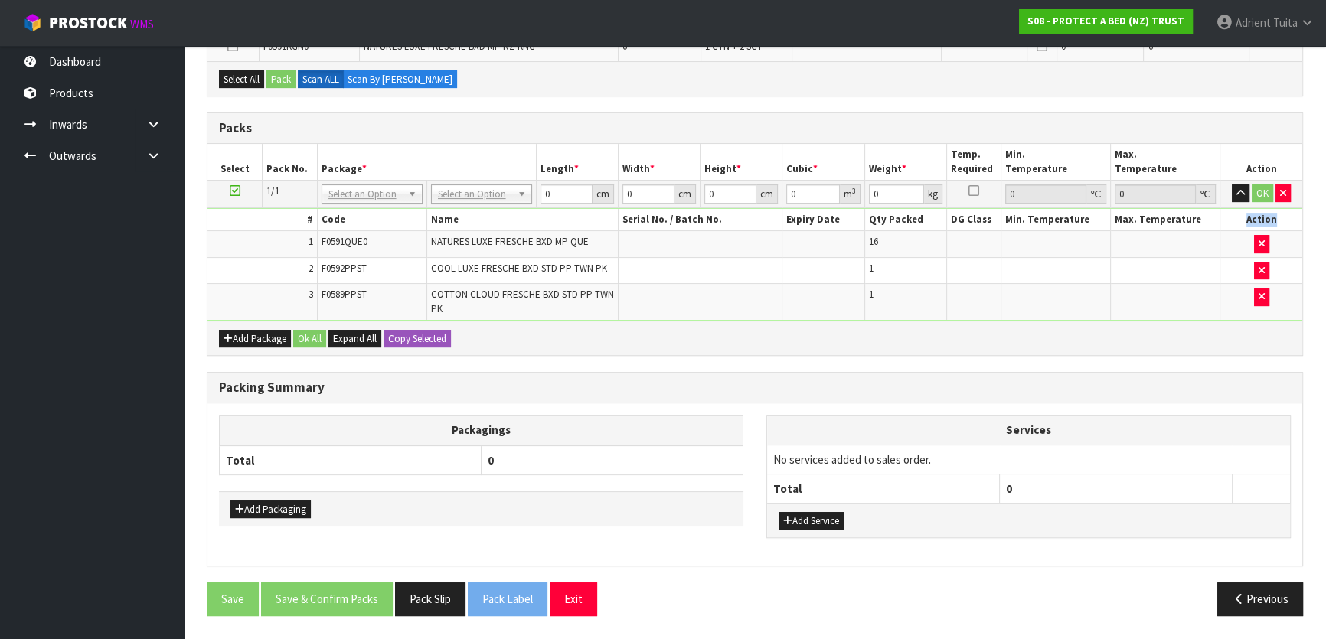
scroll to position [421, 0]
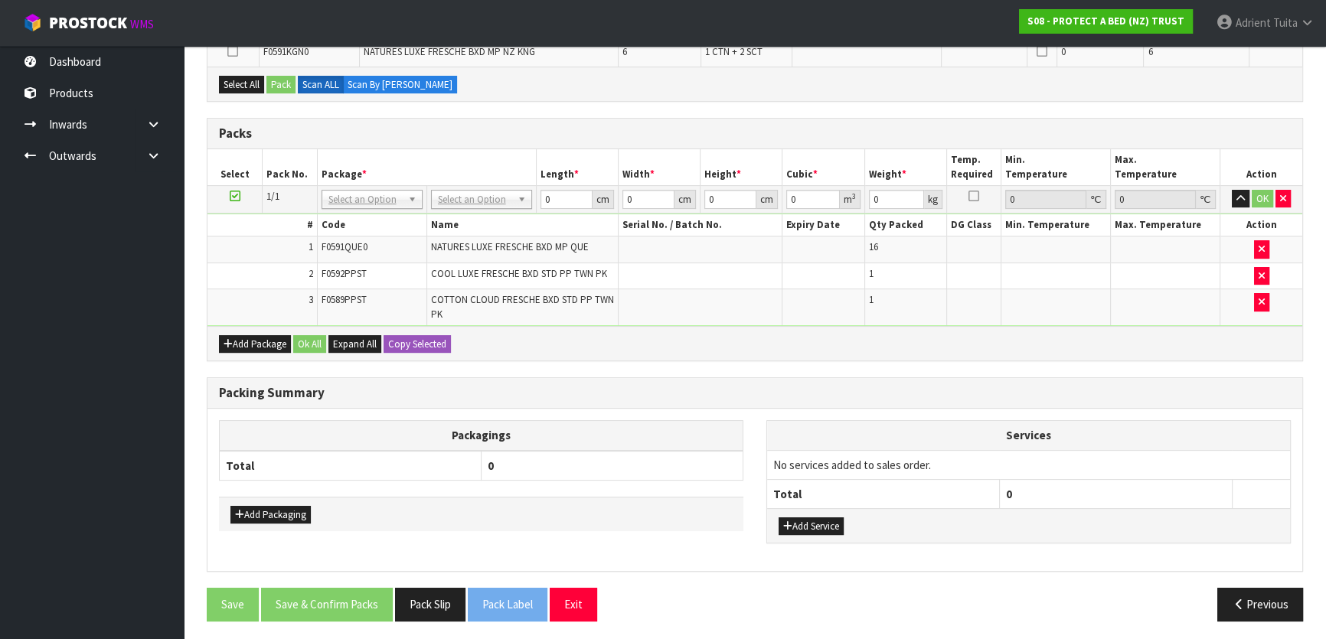
click at [1258, 260] on td at bounding box center [1261, 250] width 82 height 27
click at [1259, 253] on button "button" at bounding box center [1261, 249] width 15 height 18
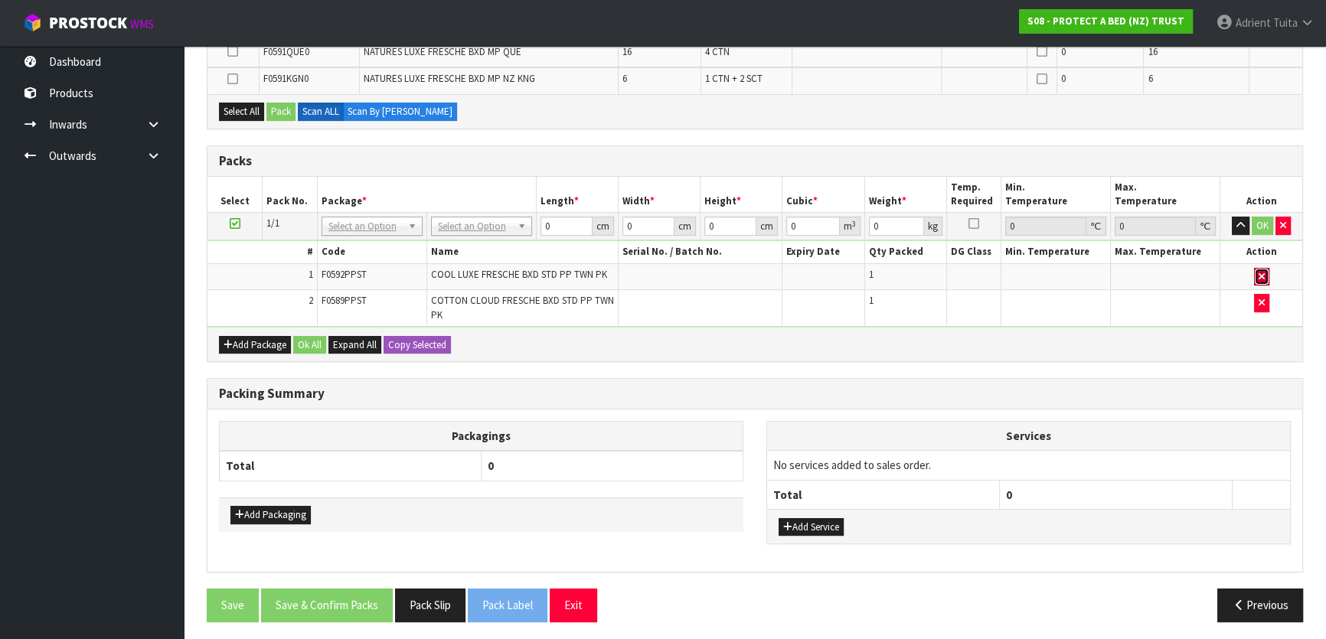
click at [1260, 272] on icon "button" at bounding box center [1262, 277] width 6 height 10
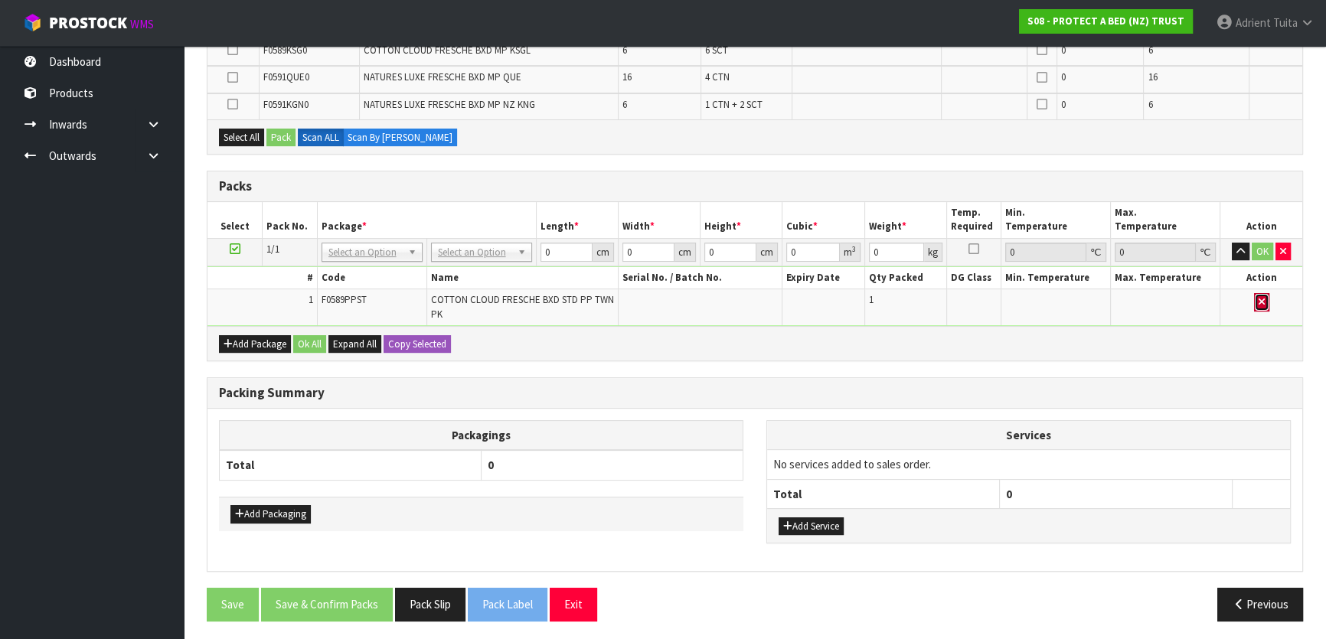
click at [1259, 305] on button "button" at bounding box center [1261, 302] width 15 height 18
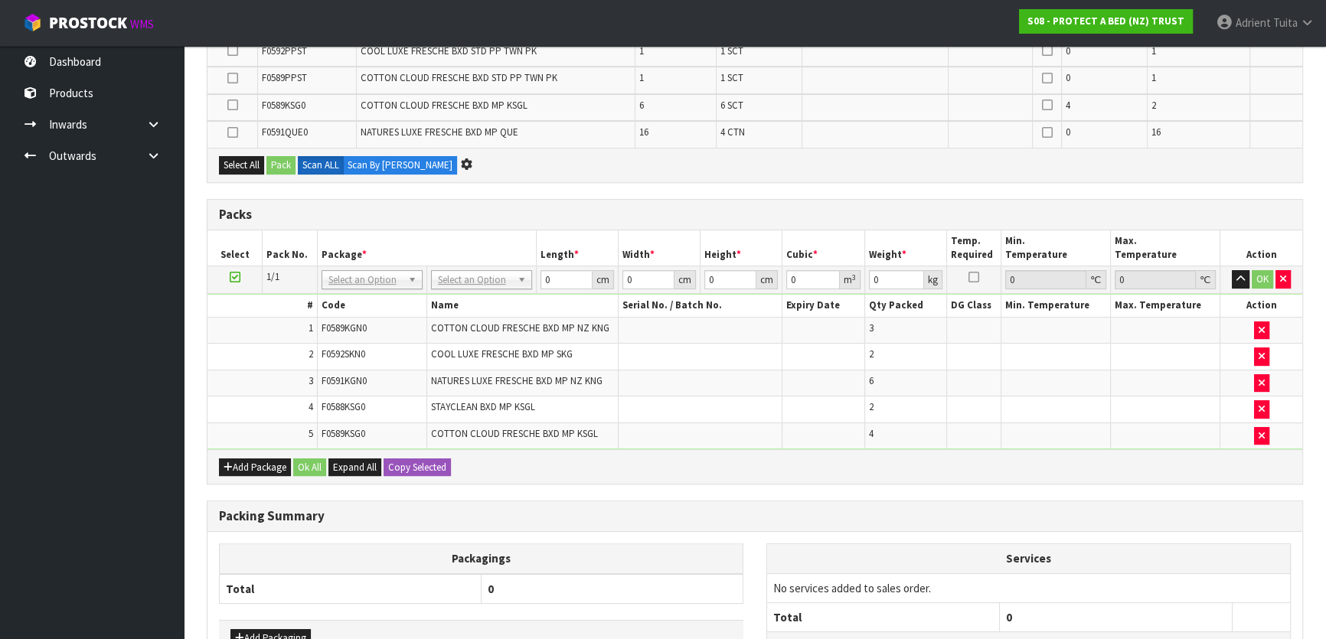
scroll to position [0, 0]
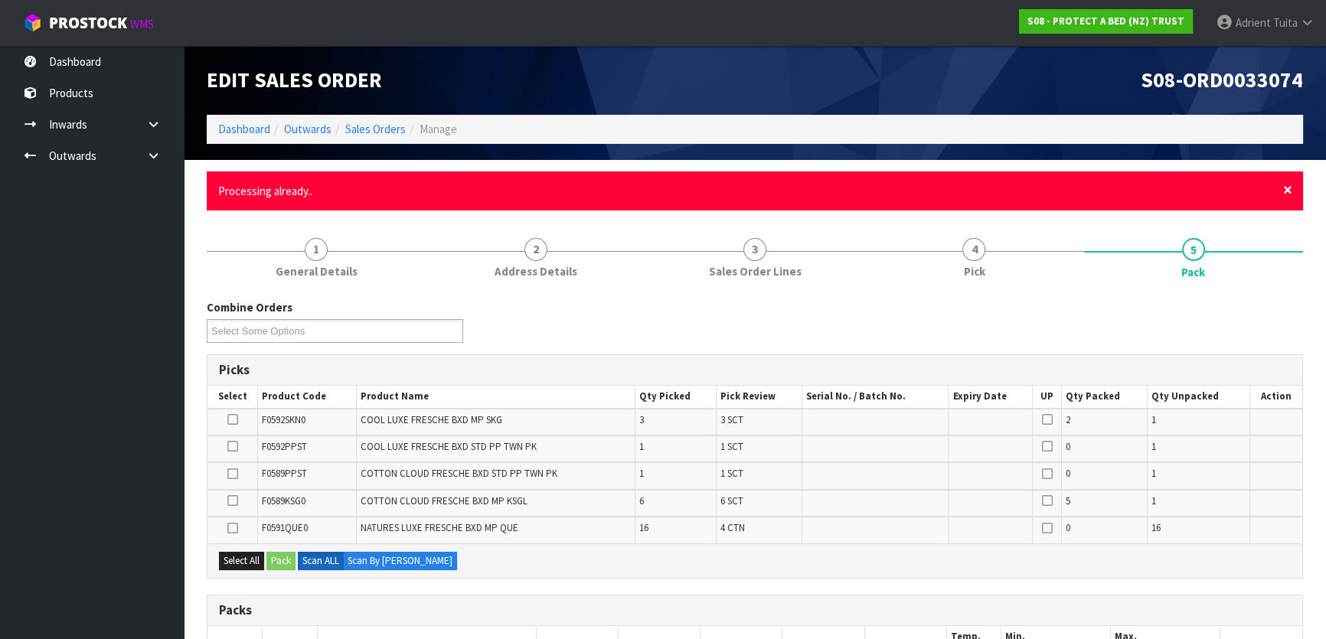
click at [1289, 191] on span "×" at bounding box center [1287, 189] width 9 height 21
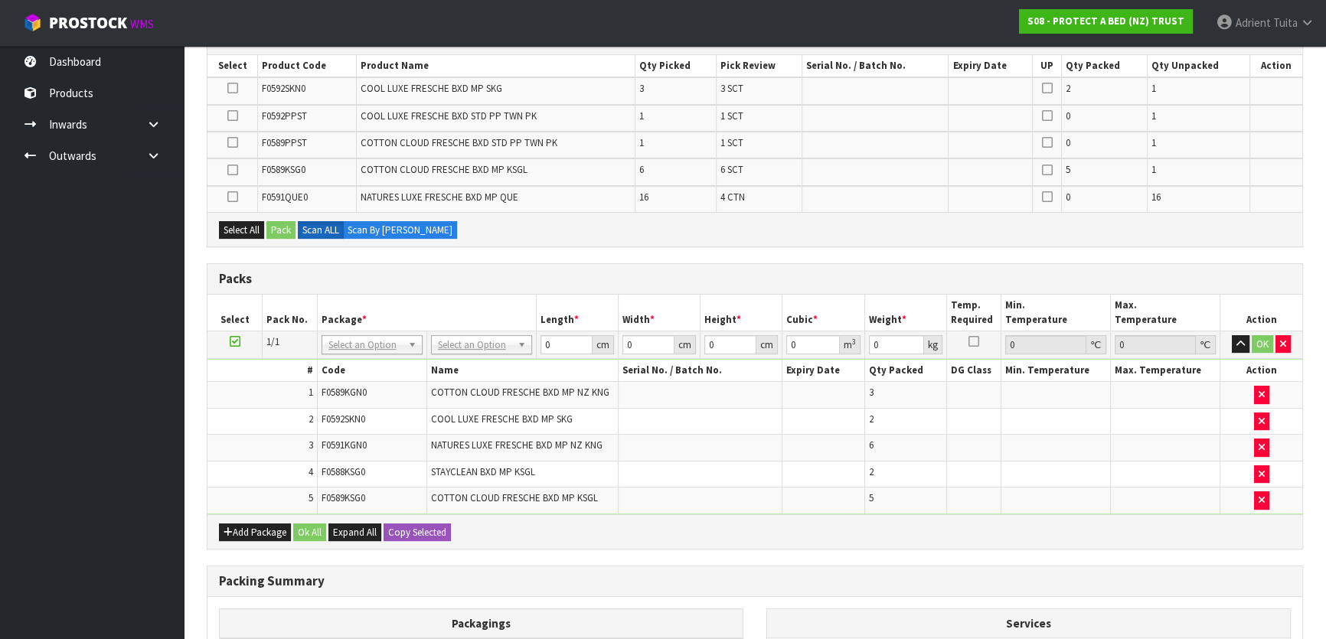
scroll to position [348, 0]
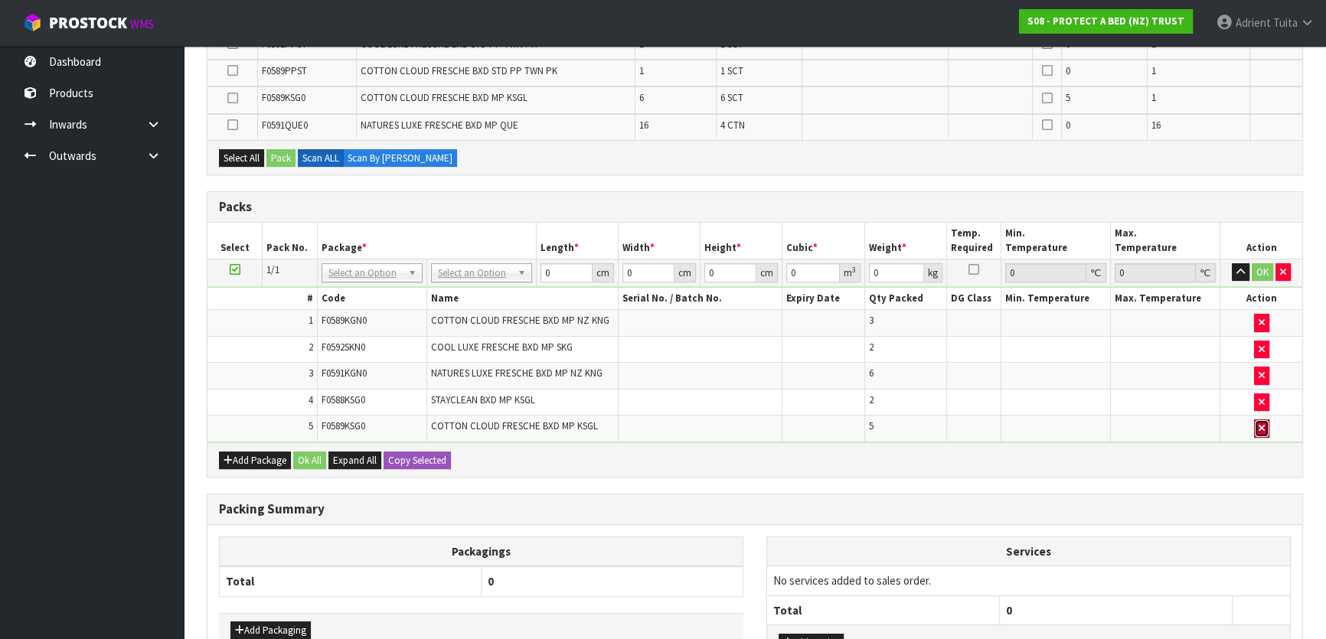
click at [1264, 427] on button "button" at bounding box center [1261, 429] width 15 height 18
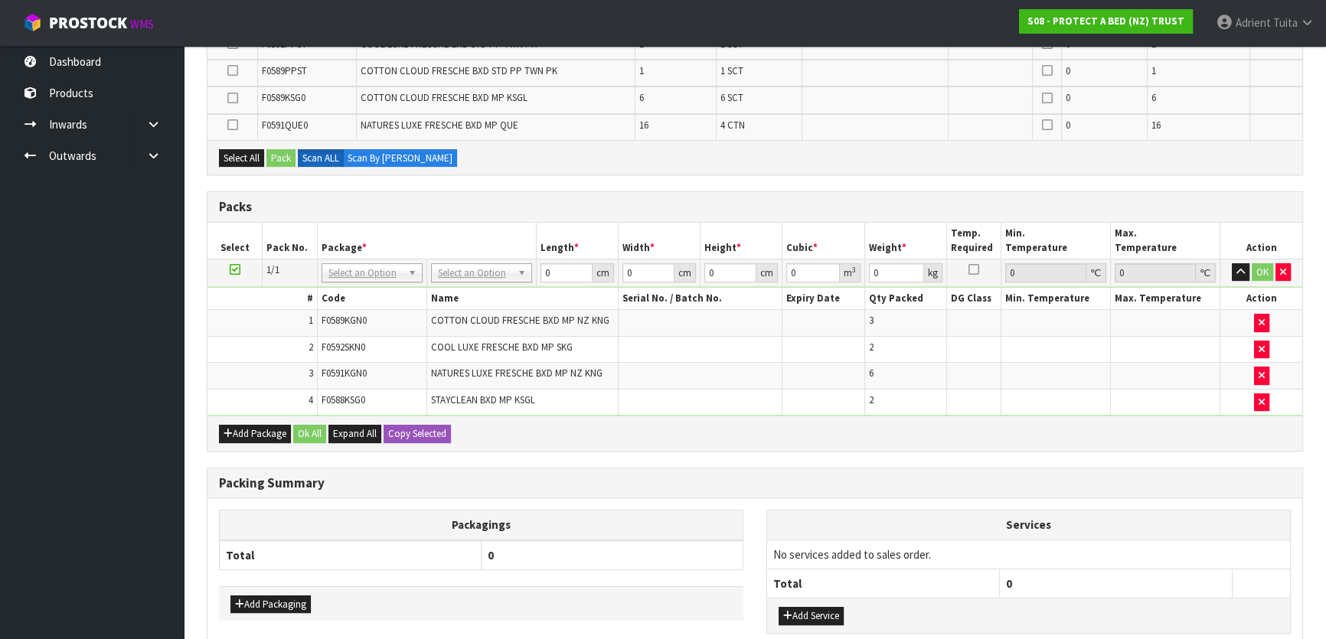
click at [962, 433] on div "Add Package Ok All Expand All Copy Selected" at bounding box center [754, 433] width 1095 height 34
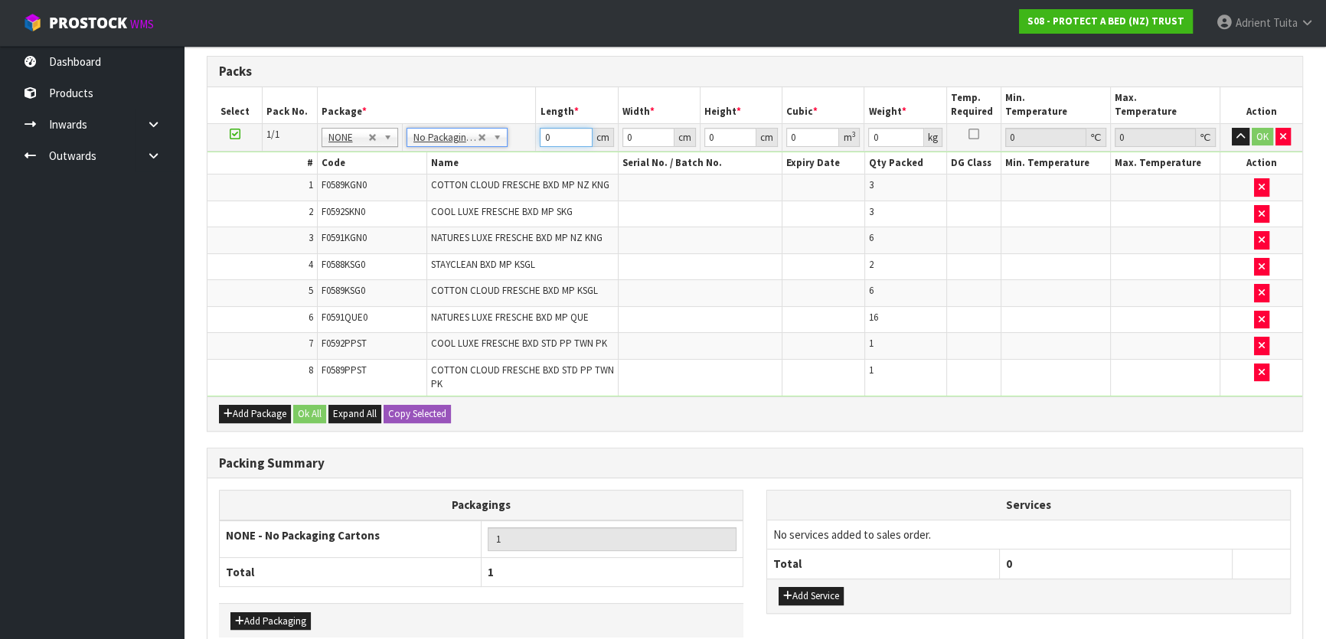
click at [558, 128] on input "0" at bounding box center [566, 137] width 52 height 19
type input "1"
type input "0.000001"
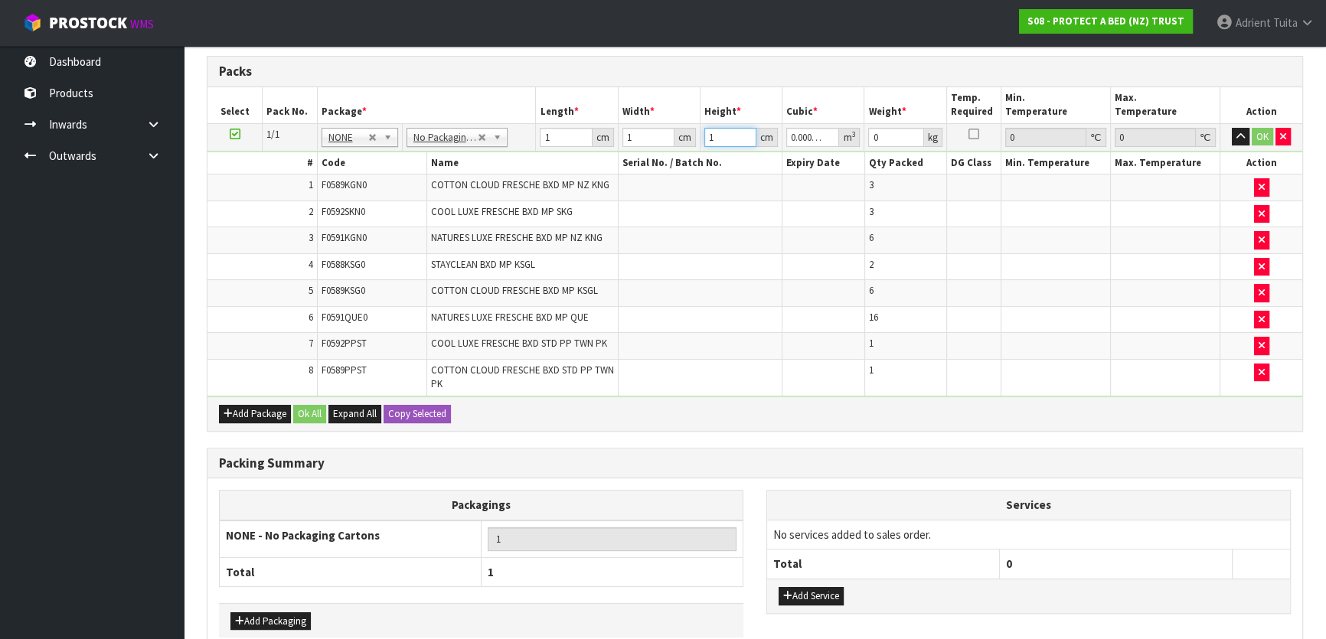
type input "1"
click at [1258, 144] on td "OK" at bounding box center [1261, 137] width 82 height 28
click at [1261, 139] on button "OK" at bounding box center [1262, 137] width 21 height 18
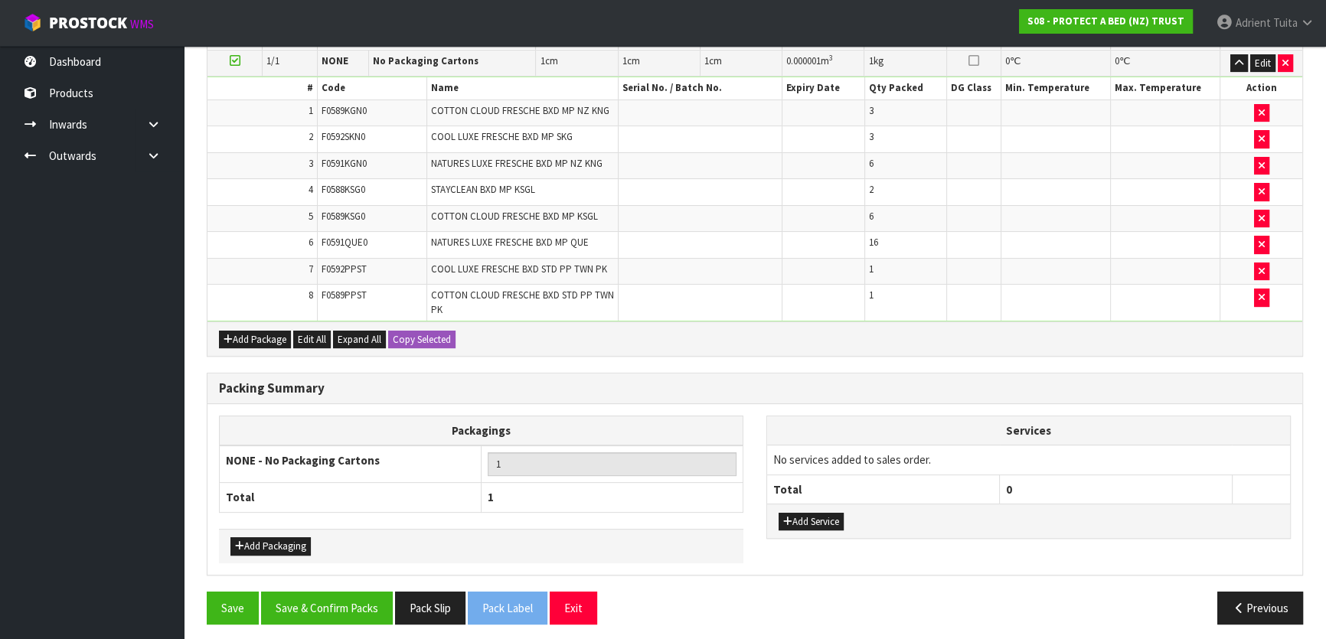
scroll to position [423, 0]
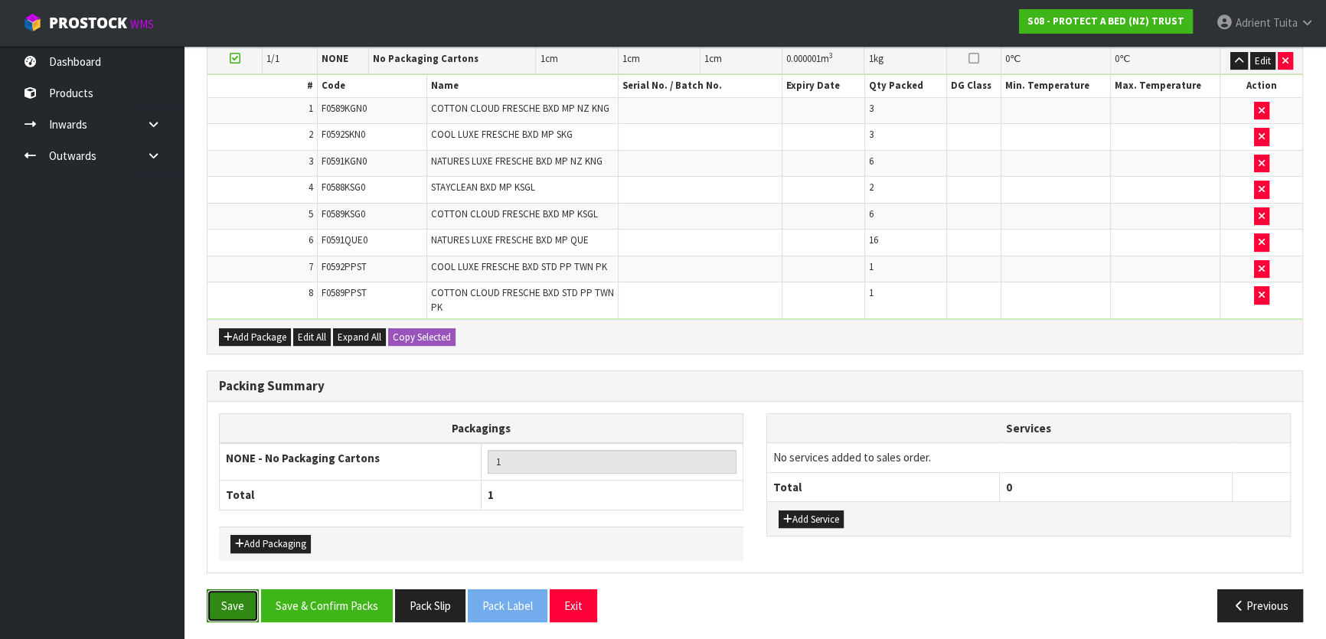
click at [213, 616] on button "Save" at bounding box center [233, 605] width 52 height 33
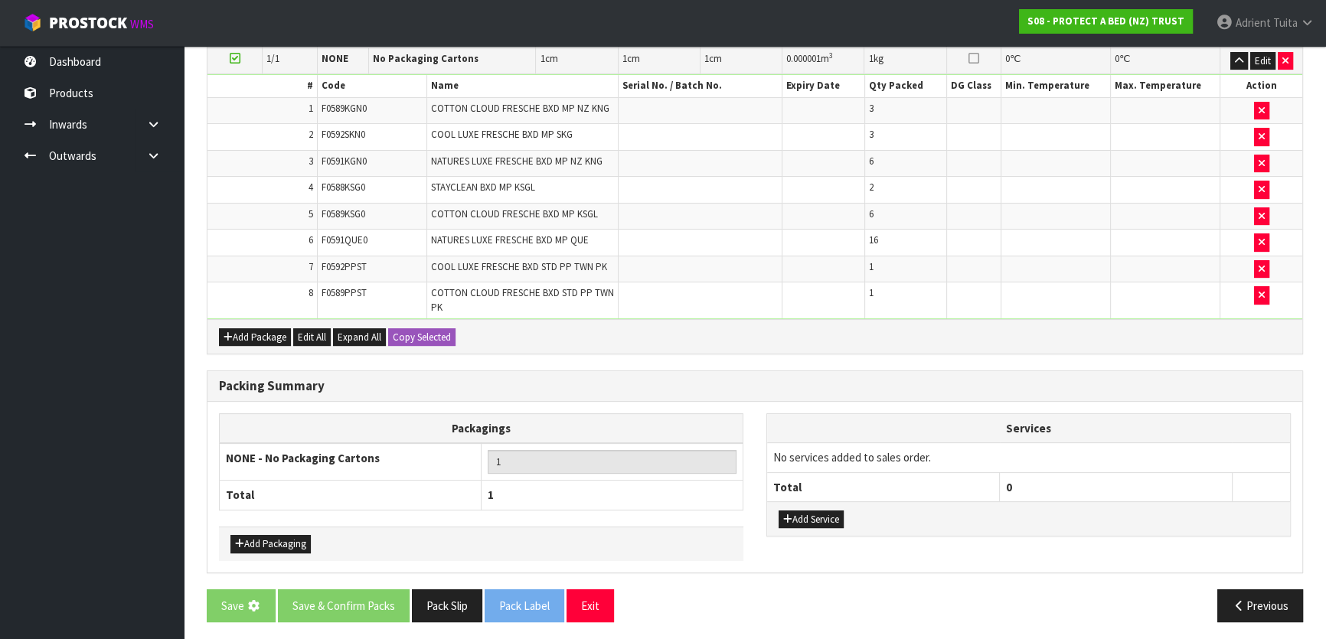
scroll to position [0, 0]
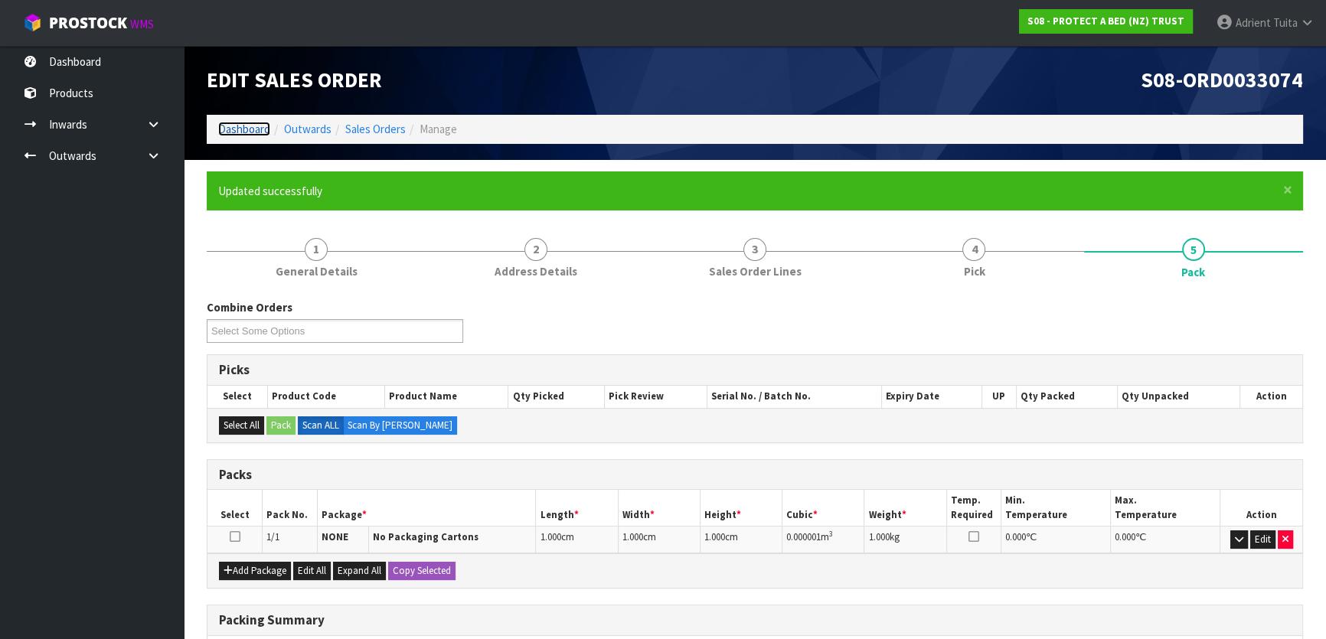
click at [232, 128] on link "Dashboard" at bounding box center [244, 129] width 52 height 15
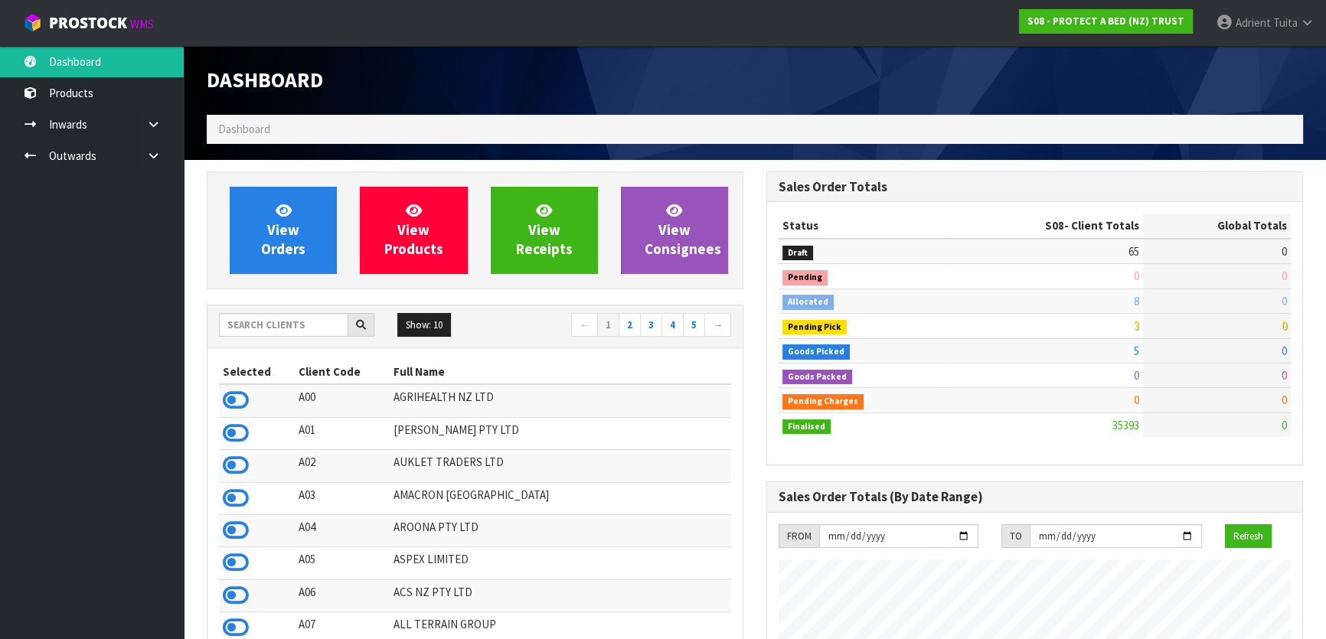
scroll to position [1158, 559]
click at [31, 431] on ul "Dashboard Products Categories Serial Numbers Kitsets Packagings Inwards Purchas…" at bounding box center [92, 342] width 184 height 593
